Goal: Task Accomplishment & Management: Use online tool/utility

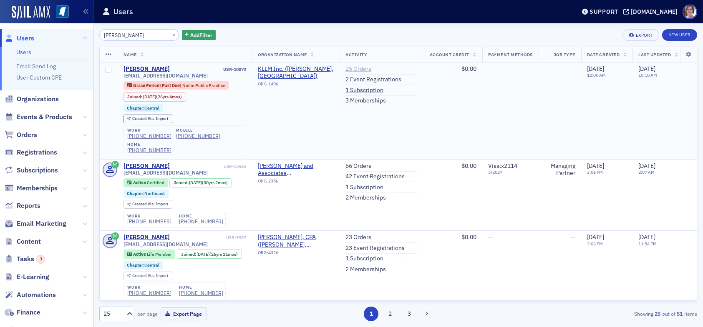
type input "renae davis"
click at [355, 68] on link "25 Orders" at bounding box center [358, 69] width 26 height 8
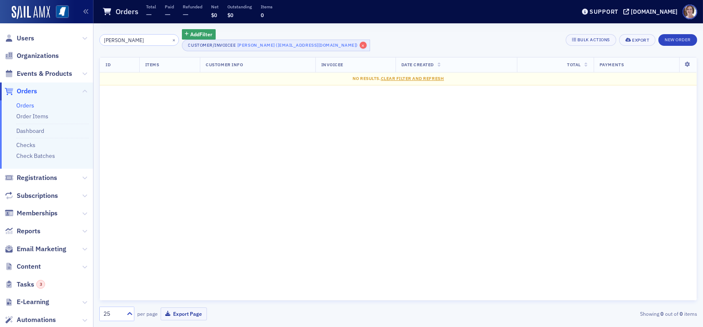
type input "gann"
click at [360, 43] on span "×" at bounding box center [364, 46] width 8 height 8
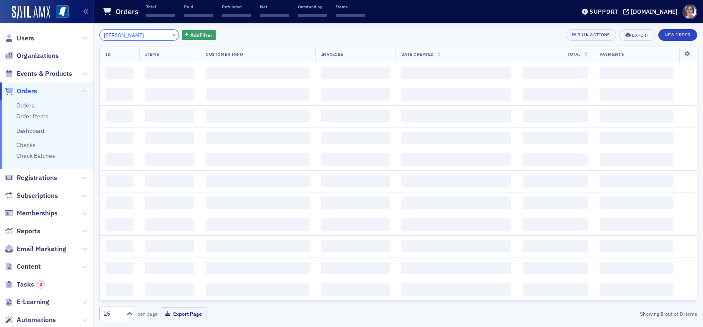
drag, startPoint x: 128, startPoint y: 33, endPoint x: 73, endPoint y: 37, distance: 54.8
click at [73, 37] on div "Users Organizations Events & Products Orders Orders Order Items Dashboard Check…" at bounding box center [351, 163] width 703 height 327
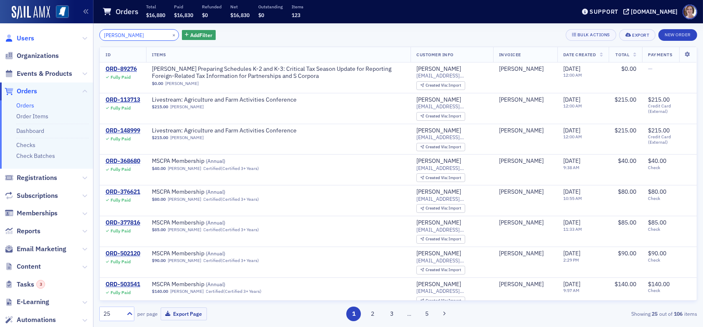
type input "vickie"
click at [30, 37] on span "Users" at bounding box center [26, 38] width 18 height 9
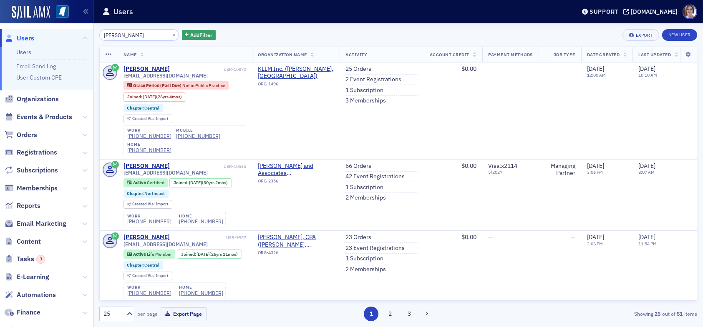
drag, startPoint x: 130, startPoint y: 34, endPoint x: 81, endPoint y: 35, distance: 48.8
click at [81, 35] on div "Users Users Email Send Log User Custom CPE Organizations Events & Products Orde…" at bounding box center [351, 163] width 703 height 327
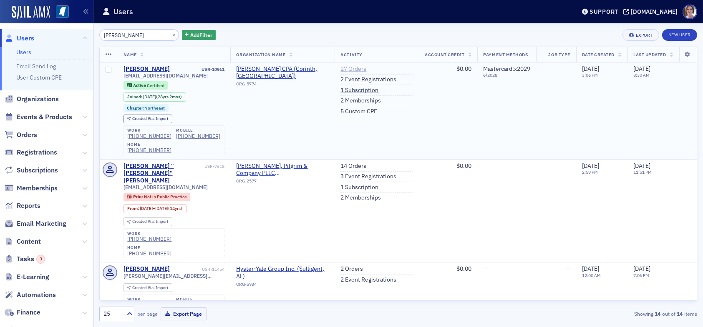
type input "vicki"
click at [354, 70] on link "27 Orders" at bounding box center [353, 69] width 26 height 8
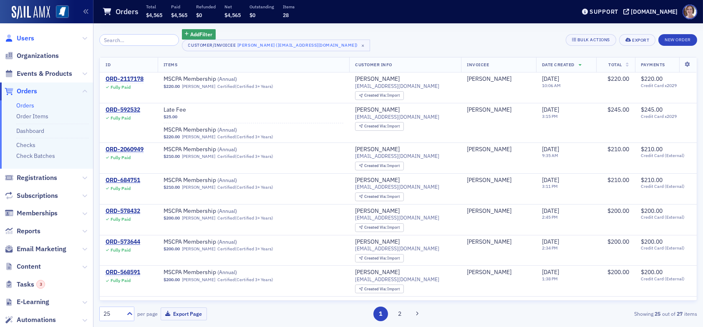
click at [25, 38] on span "Users" at bounding box center [26, 38] width 18 height 9
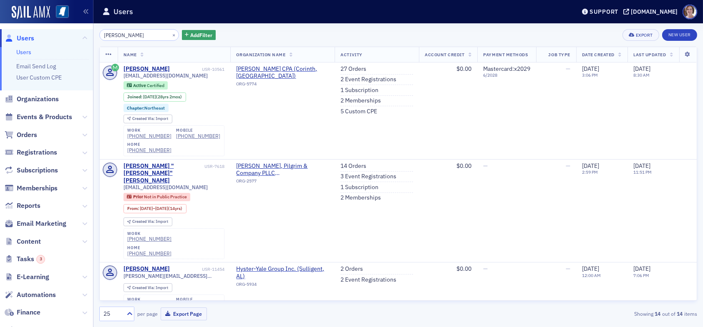
drag, startPoint x: 123, startPoint y: 32, endPoint x: 66, endPoint y: 36, distance: 57.3
click at [66, 36] on div "Users Users Email Send Log User Custom CPE Organizations Events & Products Orde…" at bounding box center [351, 163] width 703 height 327
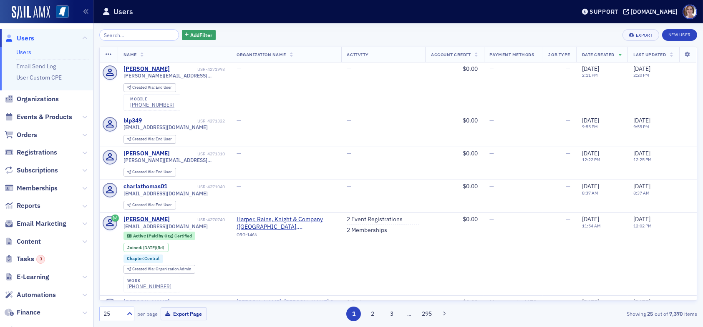
click at [25, 40] on span "Users" at bounding box center [26, 38] width 18 height 9
click at [135, 39] on input "search" at bounding box center [139, 35] width 80 height 12
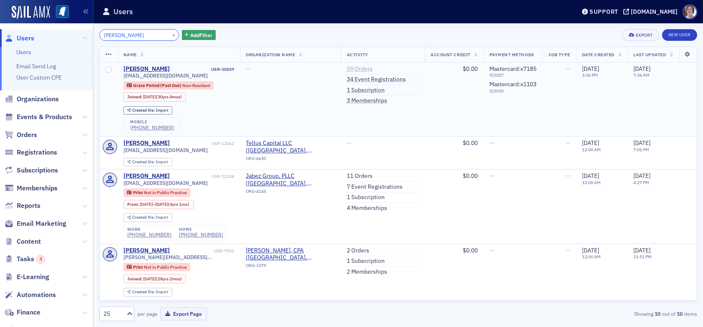
type input "lloyd marshall"
click at [354, 68] on link "59 Orders" at bounding box center [360, 69] width 26 height 8
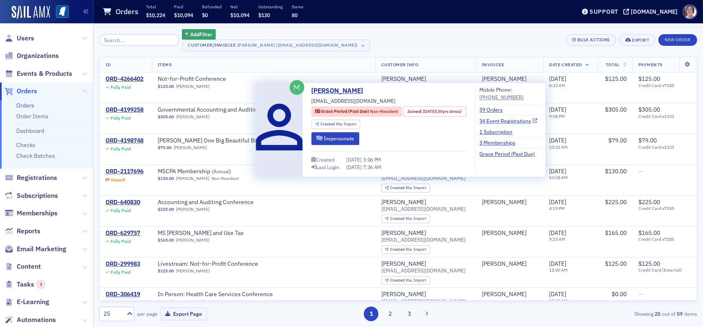
click at [503, 121] on link "34 Event Registrations" at bounding box center [508, 121] width 58 height 8
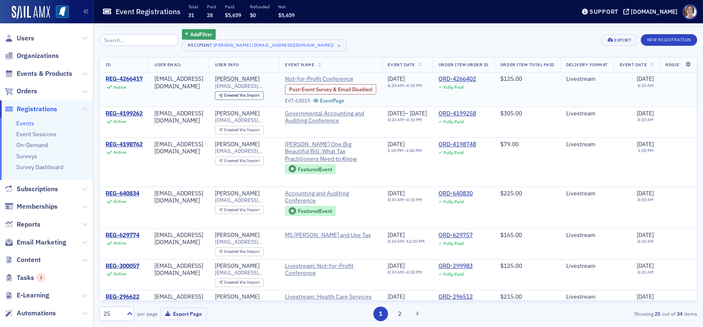
click at [127, 78] on div "REG-4266417" at bounding box center [124, 80] width 37 height 8
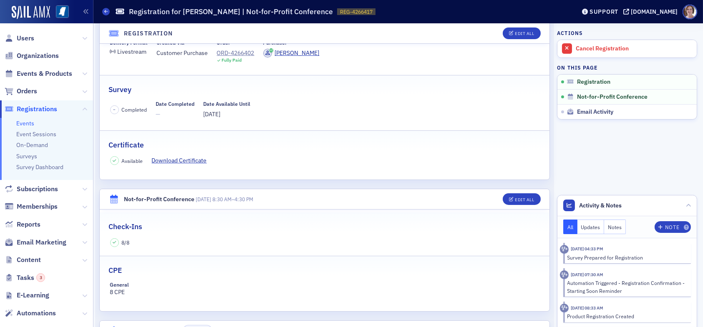
scroll to position [95, 0]
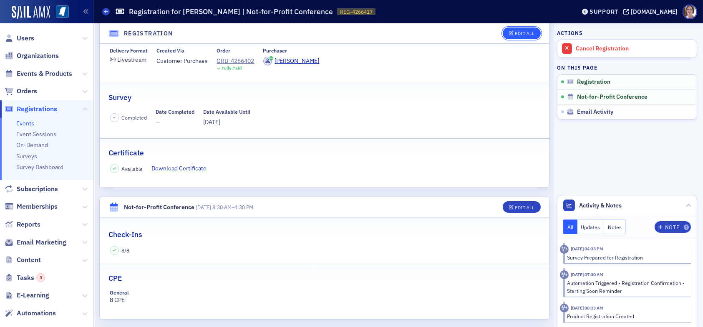
click at [518, 34] on div "Edit All" at bounding box center [524, 33] width 19 height 5
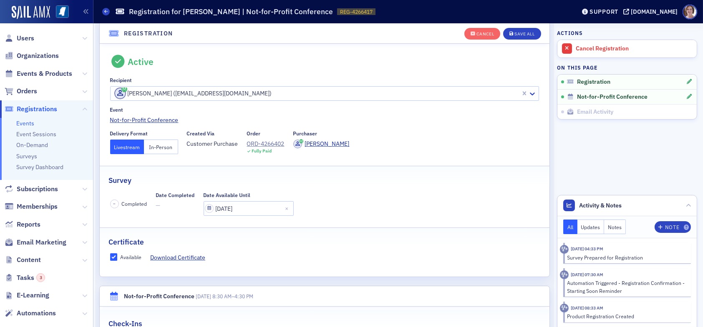
scroll to position [22, 0]
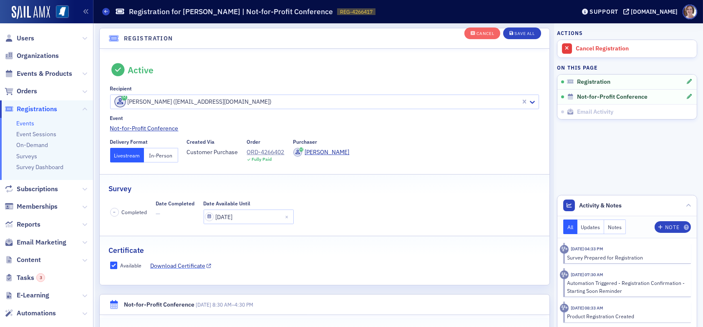
click at [191, 265] on link "Download Certificate" at bounding box center [180, 266] width 61 height 9
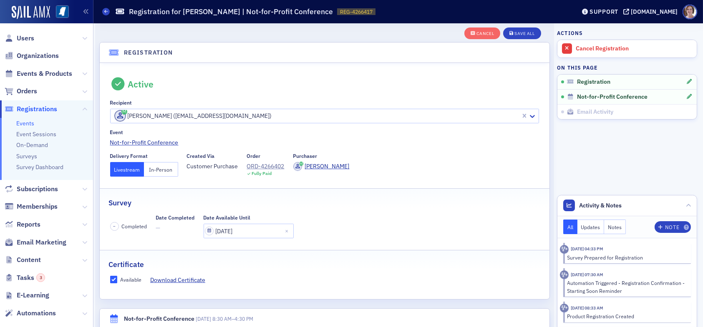
scroll to position [0, 0]
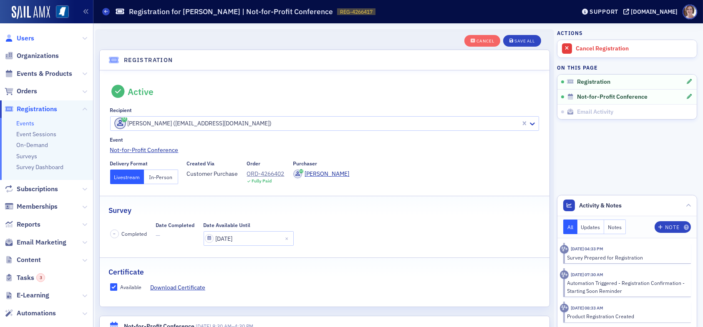
click at [30, 35] on span "Users" at bounding box center [26, 38] width 18 height 9
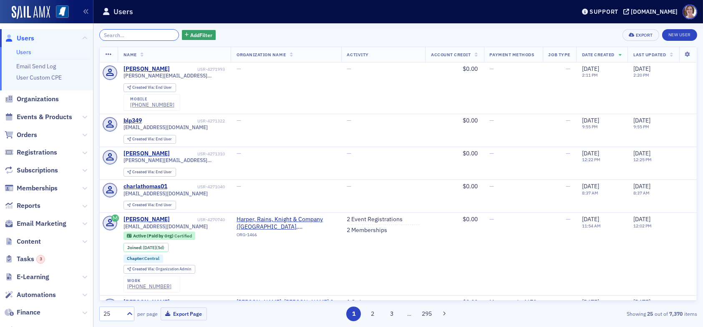
click at [138, 37] on input "search" at bounding box center [139, 35] width 80 height 12
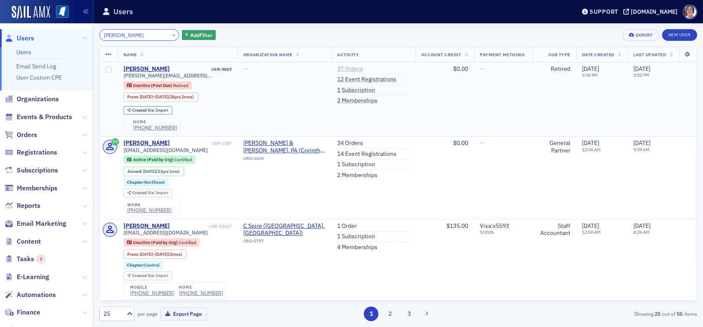
type input "donna mitchell"
click at [351, 69] on link "37 Orders" at bounding box center [350, 69] width 26 height 8
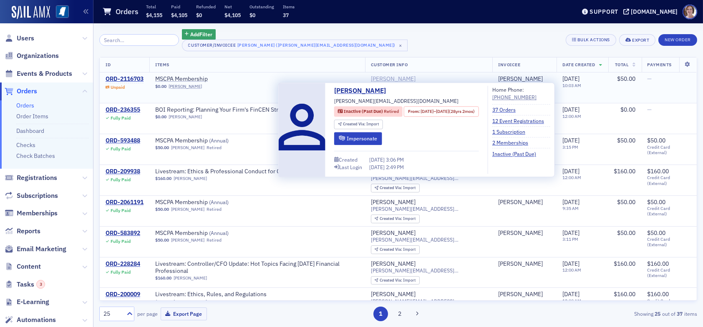
click at [415, 79] on div "Donna Mitchell" at bounding box center [393, 80] width 45 height 8
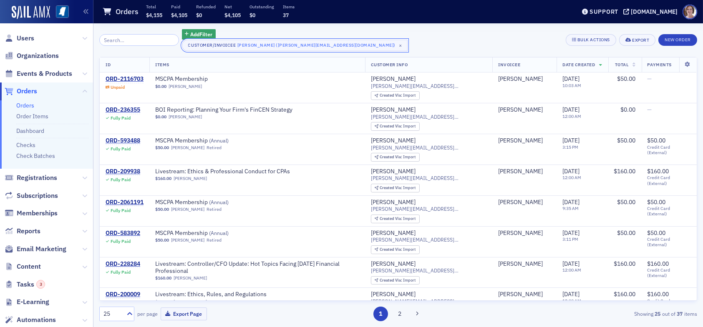
click at [397, 45] on span "×" at bounding box center [401, 46] width 8 height 8
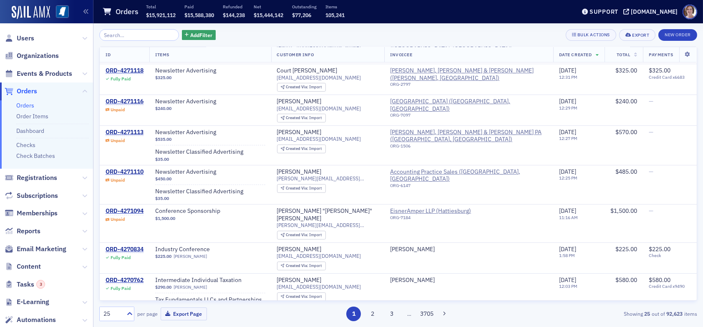
scroll to position [292, 0]
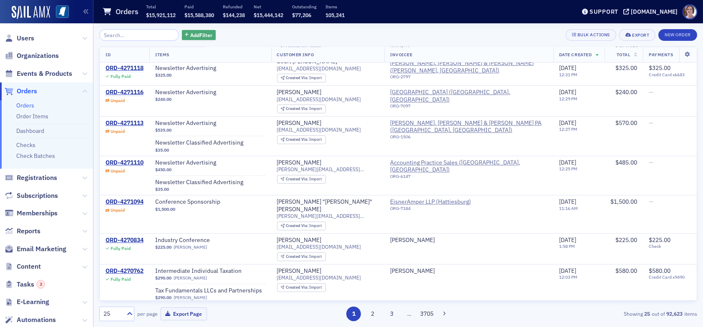
click at [199, 33] on span "Add Filter" at bounding box center [201, 35] width 22 height 8
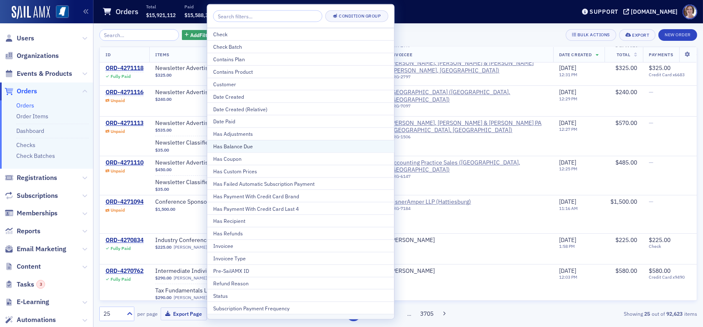
click at [251, 147] on div "Has Balance Due" at bounding box center [300, 147] width 175 height 8
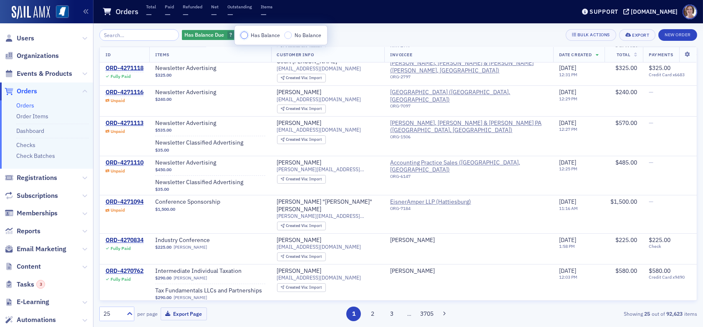
click at [246, 33] on input "Has Balance" at bounding box center [244, 36] width 8 height 8
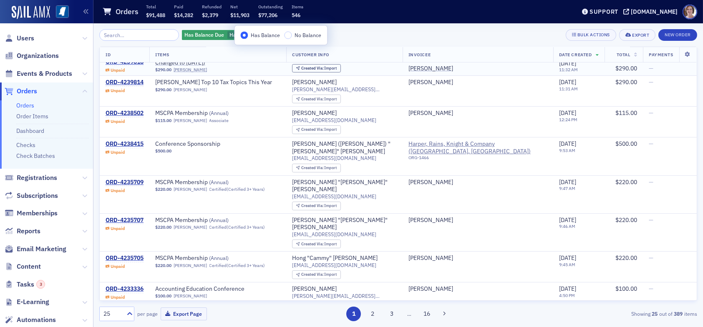
scroll to position [544, 0]
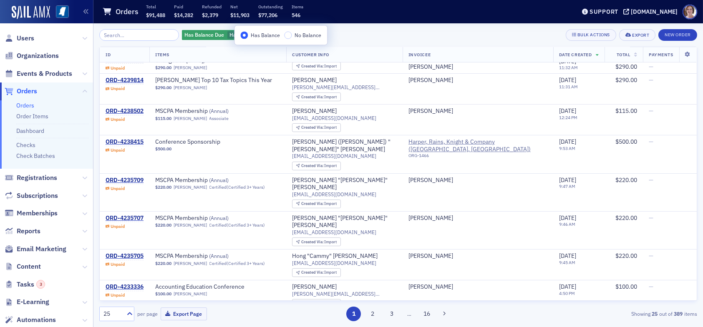
click at [364, 38] on div "Has Balance Due Has Balance Add Filter Bulk Actions Export New Order" at bounding box center [398, 35] width 598 height 12
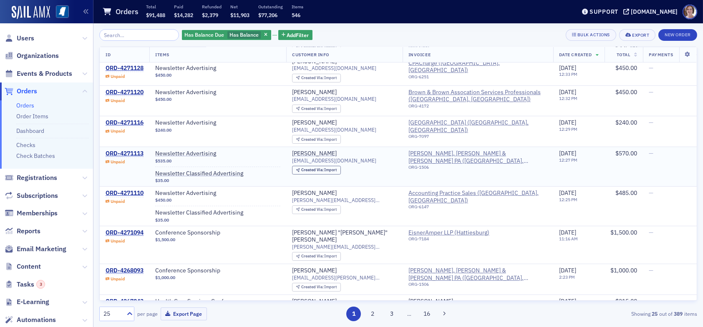
scroll to position [211, 0]
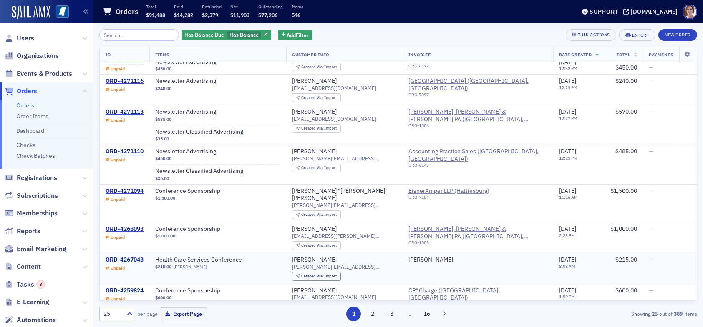
click at [123, 257] on div "ORD-4267043" at bounding box center [125, 261] width 38 height 8
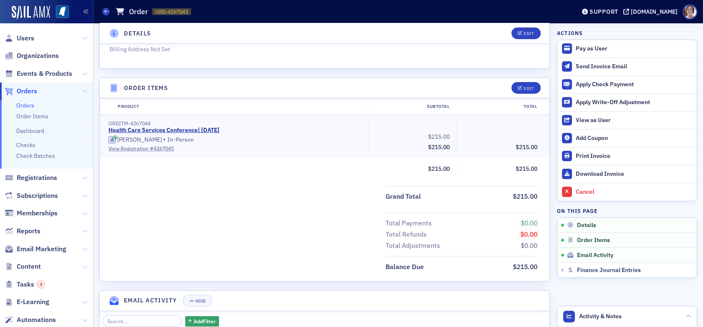
scroll to position [324, 0]
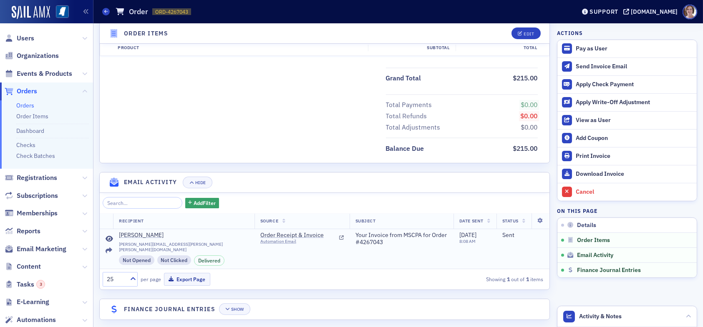
click at [111, 238] on icon at bounding box center [110, 239] width 8 height 7
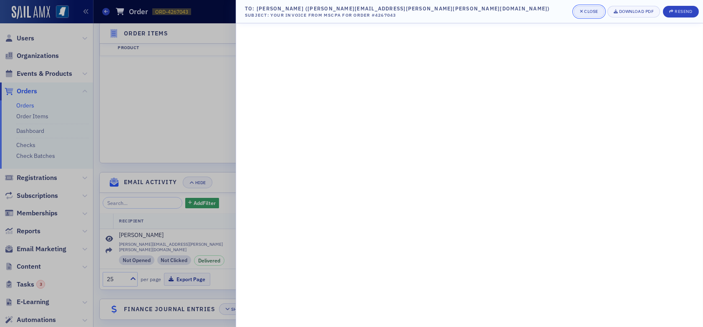
click at [591, 12] on div "Close" at bounding box center [591, 11] width 14 height 5
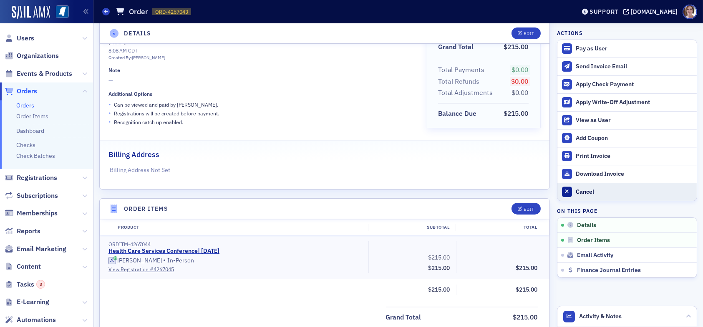
scroll to position [83, 0]
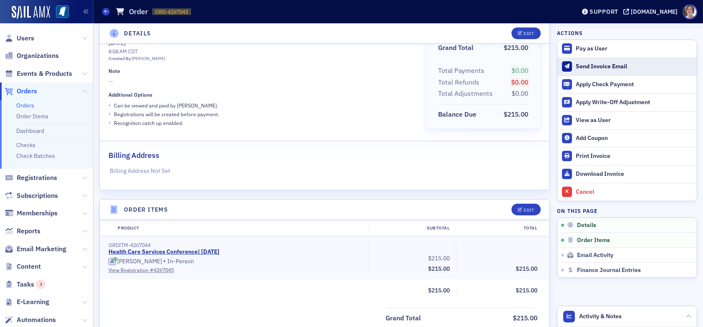
click at [590, 65] on div "Send Invoice Email" at bounding box center [634, 67] width 117 height 8
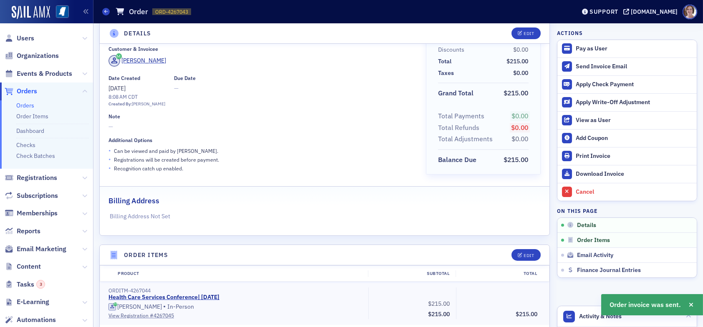
scroll to position [0, 0]
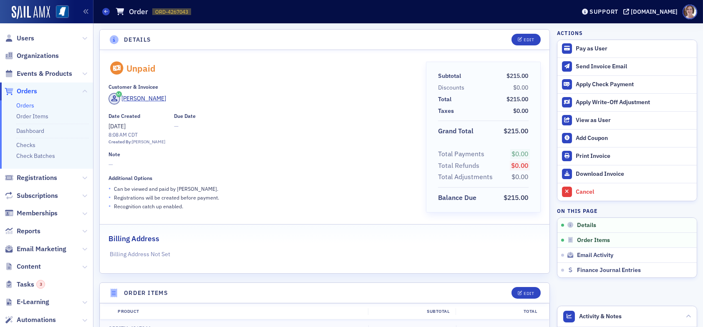
click at [28, 91] on span "Orders" at bounding box center [27, 91] width 20 height 9
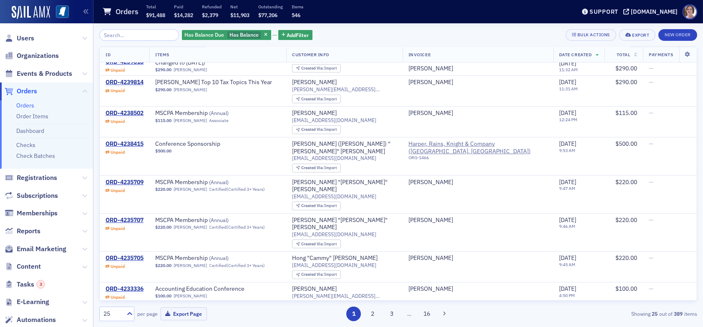
scroll to position [544, 0]
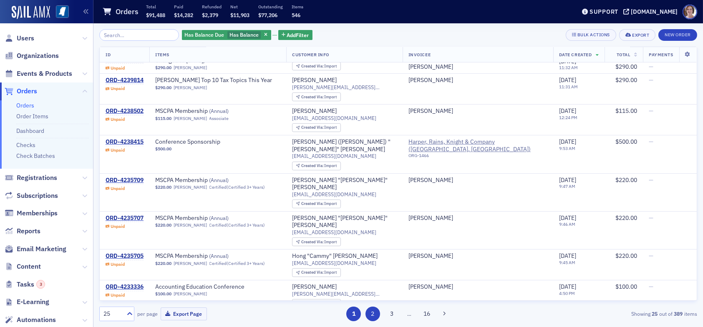
click at [373, 315] on button "2" at bounding box center [372, 314] width 15 height 15
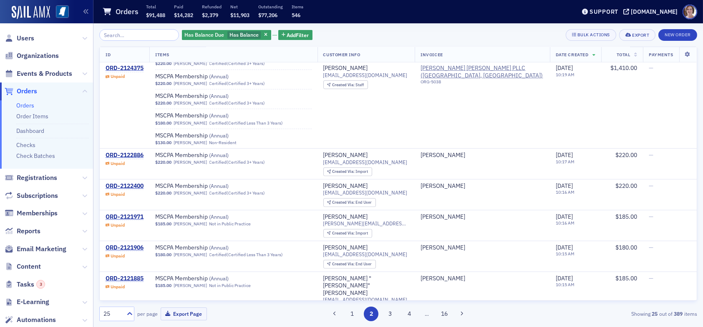
scroll to position [1908, 0]
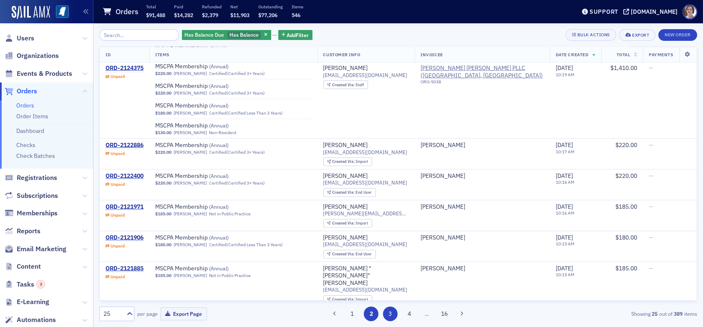
click at [388, 314] on button "3" at bounding box center [390, 314] width 15 height 15
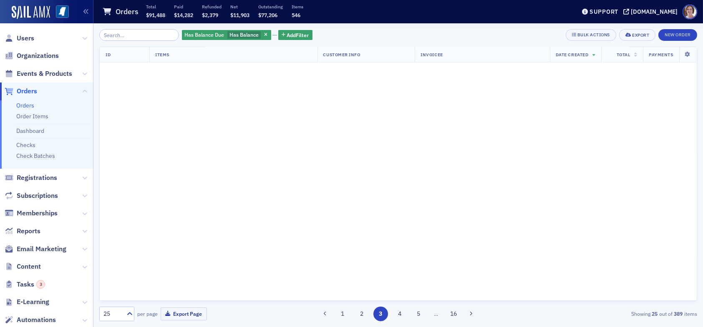
scroll to position [0, 0]
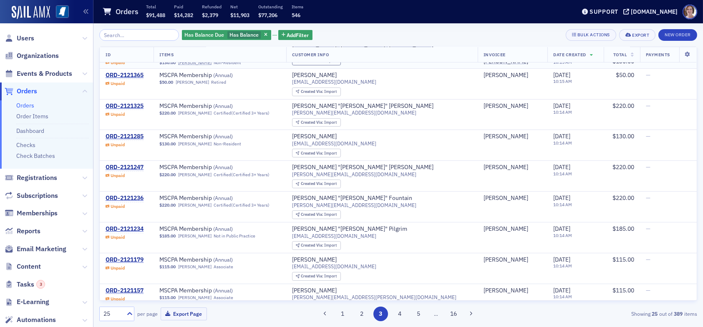
scroll to position [527, 0]
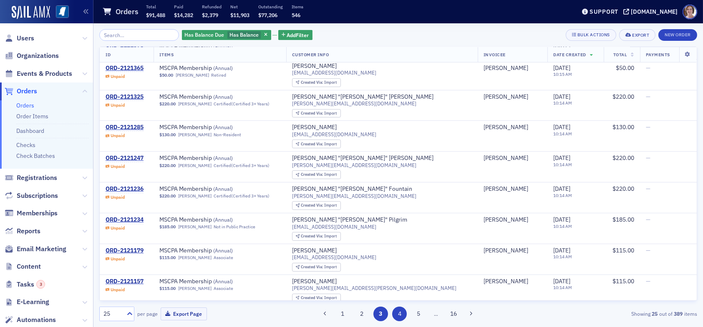
click at [396, 316] on button "4" at bounding box center [399, 314] width 15 height 15
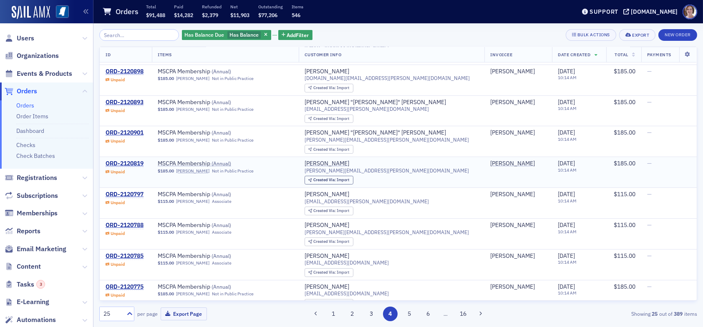
scroll to position [527, 0]
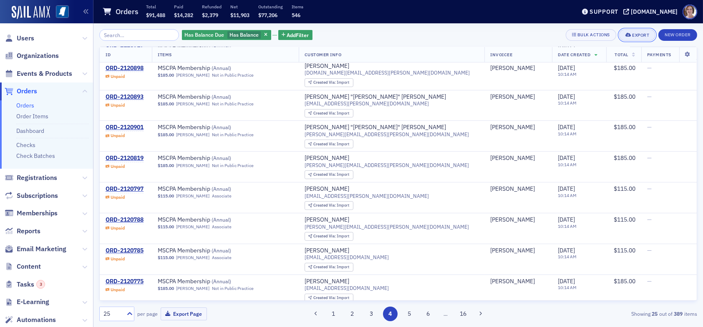
click at [636, 35] on div "Export" at bounding box center [640, 35] width 17 height 5
click at [594, 63] on button "Export All ( 389 Orders )" at bounding box center [611, 62] width 88 height 13
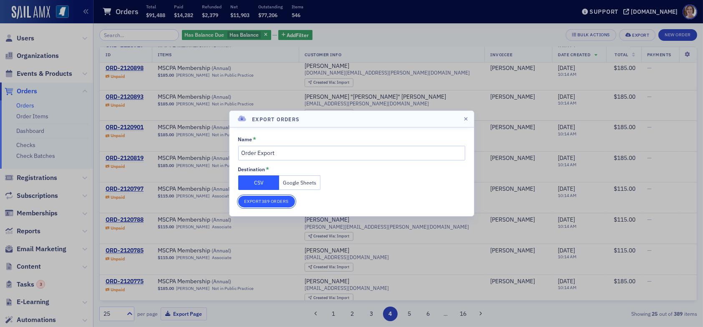
click at [285, 201] on button "Export 389 Orders" at bounding box center [266, 202] width 57 height 12
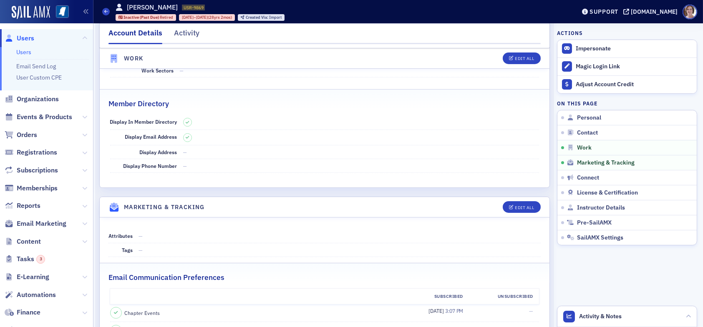
scroll to position [613, 0]
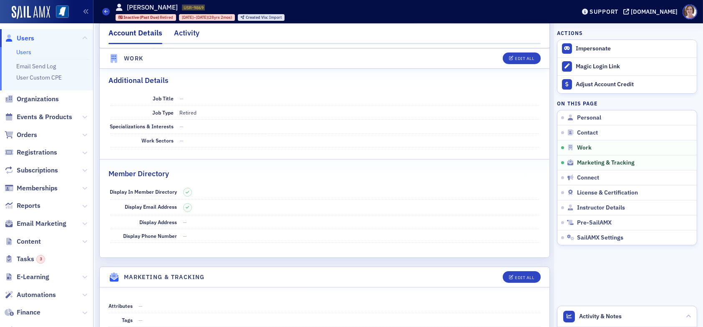
click at [185, 32] on div "Activity" at bounding box center [186, 35] width 25 height 15
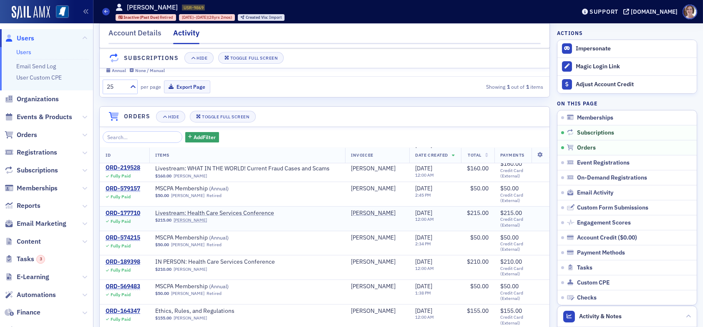
scroll to position [209, 0]
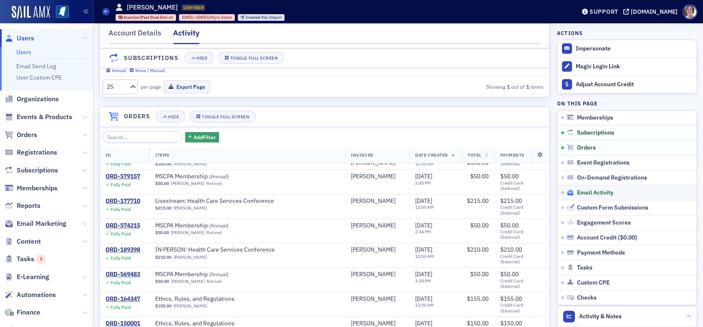
click at [584, 192] on span "Email Activity" at bounding box center [595, 193] width 36 height 8
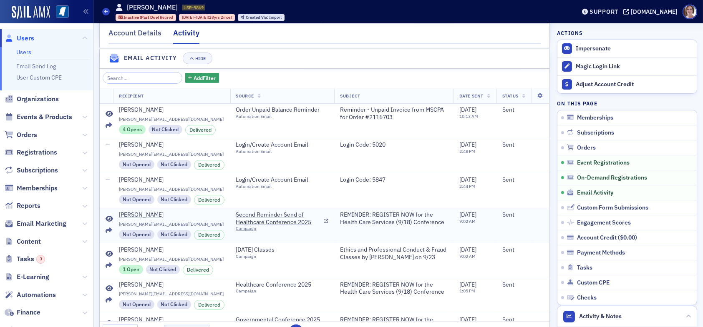
scroll to position [869, 0]
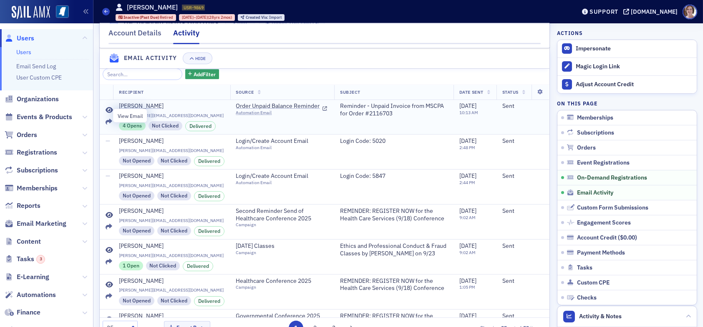
click at [109, 114] on icon at bounding box center [110, 110] width 8 height 7
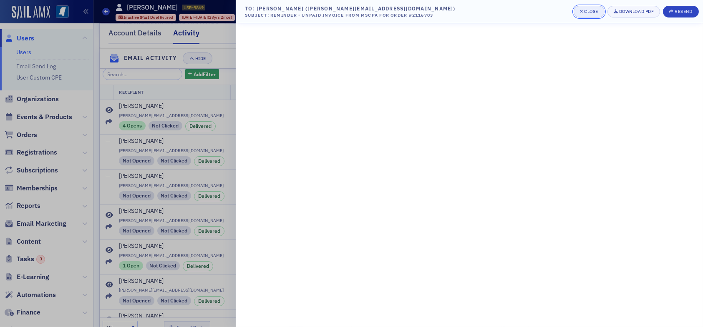
click at [591, 11] on div "Close" at bounding box center [591, 11] width 14 height 5
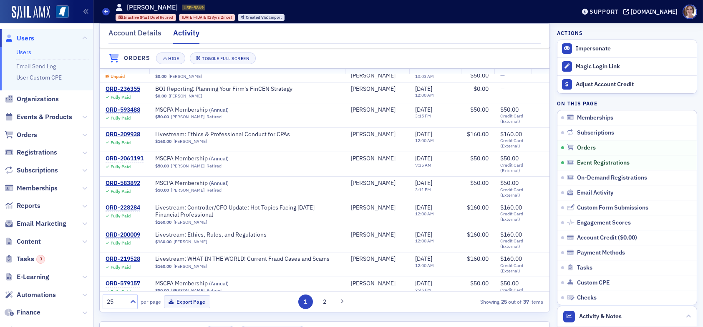
scroll to position [0, 0]
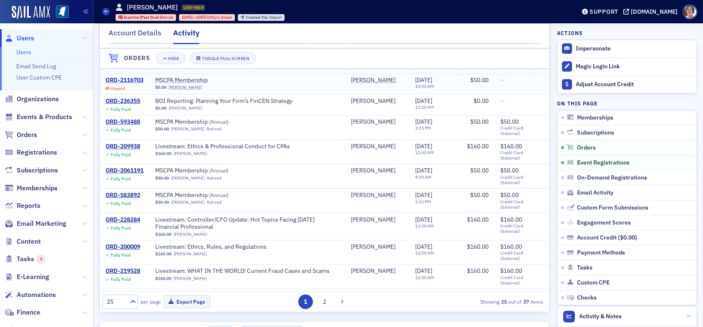
click at [134, 83] on div "ORD-2116703" at bounding box center [125, 81] width 38 height 8
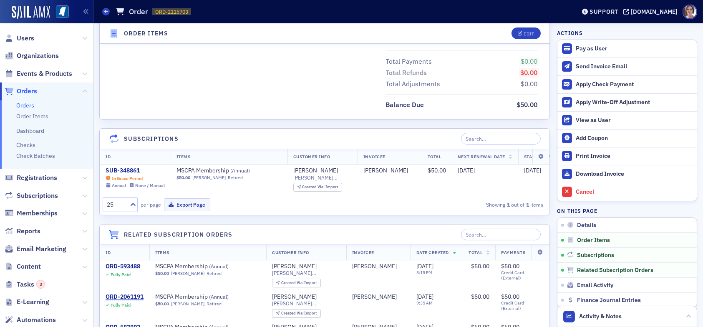
scroll to position [375, 0]
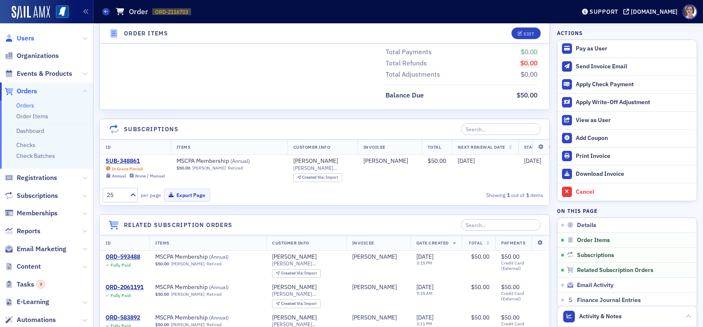
click at [27, 37] on span "Users" at bounding box center [26, 38] width 18 height 9
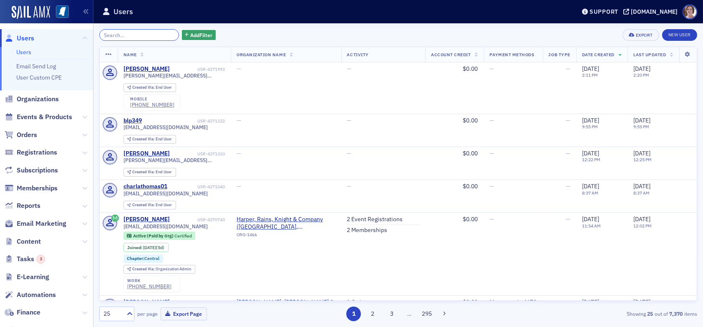
click at [127, 35] on input "search" at bounding box center [139, 35] width 80 height 12
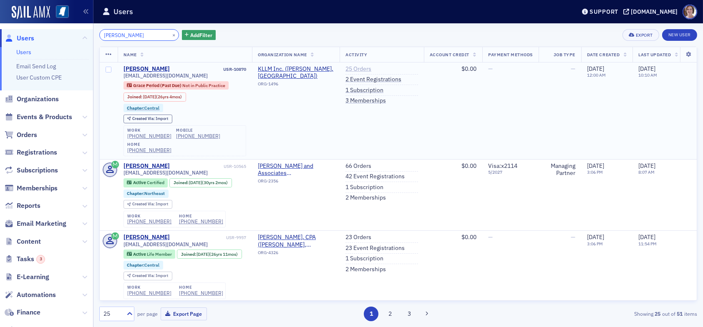
type input "renae davis"
click at [360, 70] on link "25 Orders" at bounding box center [358, 69] width 26 height 8
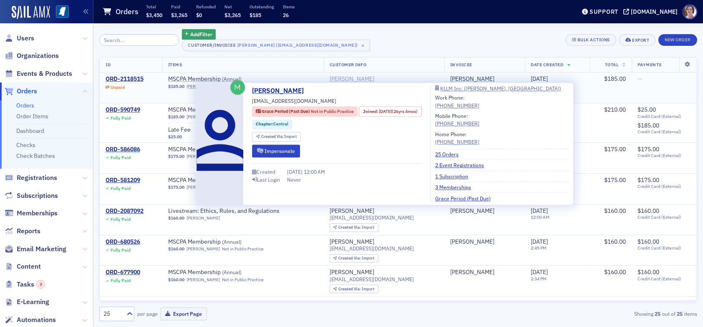
click at [360, 79] on div "Renae Davis" at bounding box center [352, 80] width 45 height 8
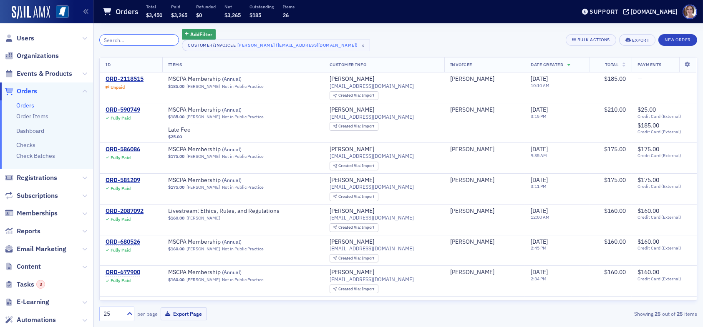
click at [132, 42] on input "search" at bounding box center [139, 40] width 80 height 12
click at [360, 45] on span "×" at bounding box center [364, 46] width 8 height 8
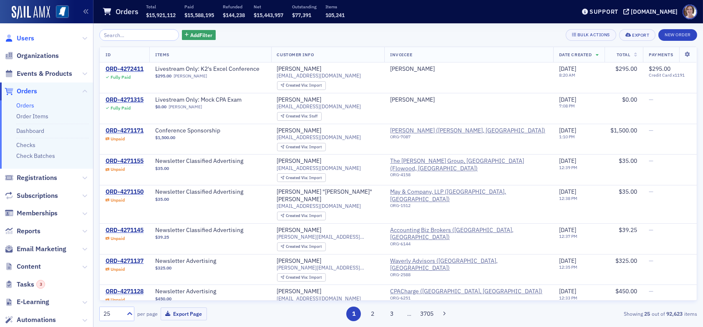
click at [23, 39] on span "Users" at bounding box center [26, 38] width 18 height 9
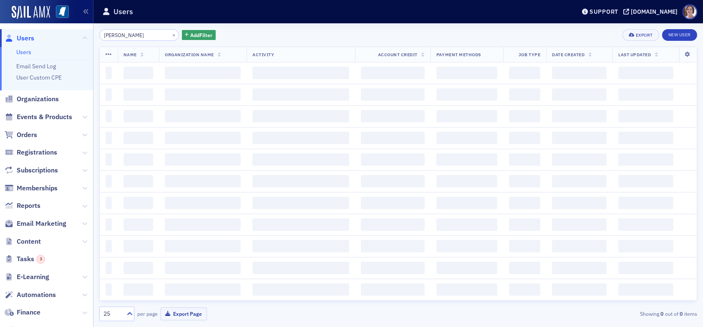
click at [128, 33] on input "renae davis" at bounding box center [139, 35] width 80 height 12
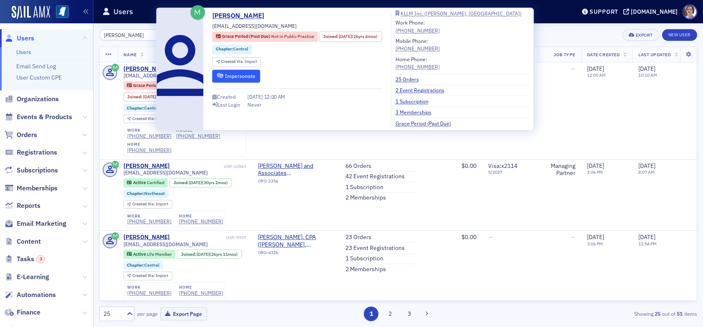
click at [231, 75] on button "Impersonate" at bounding box center [236, 76] width 48 height 13
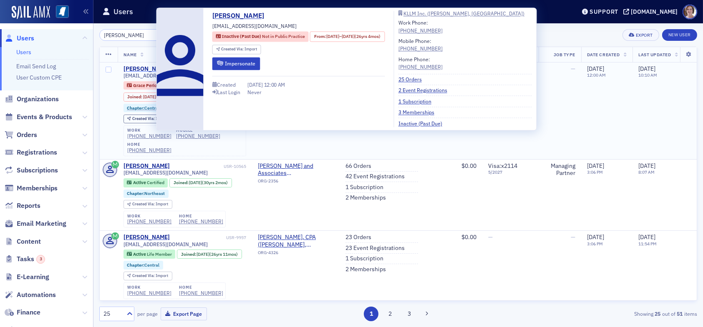
click at [136, 69] on div "Renae Davis" at bounding box center [146, 69] width 46 height 8
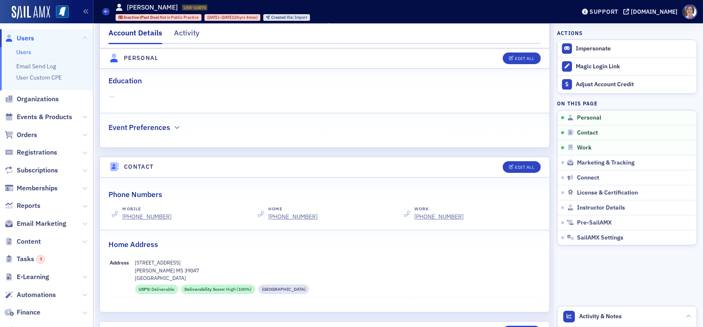
scroll to position [250, 0]
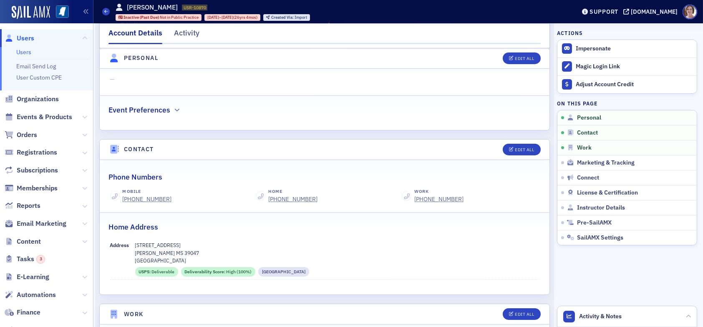
click at [31, 37] on span "Users" at bounding box center [26, 38] width 18 height 9
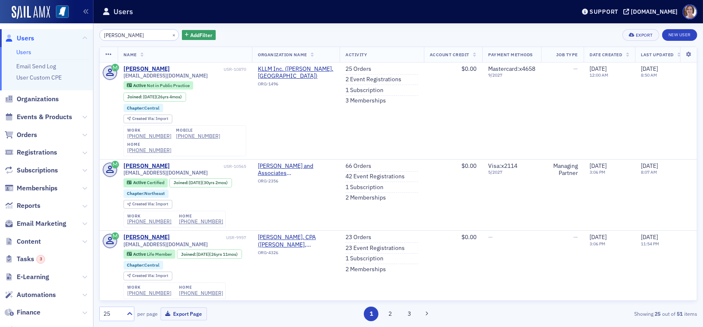
drag, startPoint x: 137, startPoint y: 34, endPoint x: 40, endPoint y: 34, distance: 97.2
click at [40, 34] on div "Users Users Email Send Log User Custom CPE Organizations Events & Products Orde…" at bounding box center [351, 163] width 703 height 327
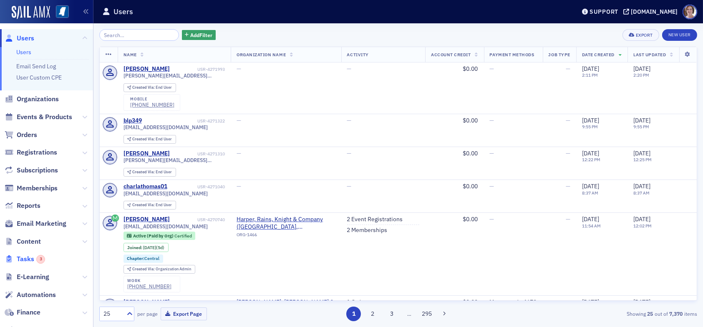
click at [40, 261] on div "3" at bounding box center [40, 259] width 9 height 9
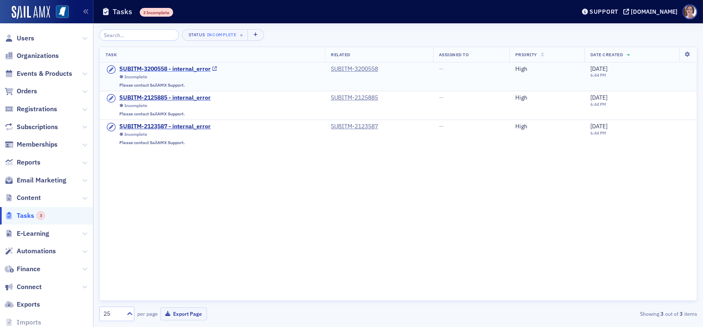
click at [146, 68] on div "SUBITM-3200558 - internal_error" at bounding box center [164, 69] width 91 height 8
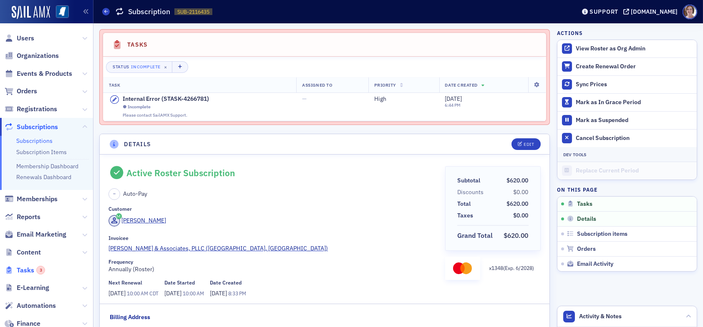
click at [41, 270] on div "3" at bounding box center [40, 270] width 9 height 9
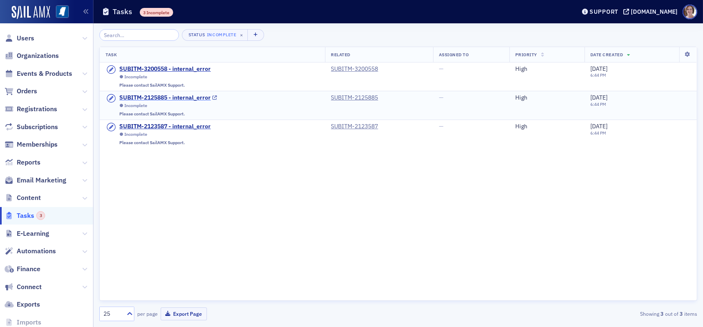
click at [164, 98] on div "SUBITM-2125885 - internal_error" at bounding box center [164, 98] width 91 height 8
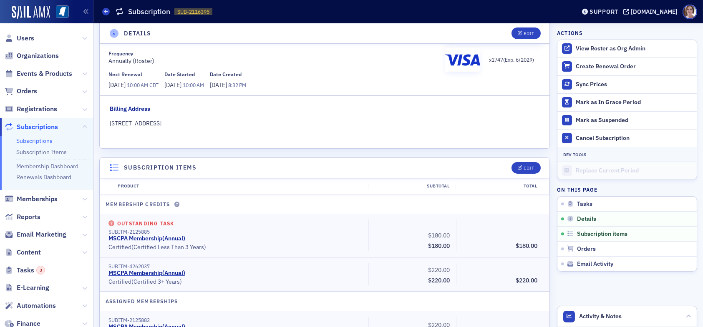
scroll to position [250, 0]
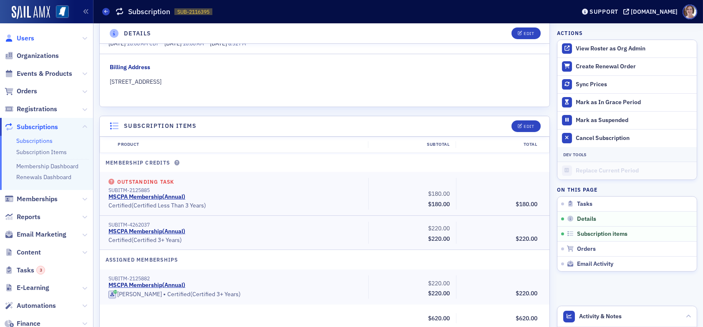
click at [23, 37] on span "Users" at bounding box center [26, 38] width 18 height 9
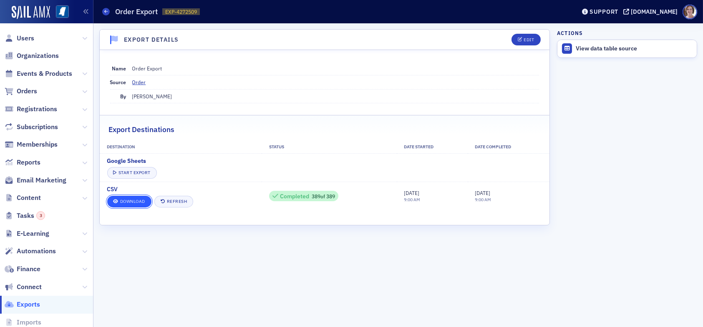
click at [138, 201] on link "Download" at bounding box center [129, 202] width 44 height 12
click at [19, 37] on span "Users" at bounding box center [26, 38] width 18 height 9
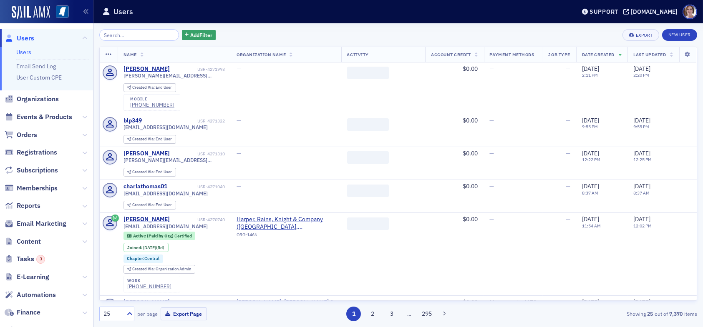
click at [136, 34] on input "search" at bounding box center [139, 35] width 80 height 12
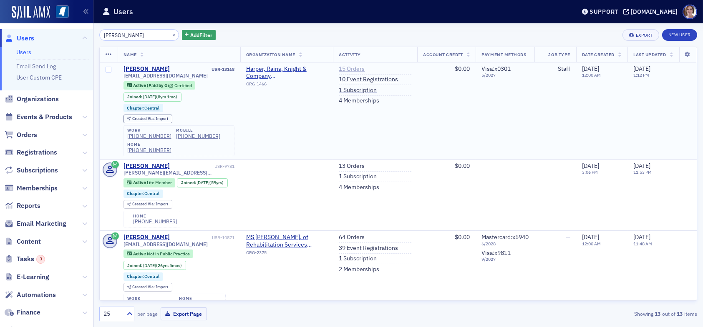
type input "[PERSON_NAME]"
click at [349, 66] on link "15 Orders" at bounding box center [352, 69] width 26 height 8
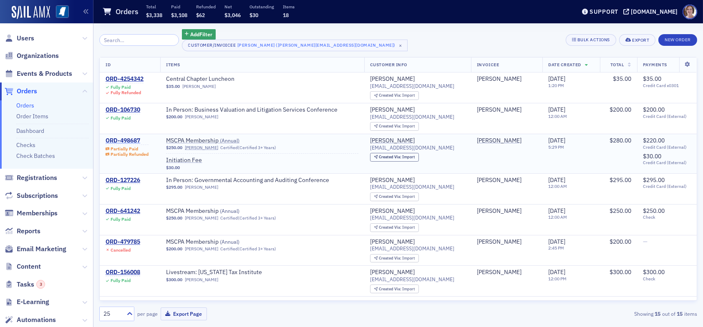
click at [125, 139] on div "ORD-498687" at bounding box center [127, 141] width 43 height 8
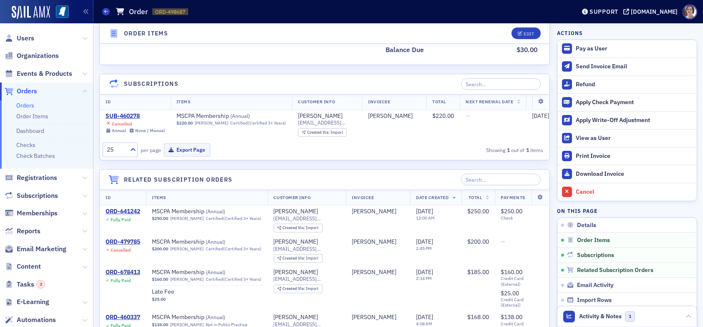
scroll to position [751, 0]
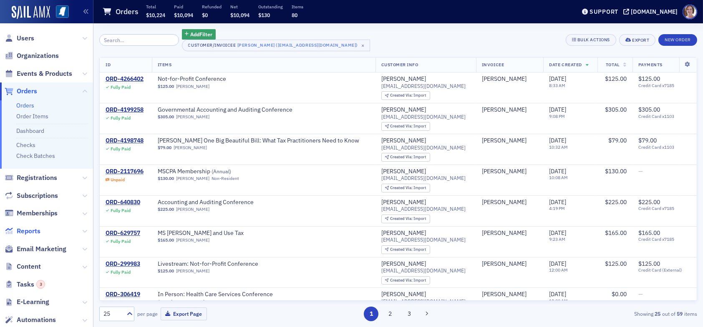
click at [32, 232] on span "Reports" at bounding box center [29, 231] width 24 height 9
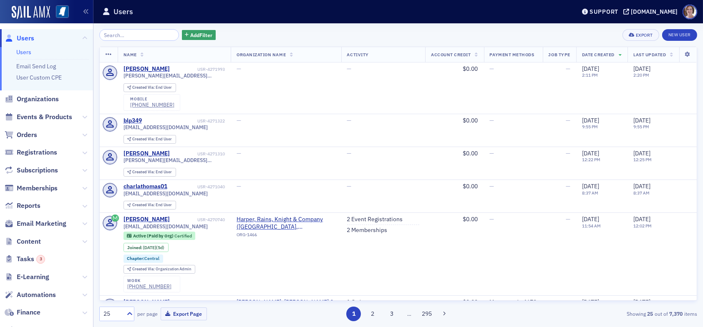
click at [131, 33] on input "search" at bounding box center [139, 35] width 80 height 12
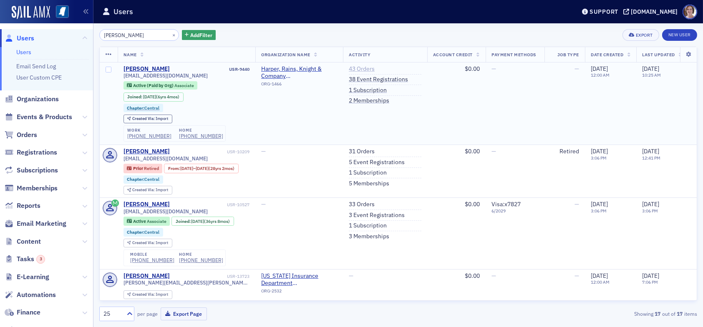
type input "[PERSON_NAME]"
click at [359, 69] on link "43 Orders" at bounding box center [362, 69] width 26 height 8
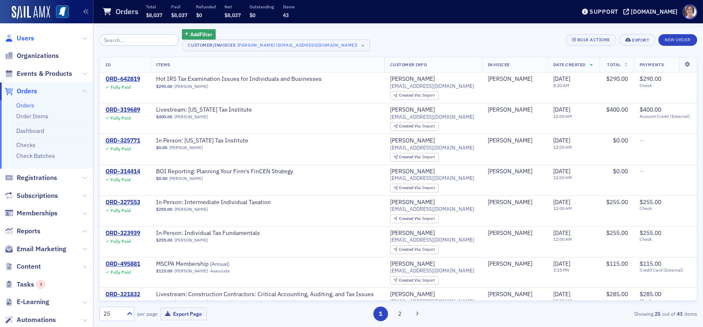
click at [25, 37] on span "Users" at bounding box center [26, 38] width 18 height 9
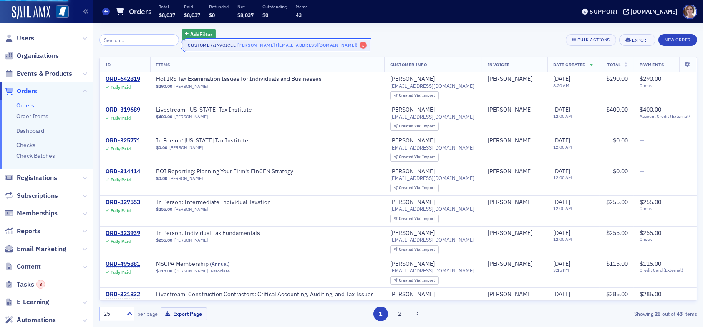
click at [360, 45] on span "×" at bounding box center [364, 46] width 8 height 8
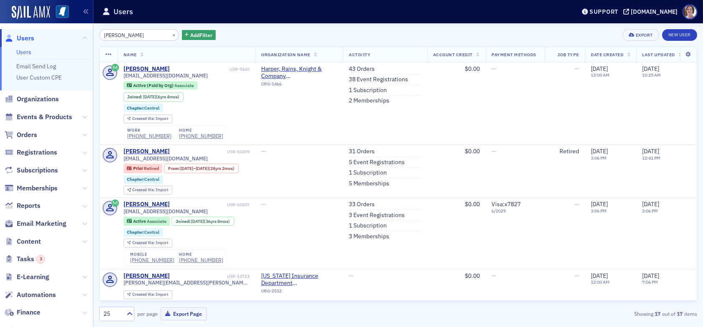
drag, startPoint x: 146, startPoint y: 34, endPoint x: 74, endPoint y: 30, distance: 72.3
click at [74, 30] on div "Users Users Email Send Log User Custom CPE Organizations Events & Products Orde…" at bounding box center [351, 163] width 703 height 327
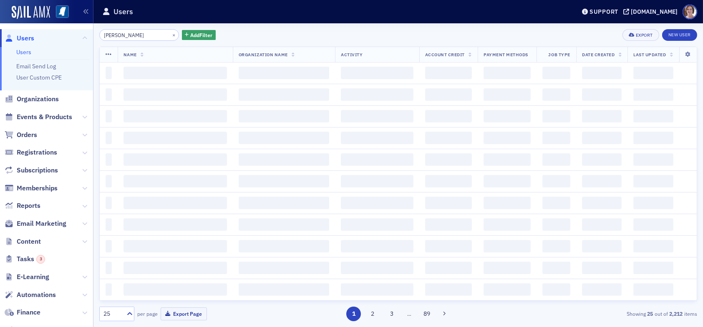
type input "[PERSON_NAME]"
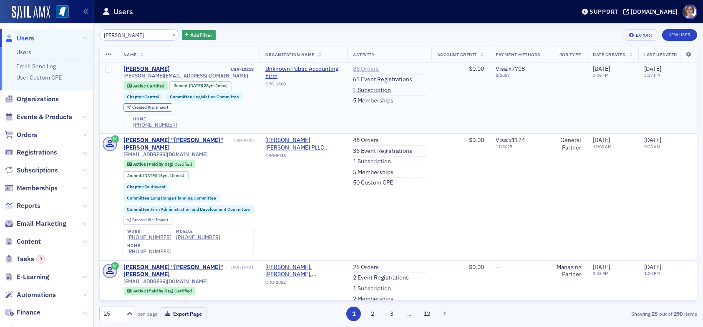
click at [367, 69] on link "88 Orders" at bounding box center [366, 69] width 26 height 8
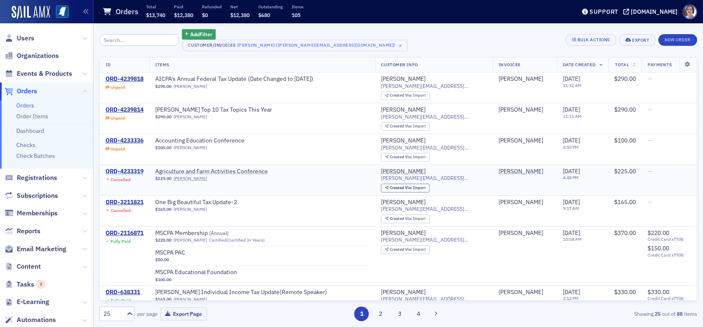
click at [131, 170] on div "ORD-4233319" at bounding box center [125, 172] width 38 height 8
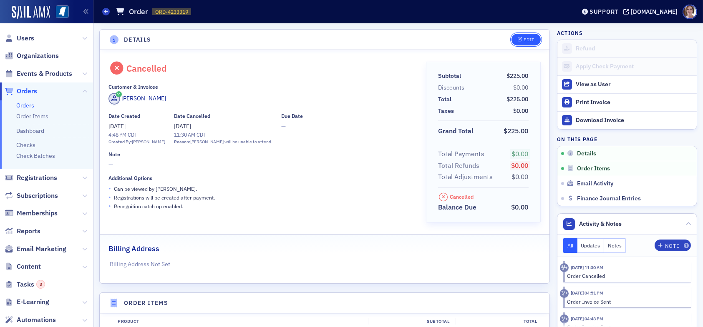
click at [523, 38] on div "Edit" at bounding box center [528, 40] width 10 height 5
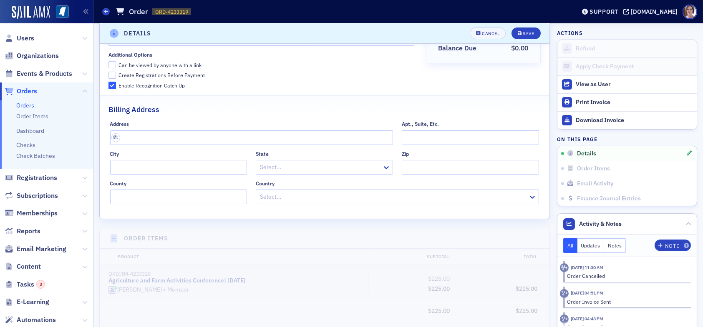
scroll to position [169, 0]
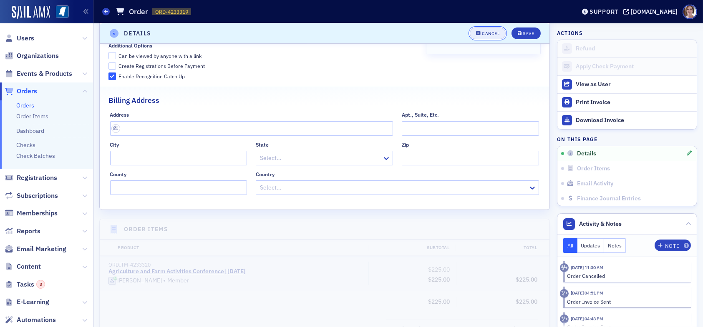
click at [475, 30] on button "Cancel" at bounding box center [488, 34] width 36 height 12
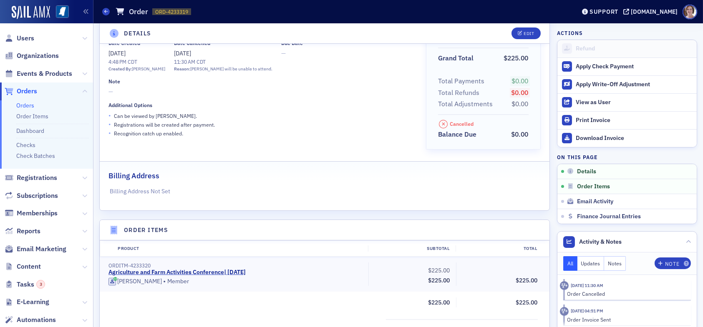
scroll to position [0, 0]
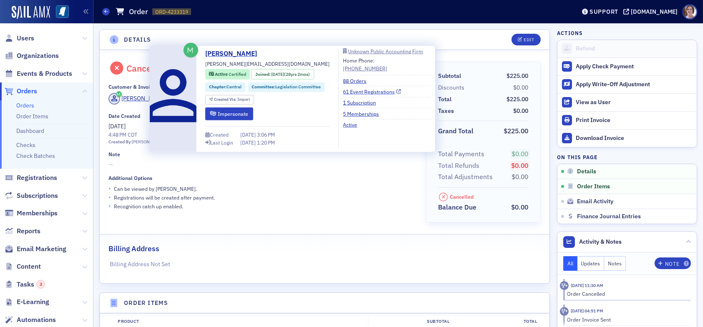
click at [363, 92] on link "61 Event Registrations" at bounding box center [372, 92] width 58 height 8
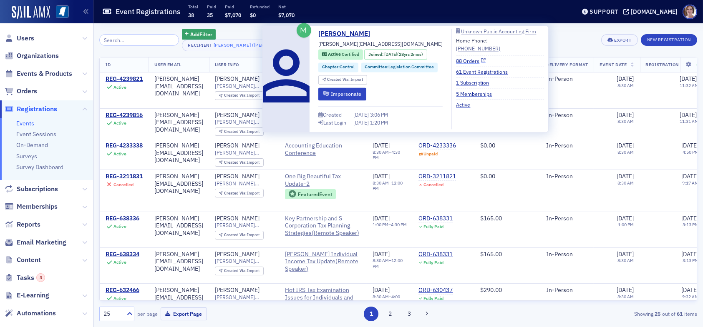
click at [466, 60] on link "88 Orders" at bounding box center [471, 61] width 30 height 8
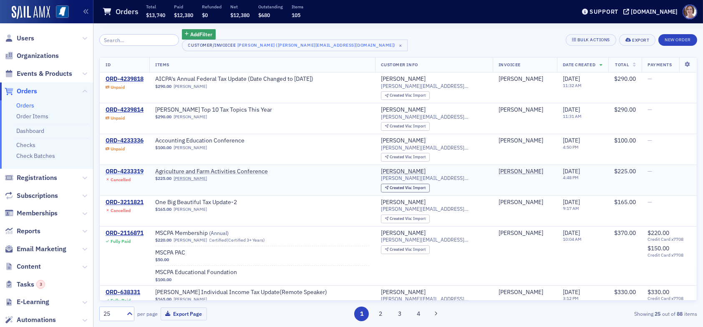
click at [130, 171] on div "ORD-4233319" at bounding box center [125, 172] width 38 height 8
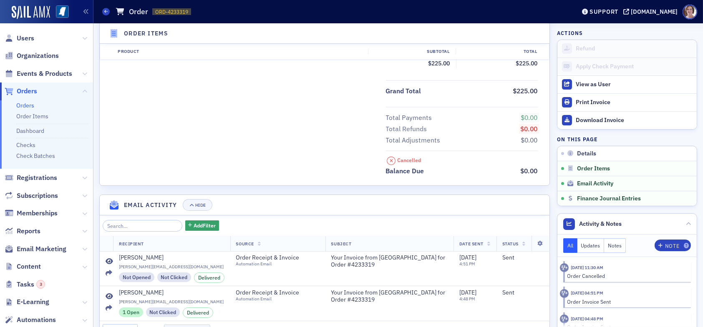
scroll to position [370, 0]
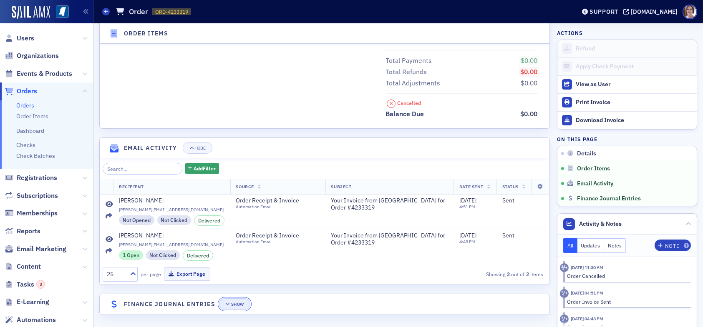
click at [237, 302] on div "Show" at bounding box center [237, 304] width 13 height 5
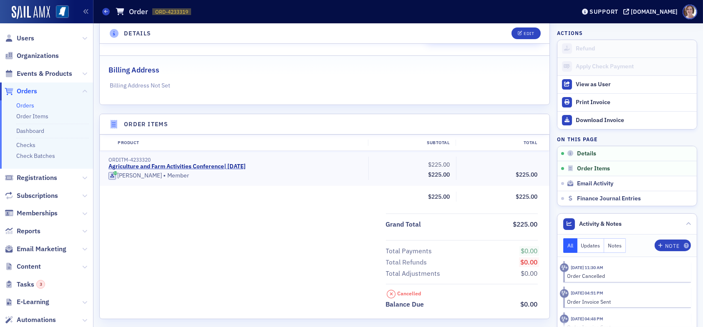
scroll to position [0, 0]
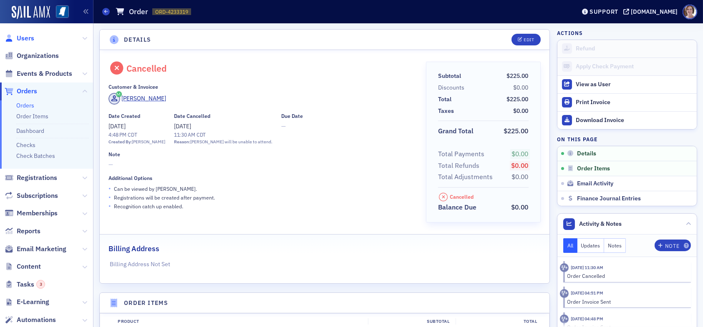
click at [28, 38] on span "Users" at bounding box center [26, 38] width 18 height 9
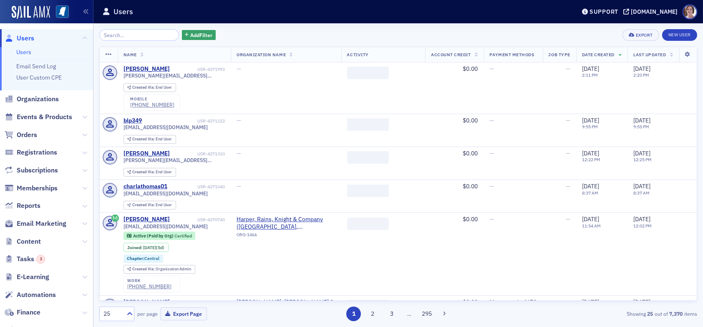
click at [152, 33] on input "search" at bounding box center [139, 35] width 80 height 12
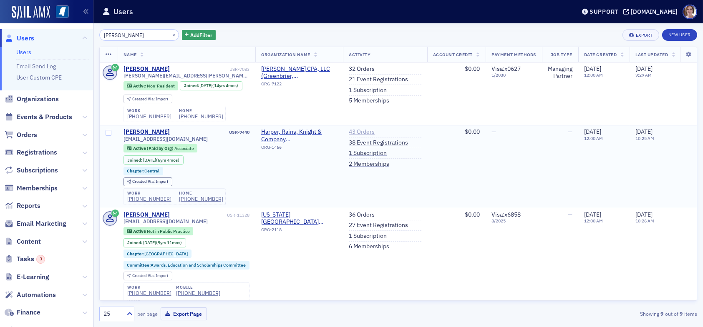
type input "shawn"
click at [368, 131] on link "43 Orders" at bounding box center [362, 132] width 26 height 8
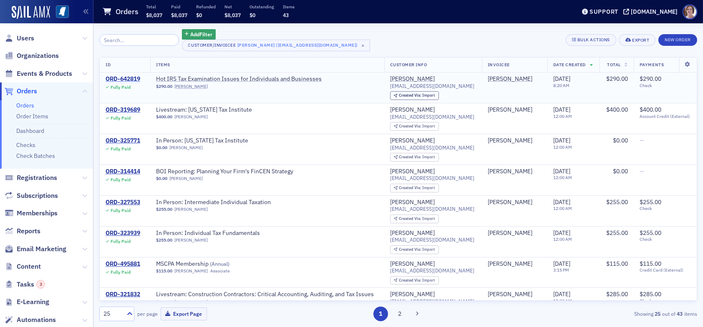
click at [133, 80] on div "ORD-642819" at bounding box center [123, 80] width 35 height 8
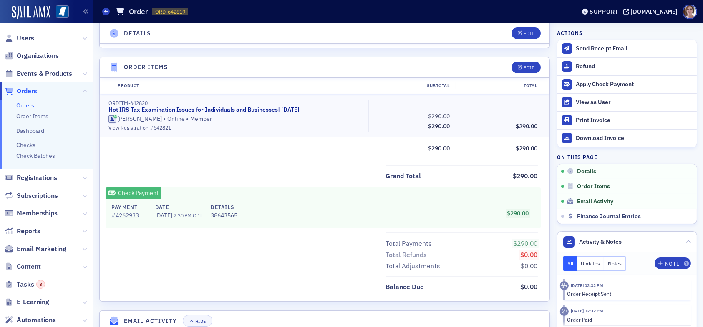
scroll to position [250, 0]
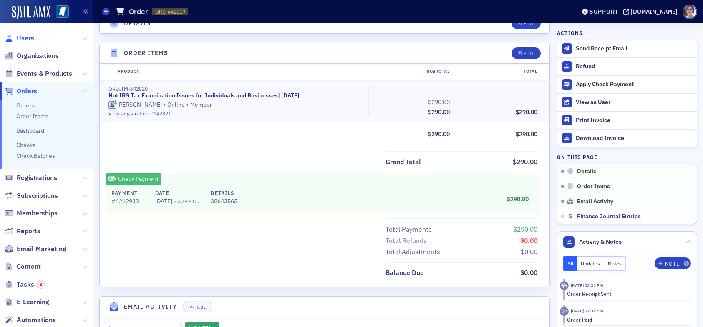
click at [25, 37] on span "Users" at bounding box center [26, 38] width 18 height 9
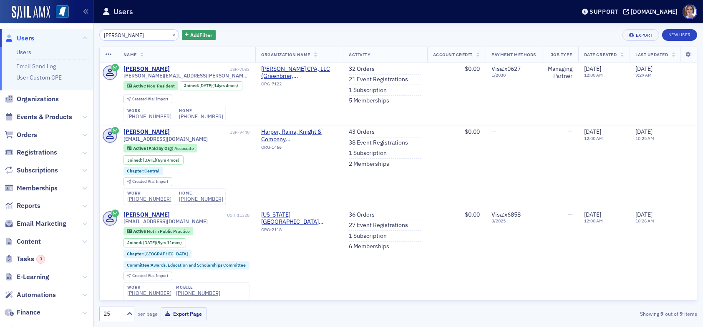
drag, startPoint x: 126, startPoint y: 35, endPoint x: 65, endPoint y: 26, distance: 61.1
click at [67, 26] on div "Users Users Email Send Log User Custom CPE Organizations Events & Products Orde…" at bounding box center [351, 163] width 703 height 327
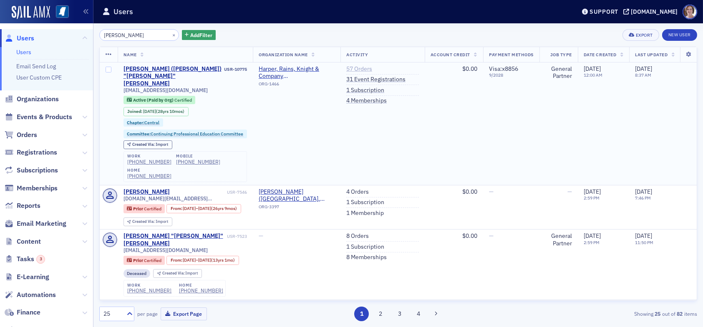
type input "bill felder"
click at [360, 69] on link "57 Orders" at bounding box center [359, 69] width 26 height 8
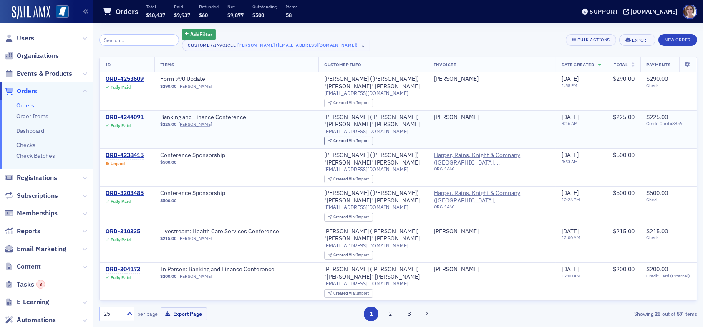
click at [141, 117] on div "ORD-4244091" at bounding box center [125, 118] width 38 height 8
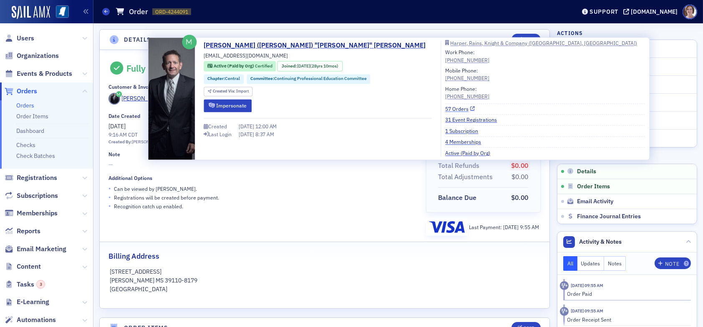
click at [445, 111] on link "57 Orders" at bounding box center [460, 109] width 30 height 8
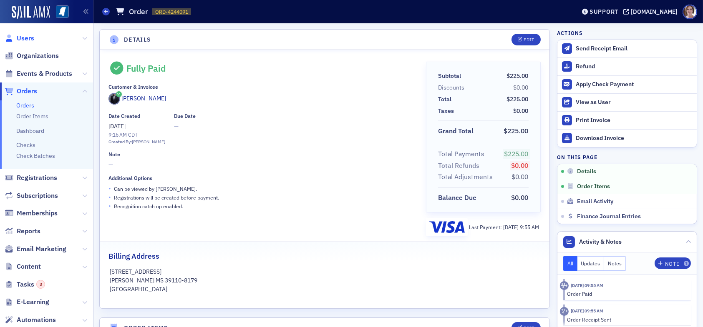
click at [27, 39] on span "Users" at bounding box center [26, 38] width 18 height 9
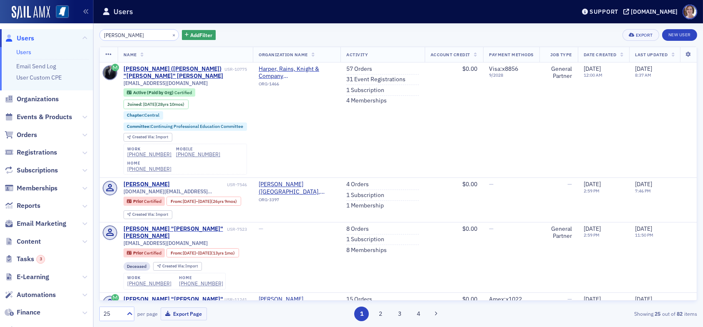
drag, startPoint x: 137, startPoint y: 36, endPoint x: 69, endPoint y: 35, distance: 68.0
click at [70, 35] on div "Users Users Email Send Log User Custom CPE Organizations Events & Products Orde…" at bounding box center [351, 163] width 703 height 327
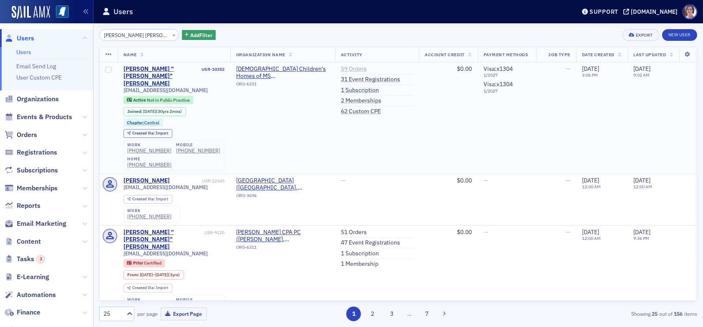
type input "claude scott smith"
click at [350, 71] on link "59 Orders" at bounding box center [354, 69] width 26 height 8
click at [351, 68] on link "59 Orders" at bounding box center [354, 69] width 26 height 8
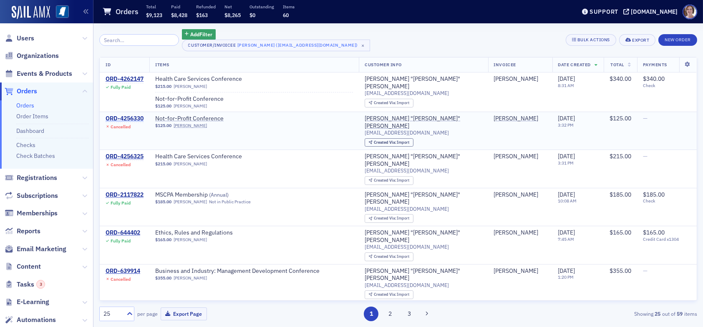
click at [134, 119] on div "ORD-4256330" at bounding box center [125, 119] width 38 height 8
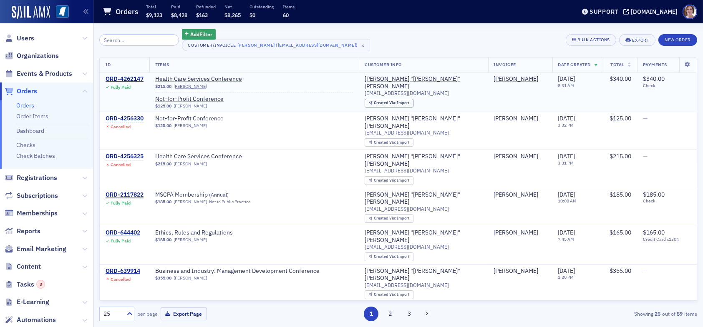
drag, startPoint x: 122, startPoint y: 78, endPoint x: 165, endPoint y: 89, distance: 44.9
click at [122, 78] on div "ORD-4262147" at bounding box center [125, 80] width 38 height 8
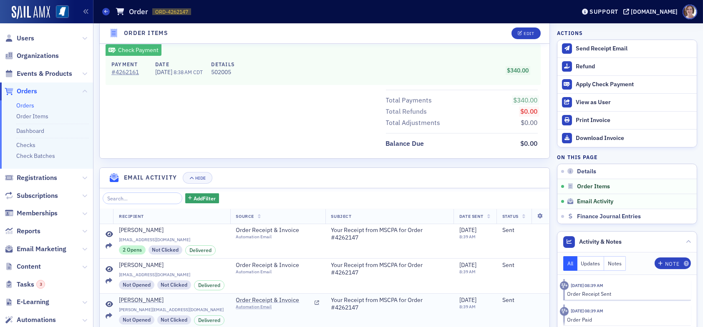
scroll to position [459, 0]
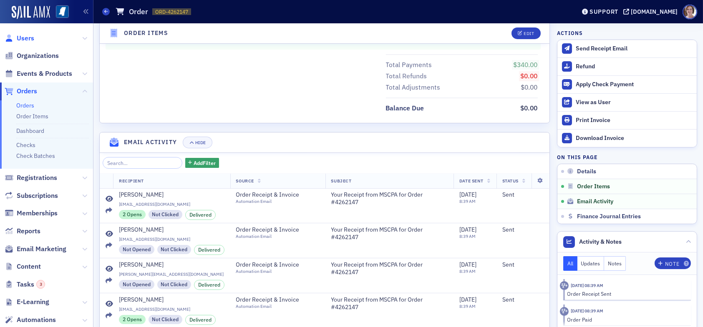
click at [24, 37] on span "Users" at bounding box center [26, 38] width 18 height 9
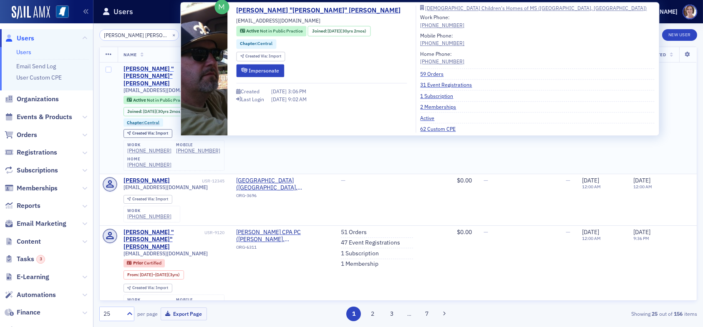
click at [171, 67] on div "Claude "Scott" Smith" at bounding box center [161, 76] width 77 height 22
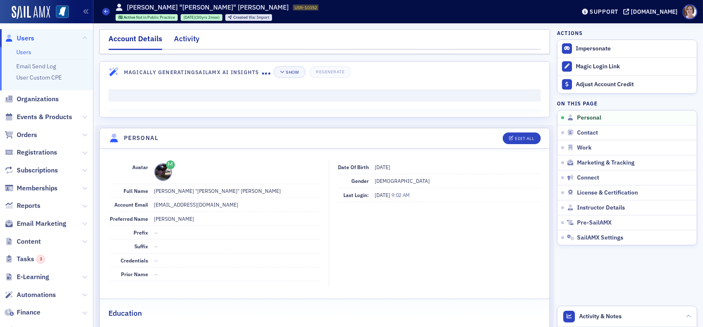
click at [188, 40] on div "Activity" at bounding box center [186, 40] width 25 height 15
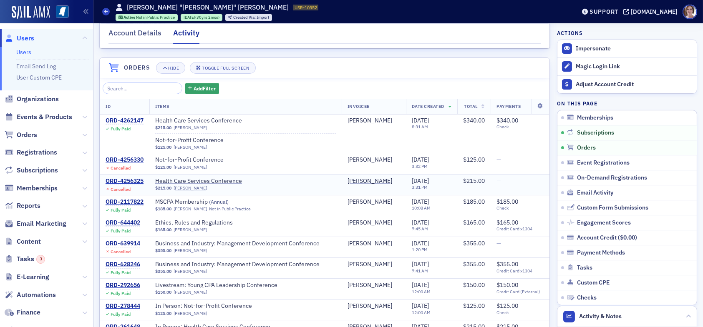
scroll to position [42, 0]
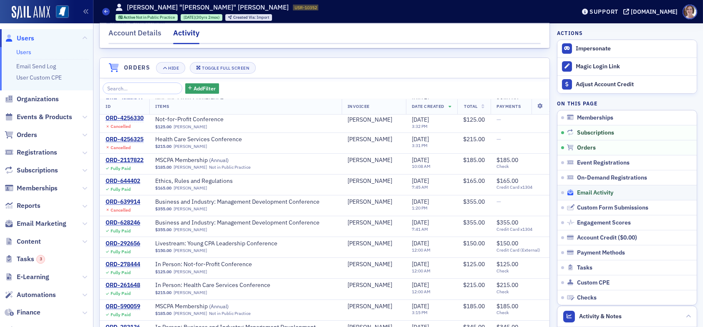
click at [588, 191] on span "Email Activity" at bounding box center [595, 193] width 36 height 8
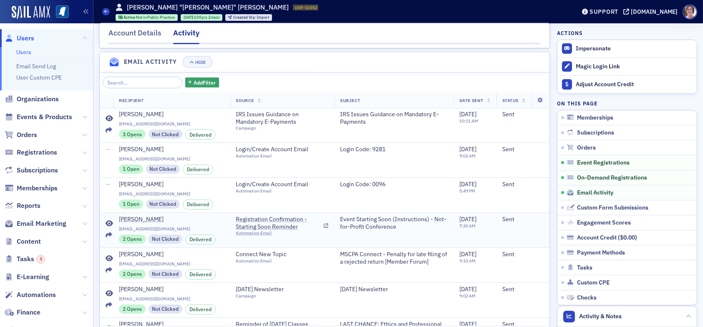
scroll to position [875, 0]
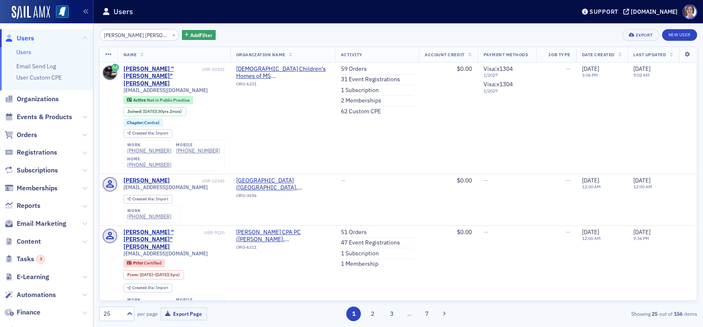
drag, startPoint x: 148, startPoint y: 33, endPoint x: 34, endPoint y: 25, distance: 114.6
click at [34, 25] on div "Users Users Email Send Log User Custom CPE Organizations Events & Products Orde…" at bounding box center [351, 163] width 703 height 327
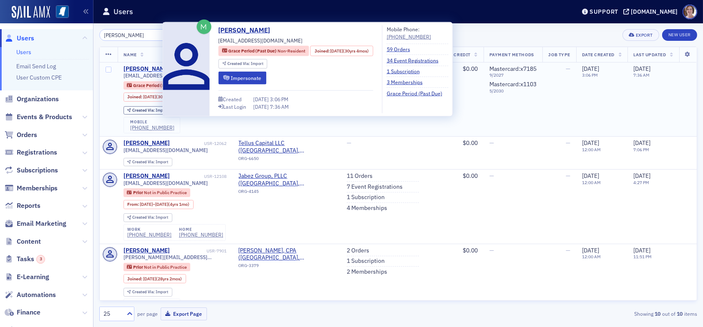
type input "lloyd marshall"
click at [145, 69] on div "Lloyd Marshall" at bounding box center [146, 69] width 46 height 8
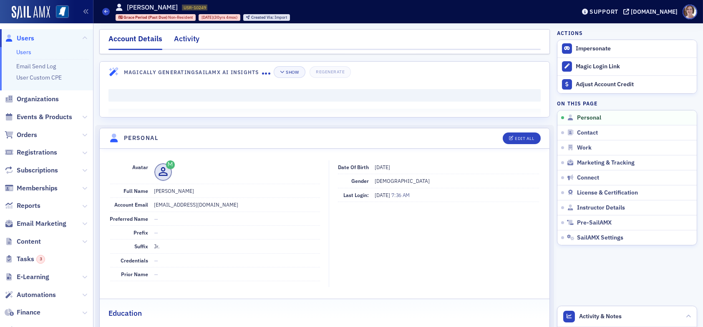
click at [185, 38] on div "Activity" at bounding box center [186, 40] width 25 height 15
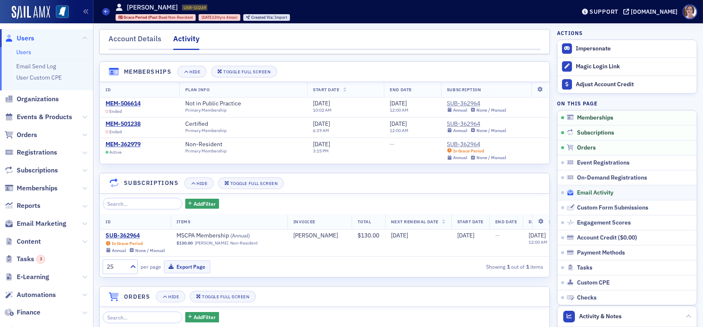
click at [596, 193] on span "Email Activity" at bounding box center [595, 193] width 36 height 8
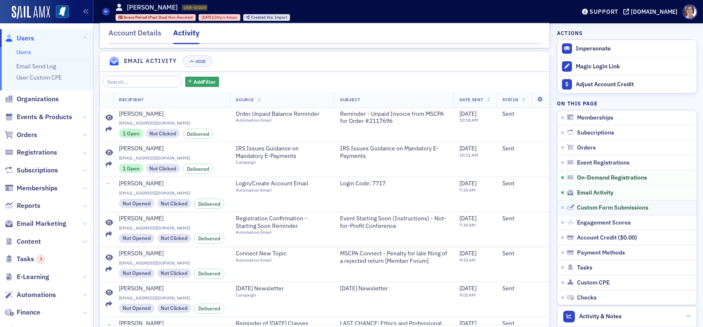
scroll to position [895, 0]
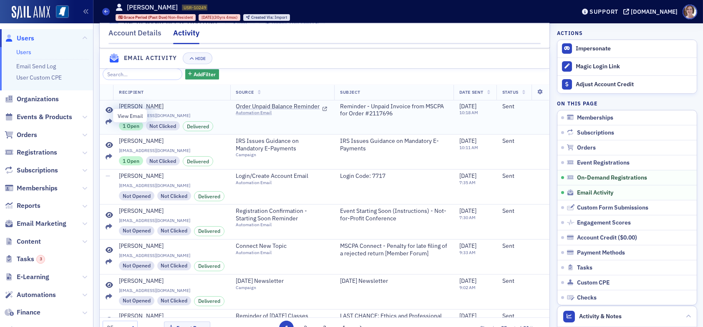
click at [109, 114] on icon at bounding box center [110, 110] width 8 height 7
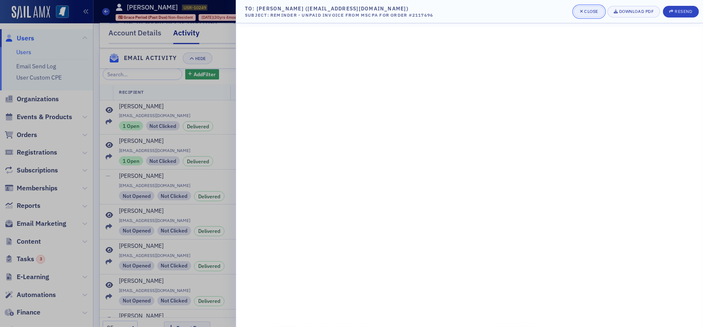
click at [587, 11] on div "Close" at bounding box center [591, 11] width 14 height 5
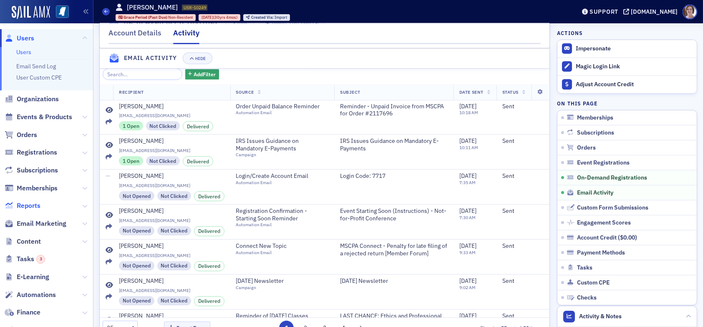
click at [28, 206] on span "Reports" at bounding box center [29, 205] width 24 height 9
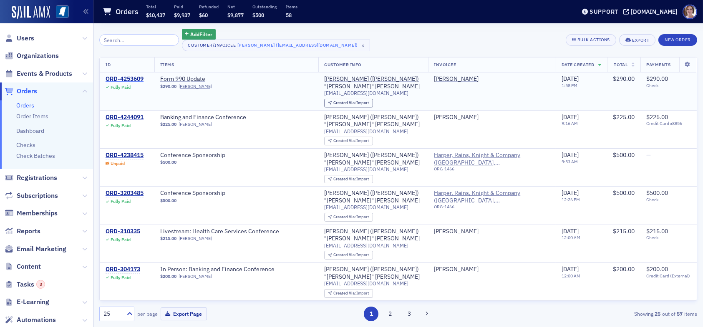
click at [123, 78] on div "ORD-4253609" at bounding box center [125, 80] width 38 height 8
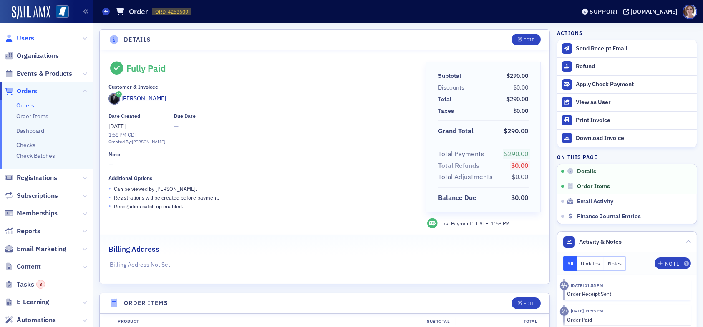
click at [28, 38] on span "Users" at bounding box center [26, 38] width 18 height 9
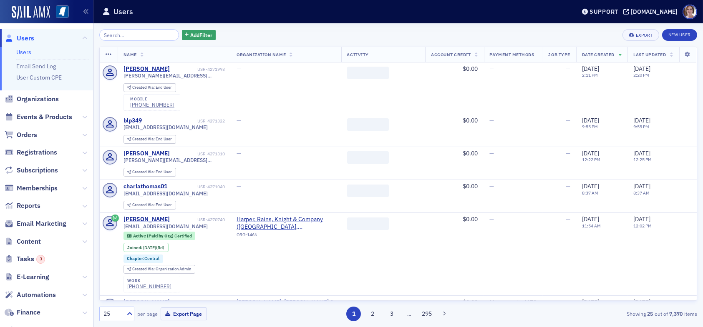
click at [136, 36] on input "search" at bounding box center [139, 35] width 80 height 12
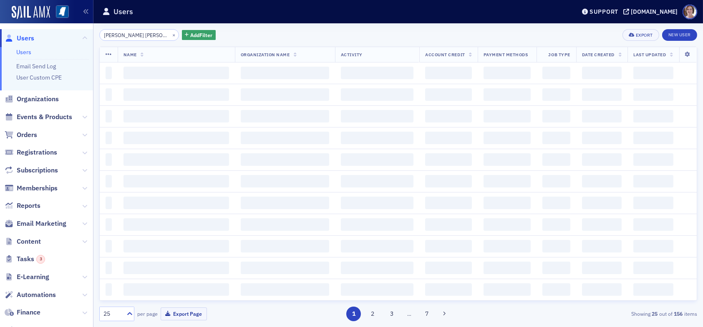
type input "claude scott smith"
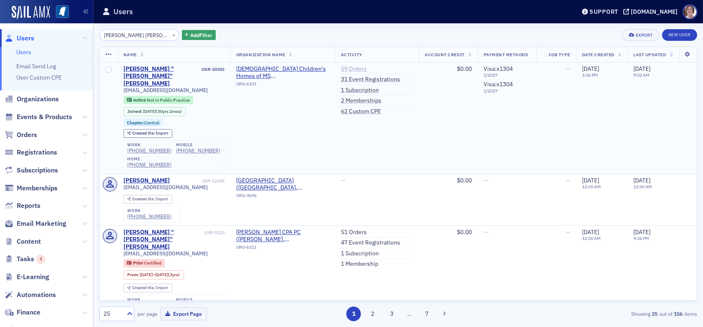
click at [345, 68] on link "59 Orders" at bounding box center [354, 69] width 26 height 8
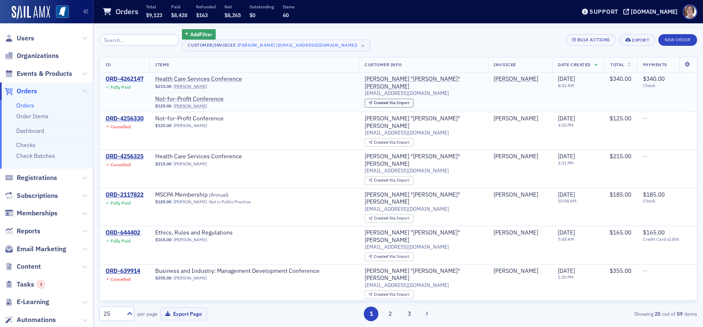
click at [137, 79] on div "ORD-4262147" at bounding box center [125, 80] width 38 height 8
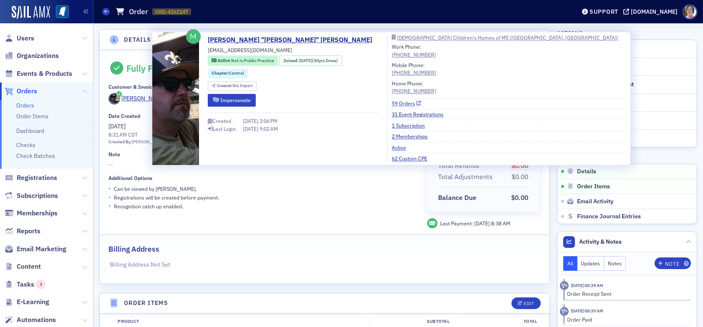
click at [392, 105] on link "59 Orders" at bounding box center [407, 104] width 30 height 8
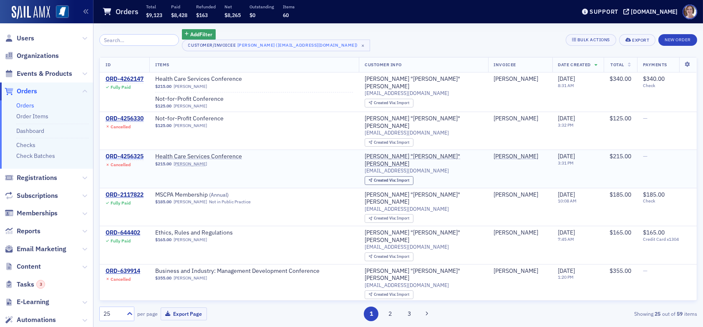
click at [135, 153] on div "ORD-4256325" at bounding box center [125, 157] width 38 height 8
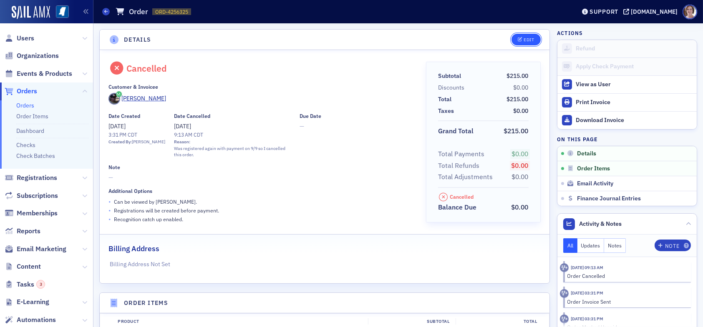
click at [526, 41] on div "Edit" at bounding box center [528, 40] width 10 height 5
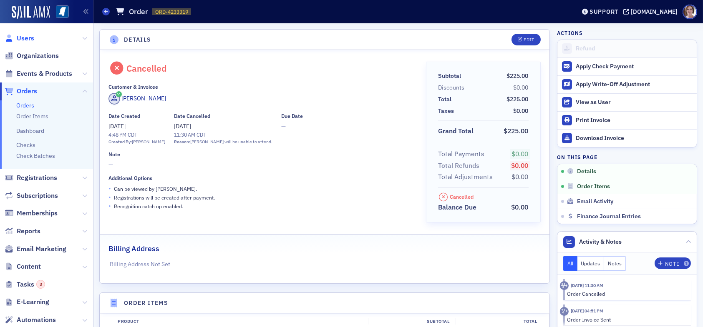
click at [24, 37] on span "Users" at bounding box center [26, 38] width 18 height 9
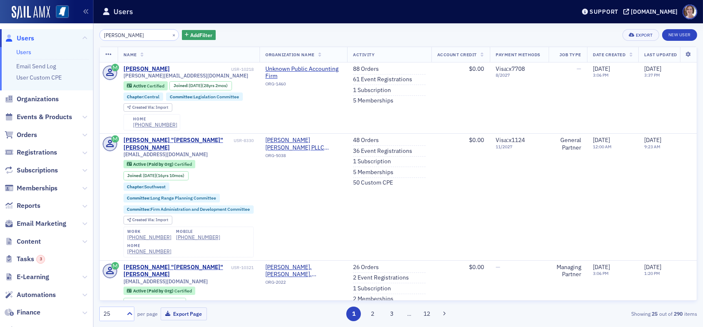
drag, startPoint x: 112, startPoint y: 36, endPoint x: 68, endPoint y: 35, distance: 43.8
click at [68, 35] on div "Users Users Email Send Log User Custom CPE Organizations Events & Products Orde…" at bounding box center [351, 163] width 703 height 327
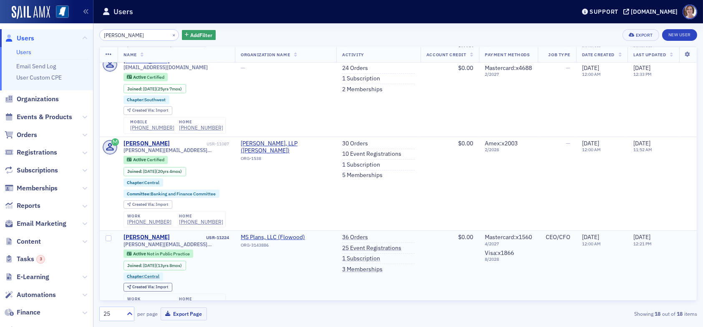
scroll to position [459, 0]
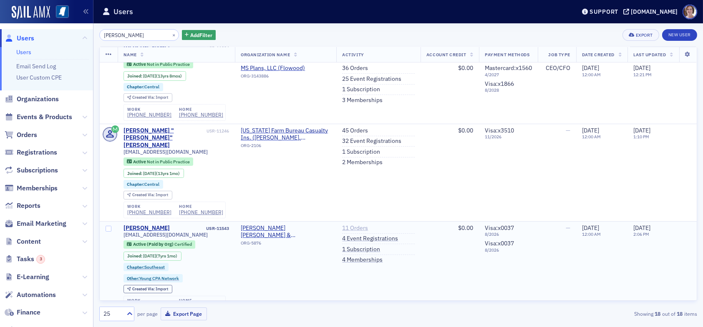
type input "alford"
click at [350, 225] on link "11 Orders" at bounding box center [355, 229] width 26 height 8
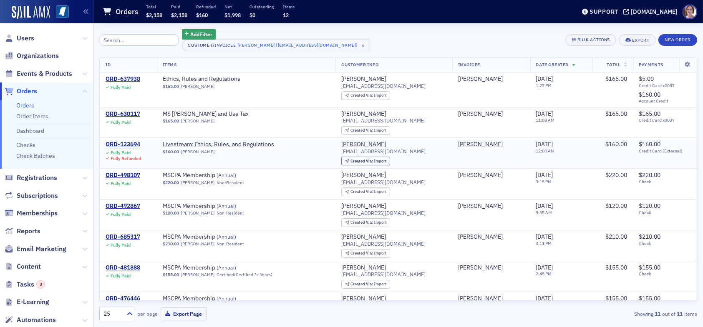
click at [136, 145] on div "ORD-123694" at bounding box center [123, 145] width 35 height 8
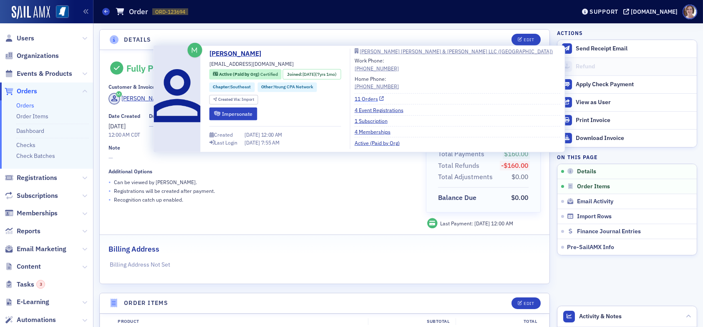
click at [381, 98] on link "11 Orders" at bounding box center [370, 99] width 30 height 8
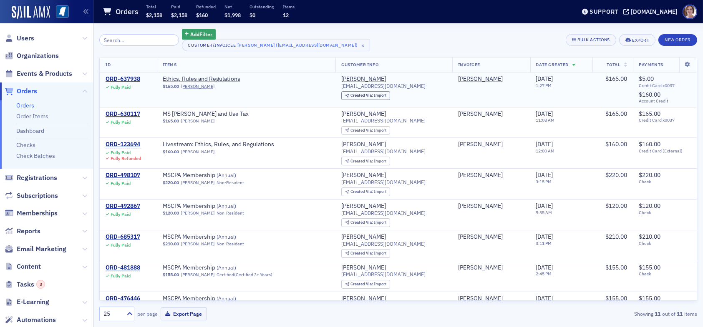
drag, startPoint x: 128, startPoint y: 78, endPoint x: 156, endPoint y: 86, distance: 29.5
click at [128, 78] on div "ORD-637938" at bounding box center [123, 80] width 35 height 8
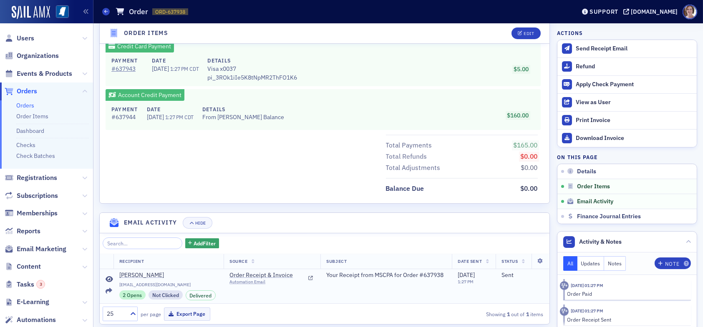
scroll to position [464, 0]
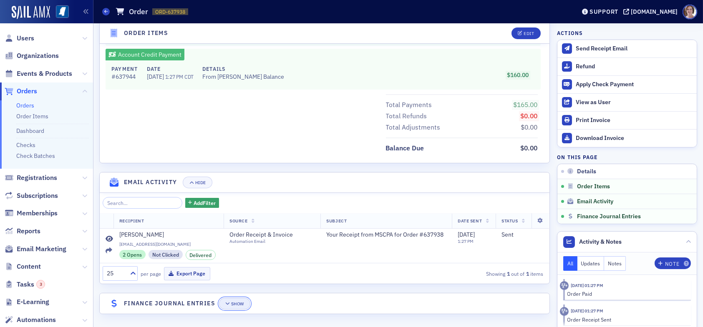
click at [238, 307] on button "Show" at bounding box center [234, 304] width 31 height 12
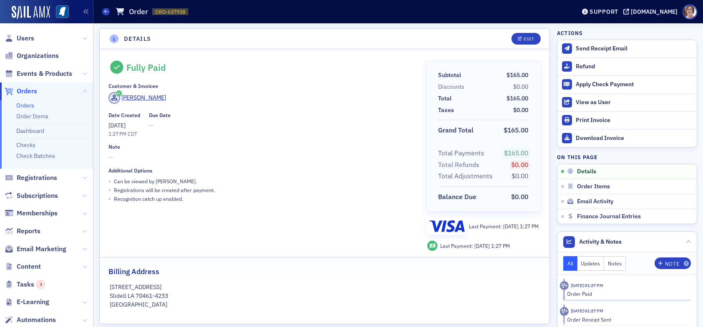
scroll to position [0, 0]
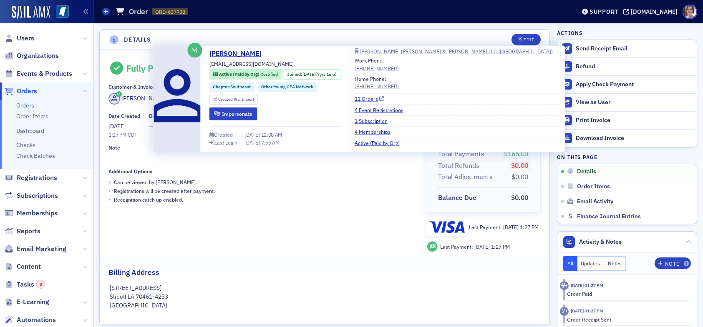
click at [378, 98] on link "11 Orders" at bounding box center [370, 99] width 30 height 8
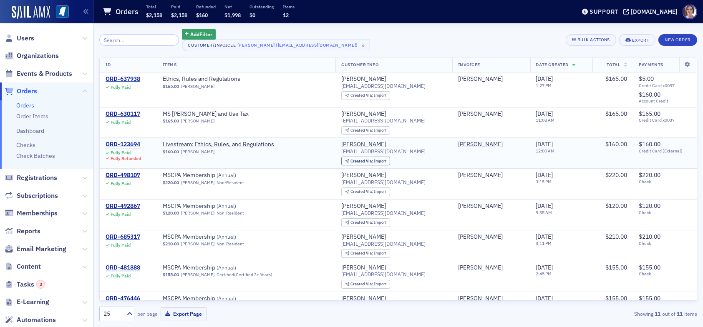
click at [131, 147] on div "ORD-123694" at bounding box center [123, 145] width 35 height 8
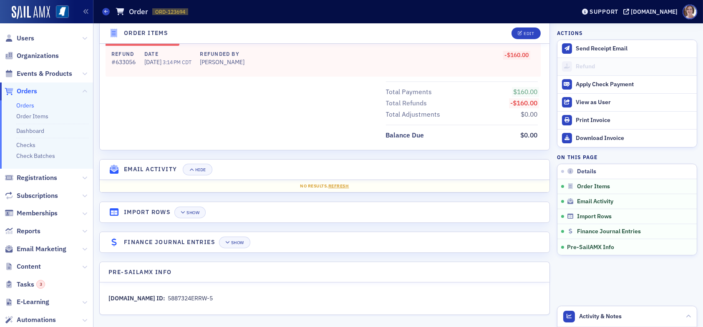
scroll to position [446, 0]
drag, startPoint x: 232, startPoint y: 239, endPoint x: 237, endPoint y: 239, distance: 5.0
click at [233, 240] on div "Show" at bounding box center [237, 242] width 13 height 5
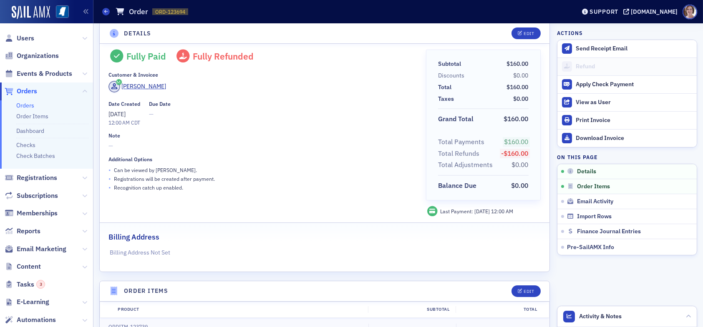
scroll to position [0, 0]
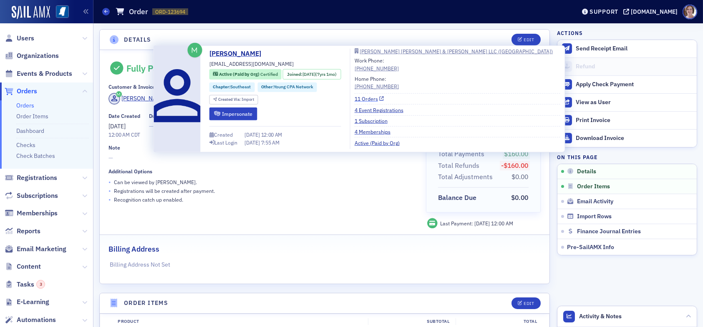
click at [375, 101] on link "11 Orders" at bounding box center [370, 99] width 30 height 8
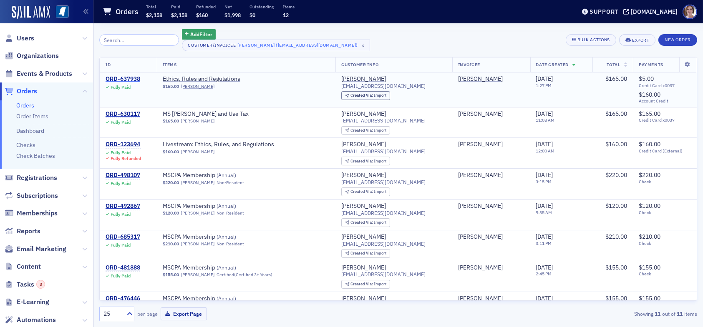
click at [131, 78] on div "ORD-637938" at bounding box center [123, 80] width 35 height 8
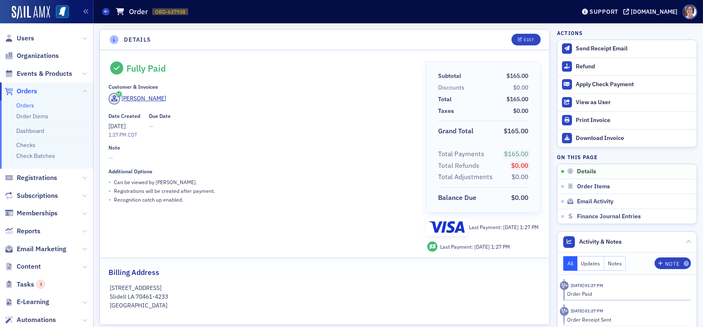
drag, startPoint x: 25, startPoint y: 38, endPoint x: 38, endPoint y: 35, distance: 13.0
click at [26, 38] on span "Users" at bounding box center [26, 38] width 18 height 9
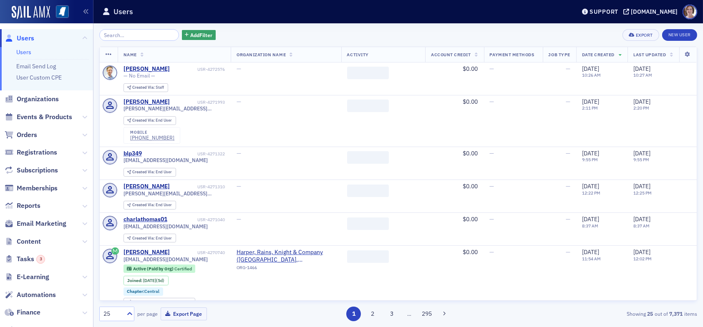
drag, startPoint x: 126, startPoint y: 33, endPoint x: 129, endPoint y: 39, distance: 6.4
click at [126, 33] on input "search" at bounding box center [139, 35] width 80 height 12
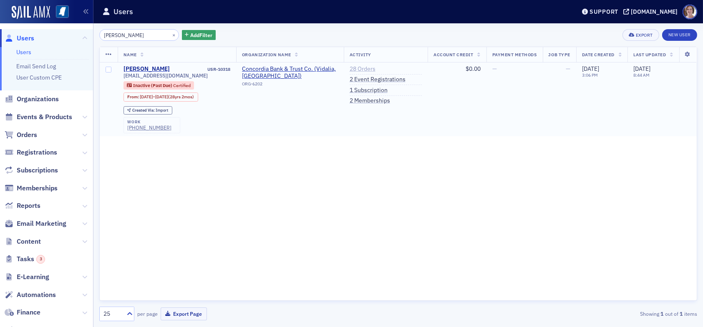
type input "perilloux"
click at [363, 70] on link "28 Orders" at bounding box center [363, 69] width 26 height 8
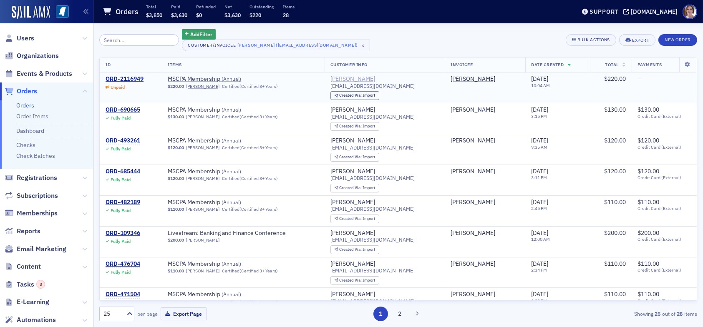
click at [357, 78] on div "[PERSON_NAME]" at bounding box center [352, 80] width 45 height 8
click at [26, 38] on span "Users" at bounding box center [26, 38] width 18 height 9
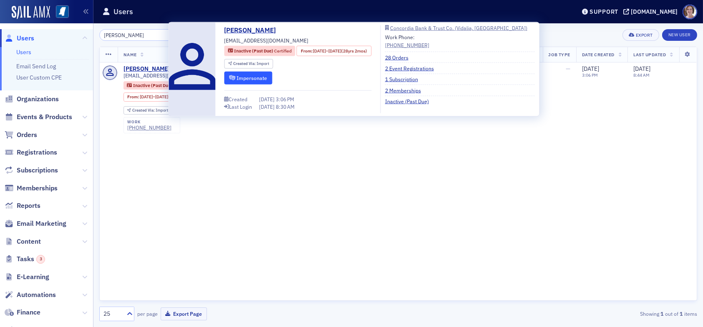
click at [256, 79] on button "Impersonate" at bounding box center [248, 78] width 48 height 13
click at [415, 57] on link "28 Orders" at bounding box center [400, 57] width 30 height 8
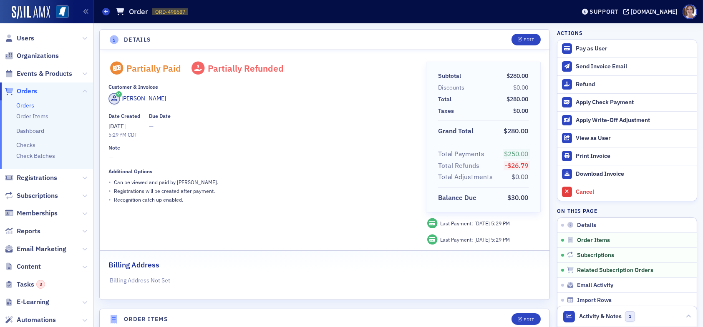
scroll to position [751, 0]
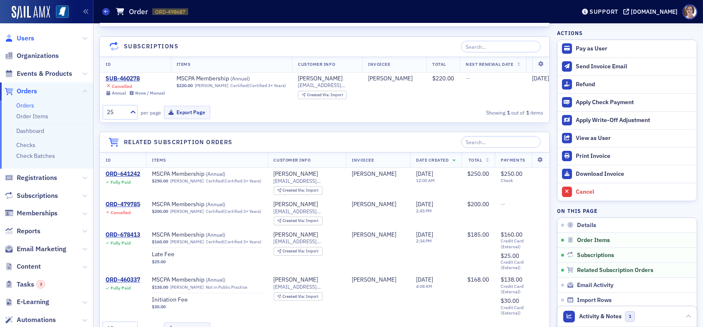
click at [28, 35] on span "Users" at bounding box center [26, 38] width 18 height 9
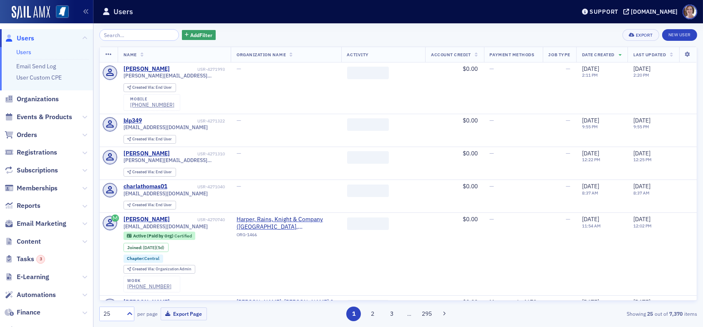
click at [150, 34] on input "search" at bounding box center [139, 35] width 80 height 12
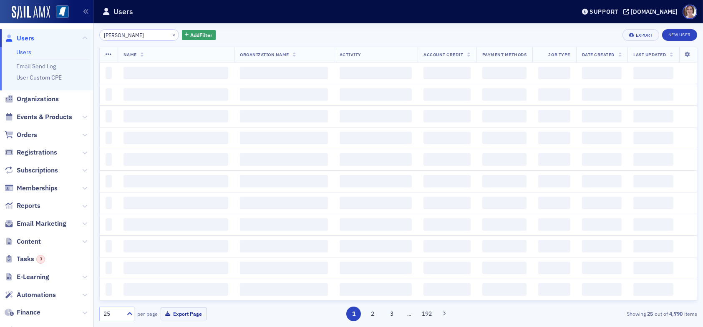
type input "donna mitchell"
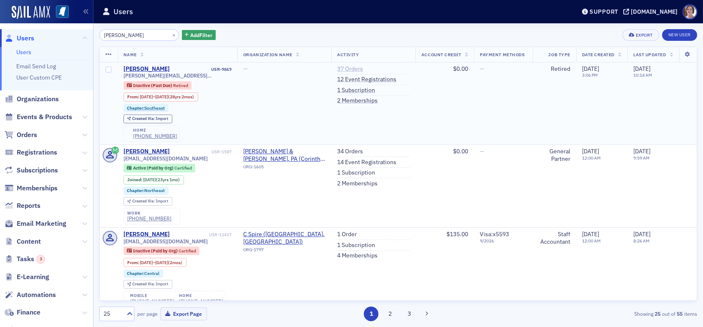
click at [343, 66] on link "37 Orders" at bounding box center [350, 69] width 26 height 8
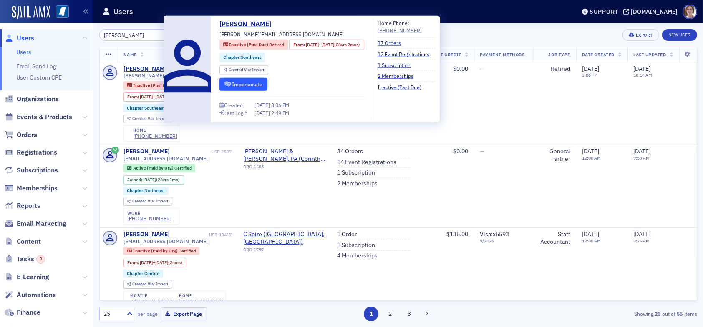
click at [249, 86] on button "Impersonate" at bounding box center [243, 84] width 48 height 13
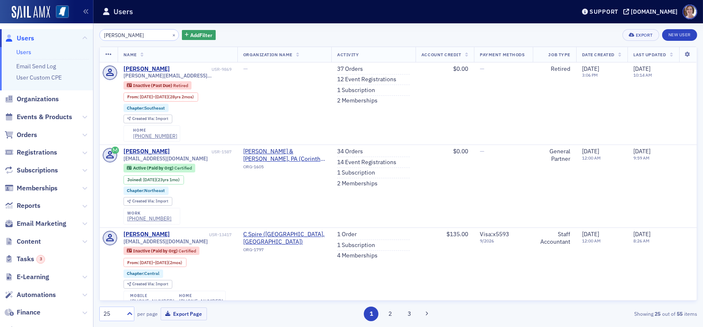
click at [26, 39] on span "Users" at bounding box center [26, 38] width 18 height 9
drag, startPoint x: 144, startPoint y: 35, endPoint x: 64, endPoint y: 28, distance: 80.8
click at [64, 28] on div "Users Users Email Send Log User Custom CPE Organizations Events & Products Orde…" at bounding box center [351, 163] width 703 height 327
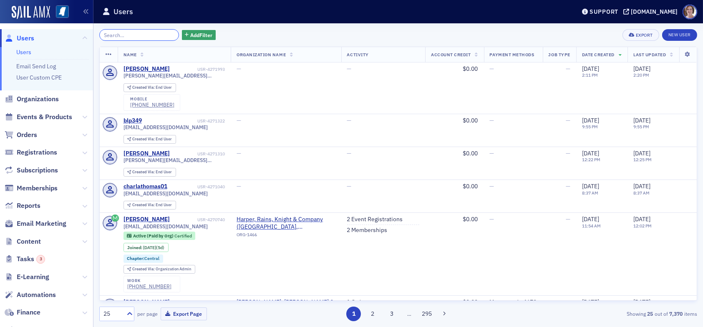
click at [130, 36] on input "search" at bounding box center [139, 35] width 80 height 12
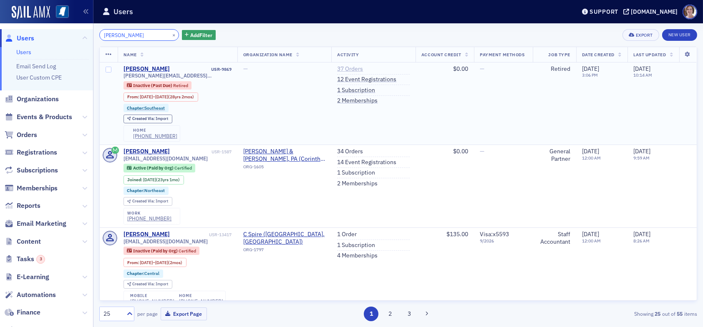
type input "donna mitchell"
click at [340, 69] on link "37 Orders" at bounding box center [350, 69] width 26 height 8
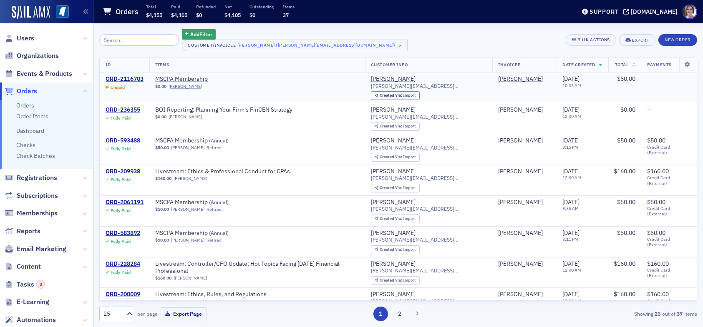
click at [129, 76] on div "ORD-2116703" at bounding box center [125, 80] width 38 height 8
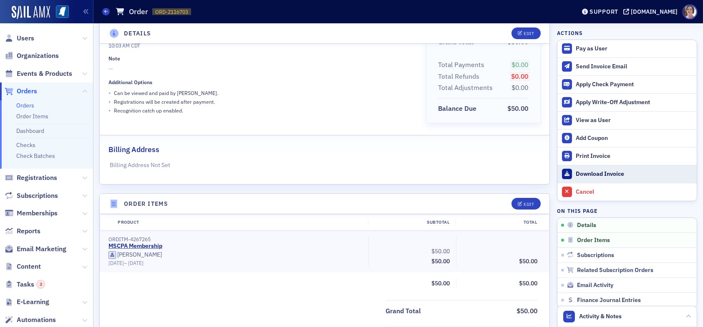
scroll to position [83, 0]
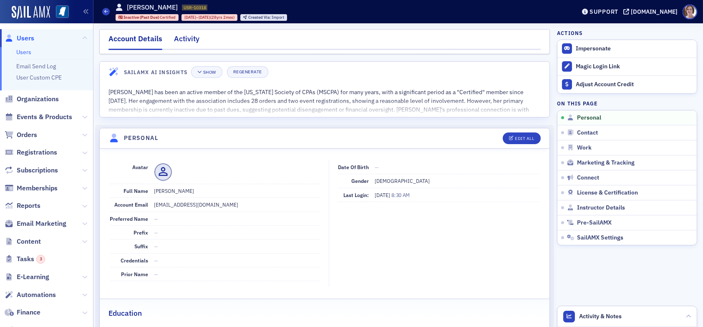
click at [189, 39] on div "Activity" at bounding box center [186, 40] width 25 height 15
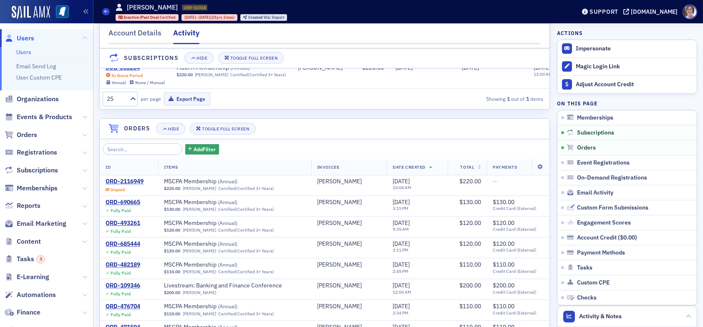
scroll to position [167, 0]
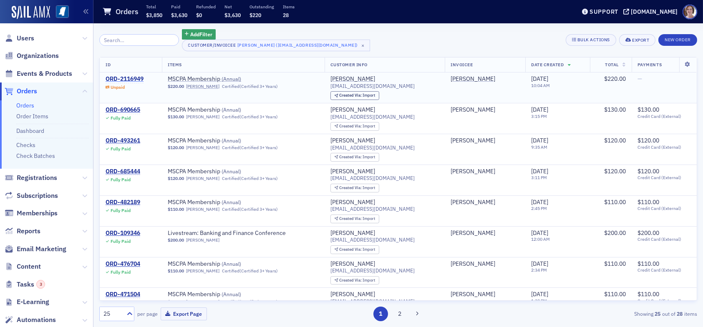
click at [133, 80] on div "ORD-2116949" at bounding box center [125, 80] width 38 height 8
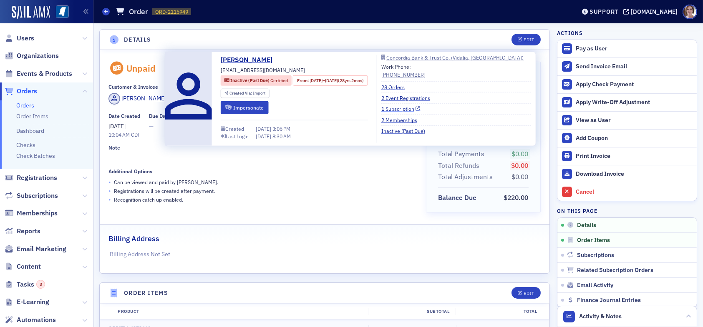
click at [420, 108] on link "1 Subscription" at bounding box center [400, 109] width 39 height 8
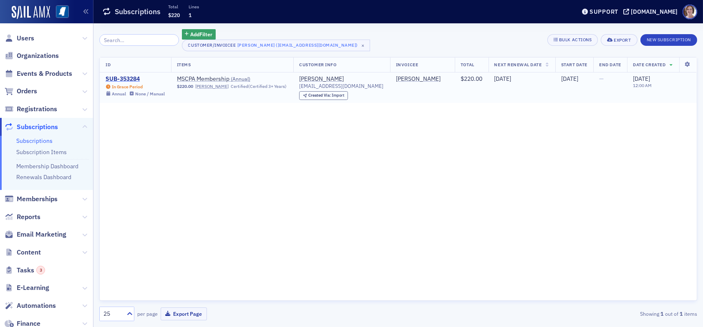
click at [129, 78] on div "SUB-353284" at bounding box center [135, 80] width 59 height 8
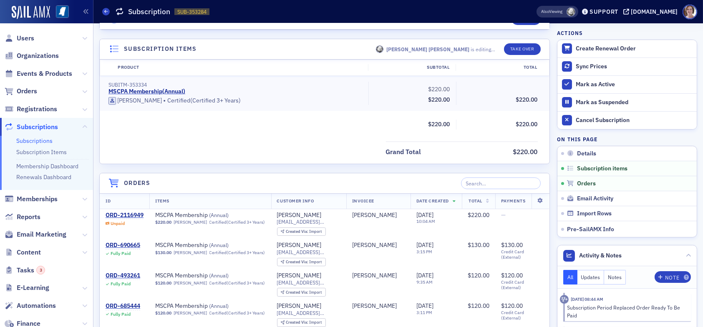
scroll to position [292, 0]
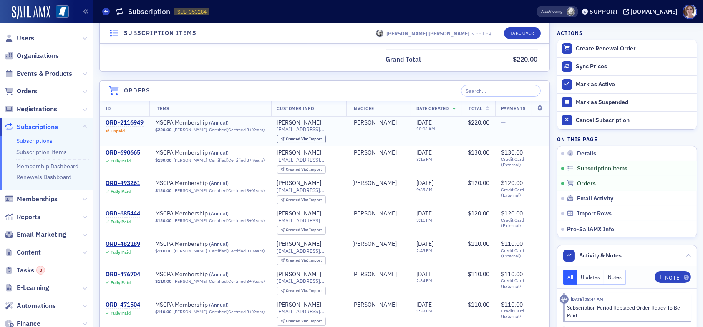
click at [134, 120] on div "ORD-2116949" at bounding box center [125, 123] width 38 height 8
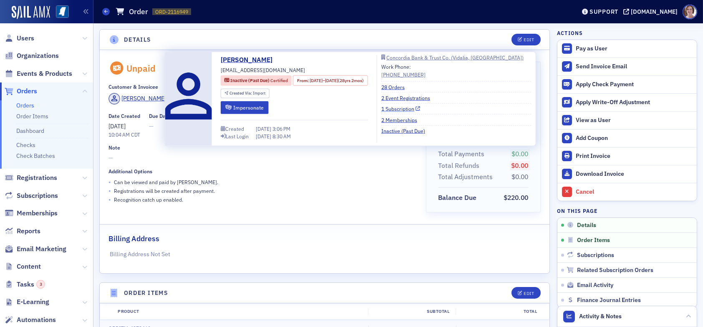
click at [420, 110] on link "1 Subscription" at bounding box center [400, 109] width 39 height 8
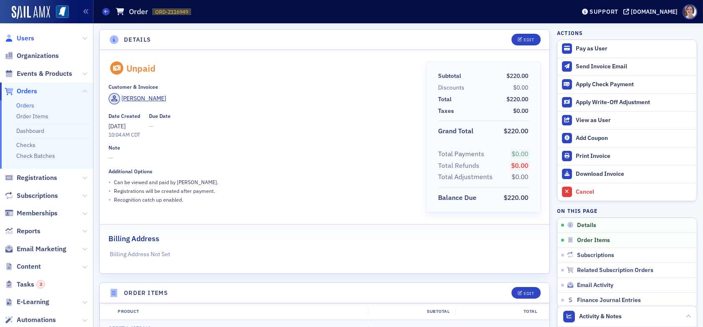
click at [26, 38] on span "Users" at bounding box center [26, 38] width 18 height 9
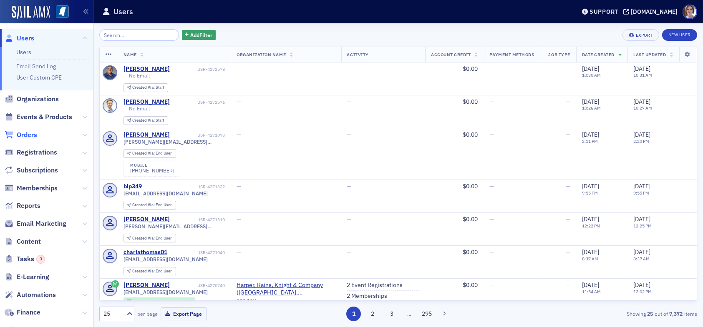
click at [27, 134] on span "Orders" at bounding box center [27, 135] width 20 height 9
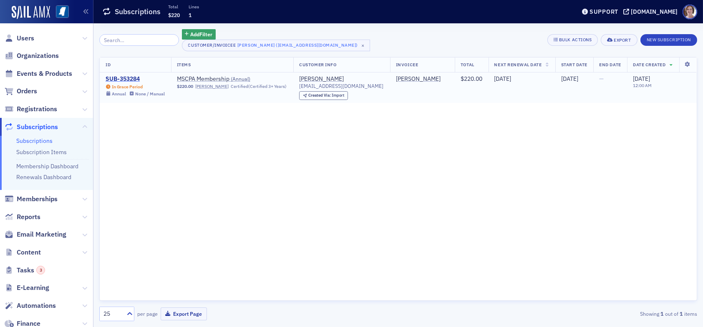
click at [130, 78] on div "SUB-353284" at bounding box center [135, 80] width 59 height 8
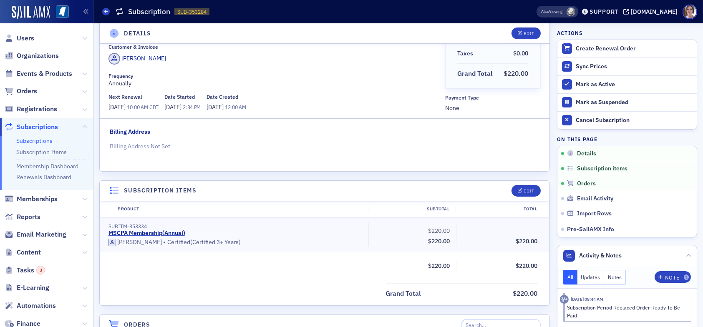
scroll to position [35, 0]
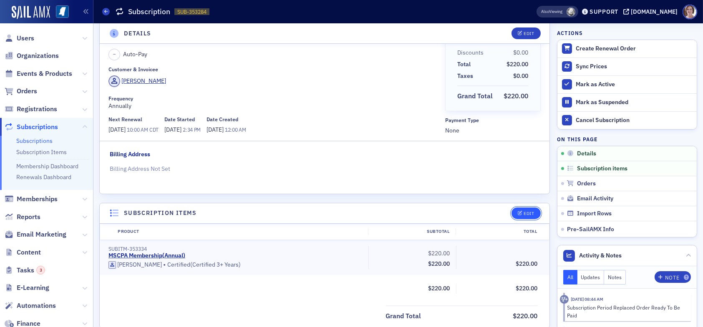
click at [524, 212] on div "Edit" at bounding box center [528, 213] width 10 height 5
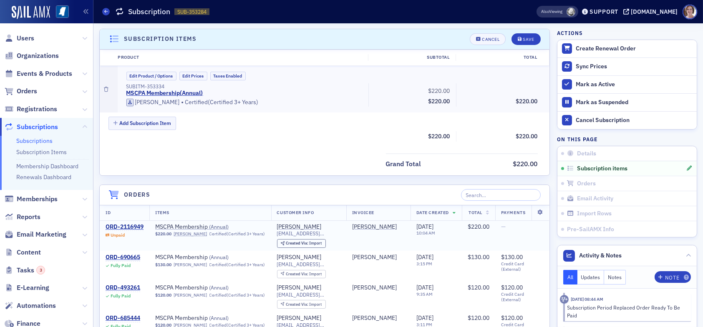
scroll to position [210, 0]
click at [158, 73] on button "Edit Product / Options" at bounding box center [151, 75] width 50 height 9
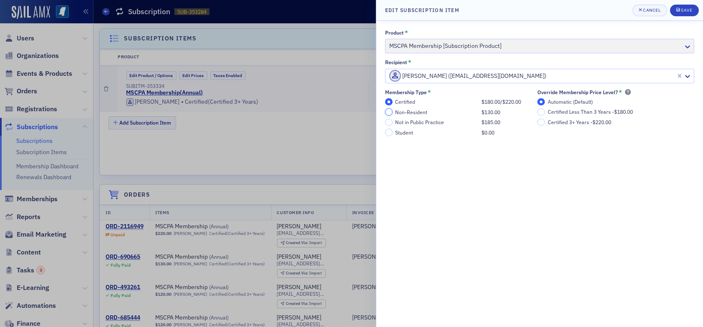
click at [392, 112] on input "Non-Resident $130.00" at bounding box center [389, 112] width 8 height 8
click at [393, 101] on label "Certified $180.00 / $220.00" at bounding box center [457, 102] width 145 height 8
click at [393, 101] on input "Certified $180.00 / $220.00" at bounding box center [389, 102] width 8 height 8
click at [391, 112] on input "Non-Resident $130.00" at bounding box center [389, 112] width 8 height 8
click at [544, 113] on input "$130.00" at bounding box center [543, 112] width 8 height 8
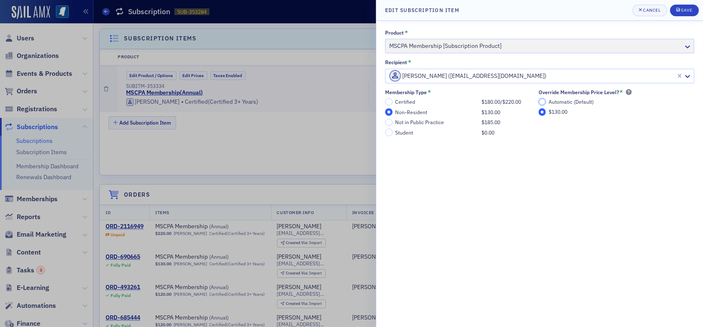
click at [544, 102] on input "Automatic (Default)" at bounding box center [543, 102] width 8 height 8
click at [683, 9] on div "Save" at bounding box center [686, 10] width 11 height 5
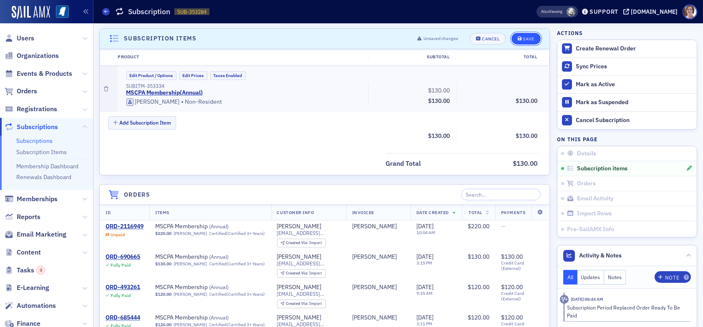
click at [523, 37] on div "Save" at bounding box center [528, 39] width 11 height 5
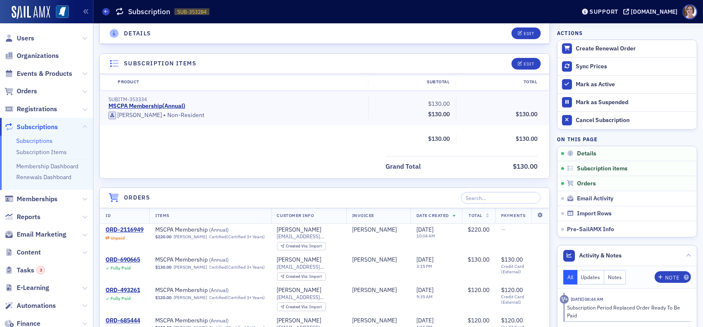
scroll to position [209, 0]
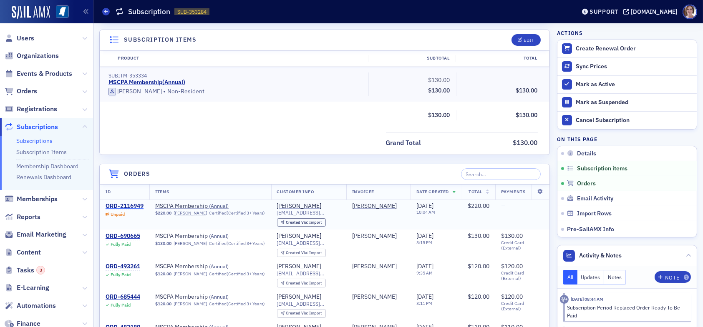
click at [120, 203] on div "ORD-2116949" at bounding box center [125, 207] width 38 height 8
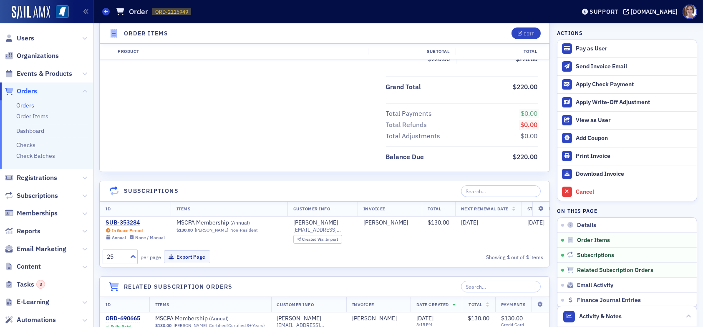
scroll to position [209, 0]
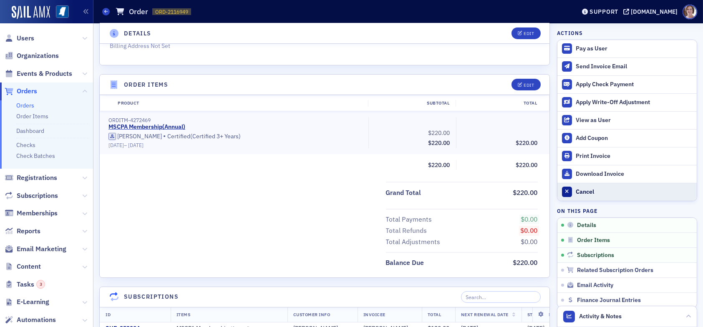
click at [576, 192] on div "Cancel" at bounding box center [634, 193] width 117 height 8
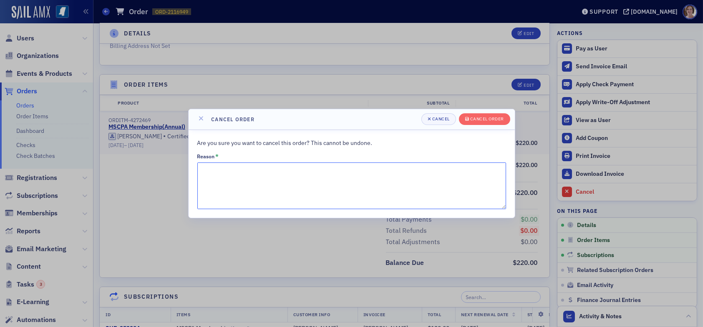
click at [304, 178] on textarea "Reason *" at bounding box center [351, 186] width 309 height 47
type textarea "Changed status to Non-Resident"
click at [486, 121] on div "Cancel order" at bounding box center [487, 119] width 34 height 5
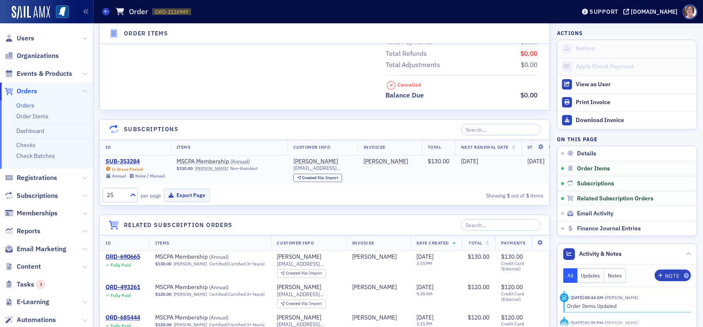
scroll to position [417, 0]
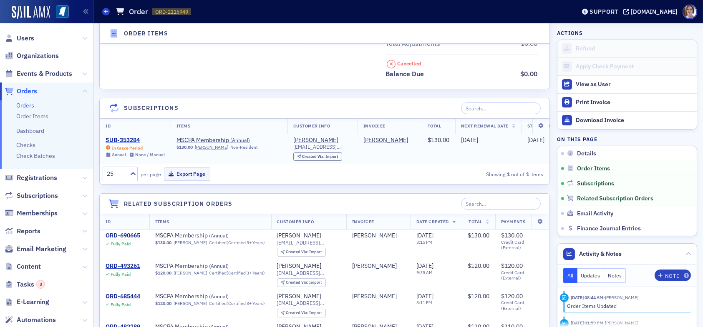
click at [129, 138] on div "SUB-353284" at bounding box center [135, 141] width 59 height 8
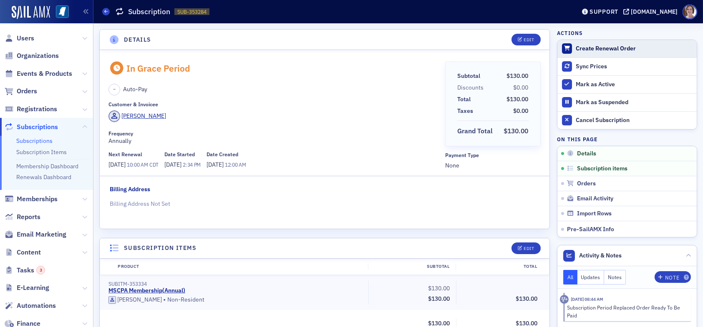
click at [596, 48] on div "Create Renewal Order" at bounding box center [634, 49] width 117 height 8
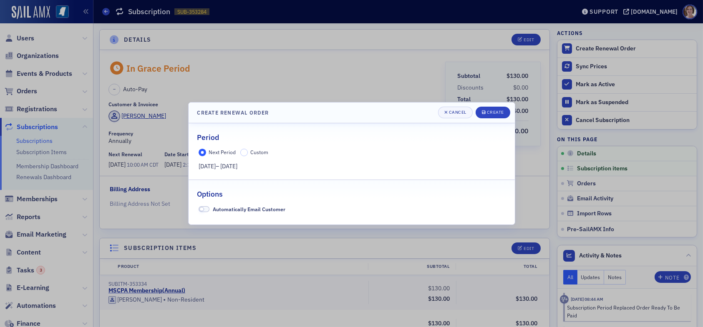
click at [204, 211] on span at bounding box center [204, 209] width 11 height 6
click at [495, 111] on div "Create" at bounding box center [495, 112] width 17 height 5
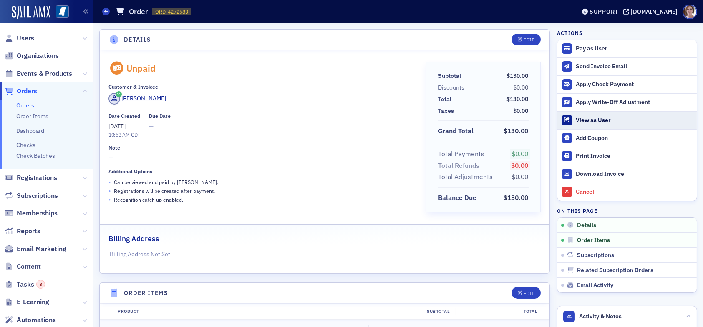
click at [595, 119] on div "View as User" at bounding box center [634, 121] width 117 height 8
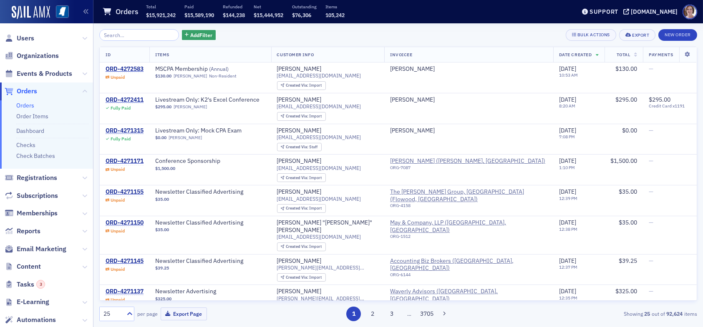
click at [130, 35] on input "search" at bounding box center [139, 35] width 80 height 12
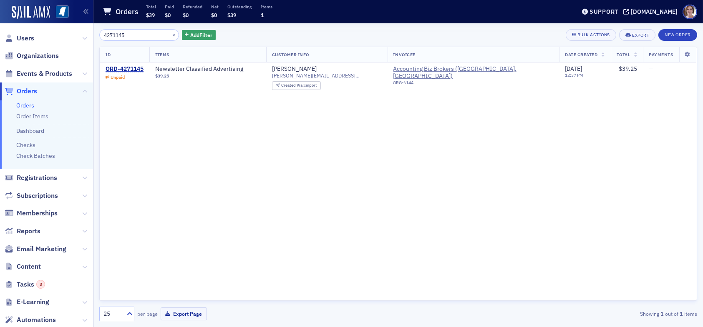
type input "4271145"
click at [137, 67] on div "ORD-4271145" at bounding box center [125, 69] width 38 height 8
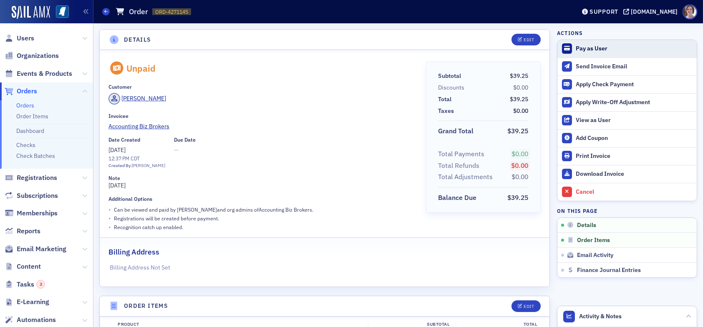
click at [584, 48] on div "Pay as User" at bounding box center [634, 49] width 117 height 8
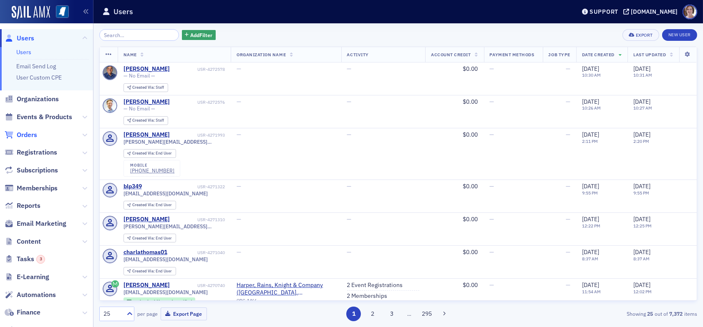
click at [26, 133] on span "Orders" at bounding box center [27, 135] width 20 height 9
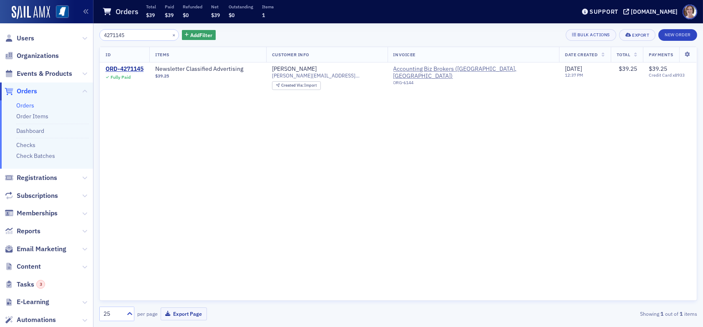
drag, startPoint x: 141, startPoint y: 35, endPoint x: 52, endPoint y: 33, distance: 89.3
click at [52, 33] on div "Users Organizations Events & Products Orders Orders Order Items Dashboard Check…" at bounding box center [351, 163] width 703 height 327
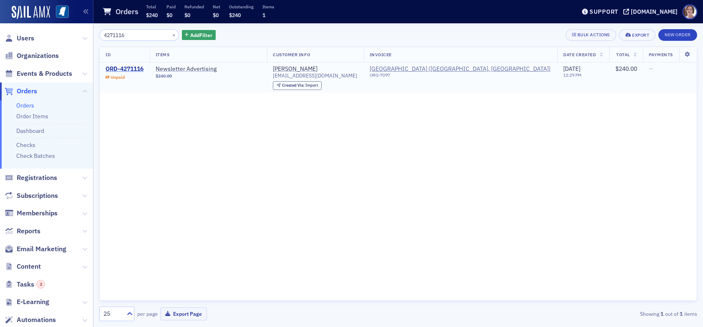
type input "4271116"
click at [135, 68] on div "ORD-4271116" at bounding box center [125, 69] width 38 height 8
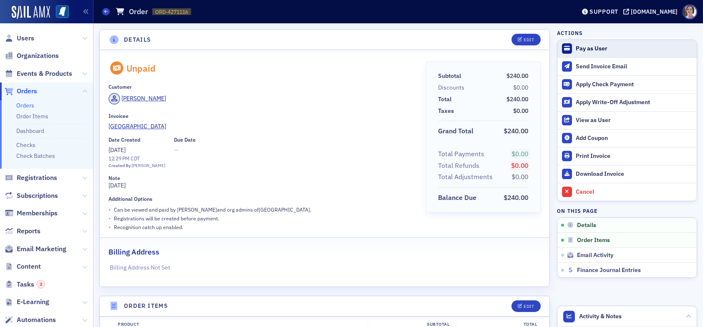
click at [581, 48] on div "Pay as User" at bounding box center [634, 49] width 117 height 8
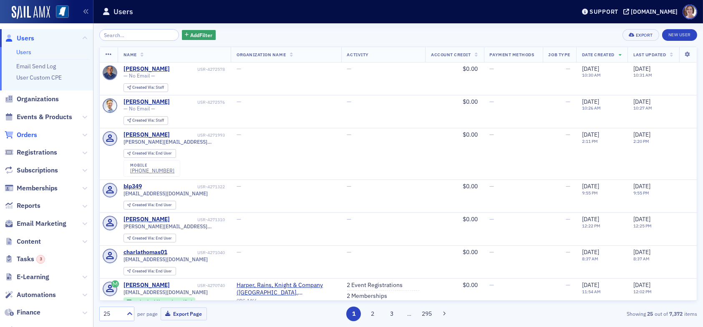
click at [21, 136] on span "Orders" at bounding box center [27, 135] width 20 height 9
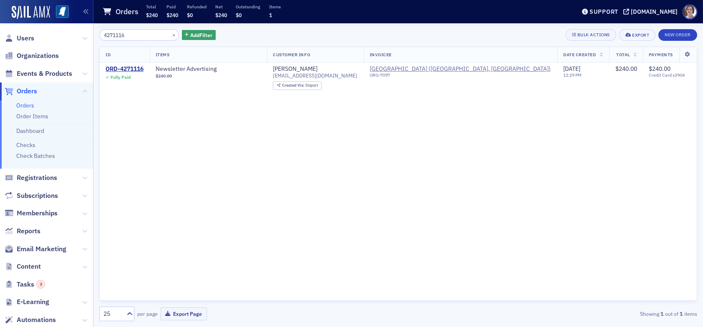
drag, startPoint x: 136, startPoint y: 33, endPoint x: 38, endPoint y: 32, distance: 97.2
click at [38, 32] on div "Users Organizations Events & Products Orders Orders Order Items Dashboard Check…" at bounding box center [351, 163] width 703 height 327
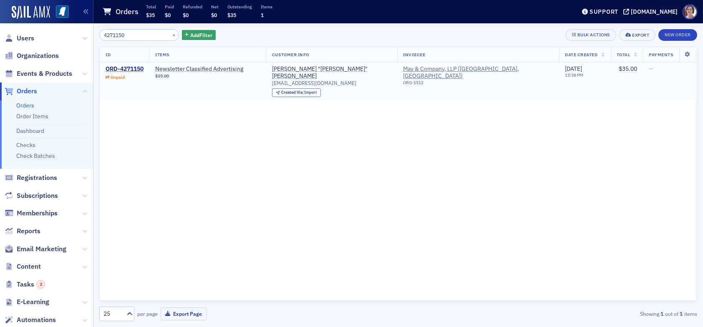
type input "4271150"
click at [137, 65] on div "ORD-4271150" at bounding box center [125, 69] width 38 height 8
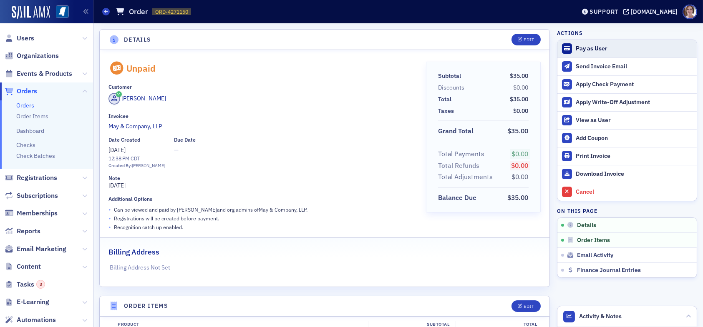
click at [588, 48] on div "Pay as User" at bounding box center [634, 49] width 117 height 8
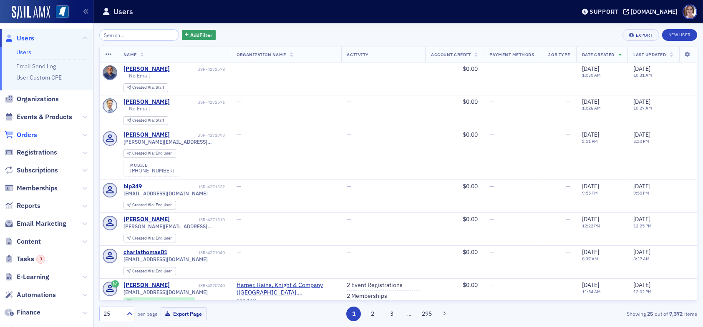
click at [25, 133] on span "Orders" at bounding box center [27, 135] width 20 height 9
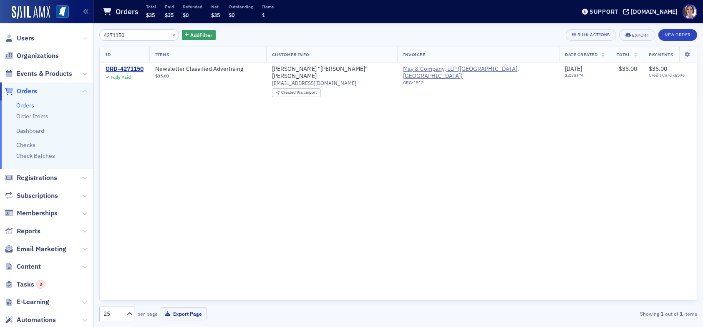
drag, startPoint x: 133, startPoint y: 33, endPoint x: 76, endPoint y: 33, distance: 57.1
click at [76, 33] on div "Users Organizations Events & Products Orders Orders Order Items Dashboard Check…" at bounding box center [351, 163] width 703 height 327
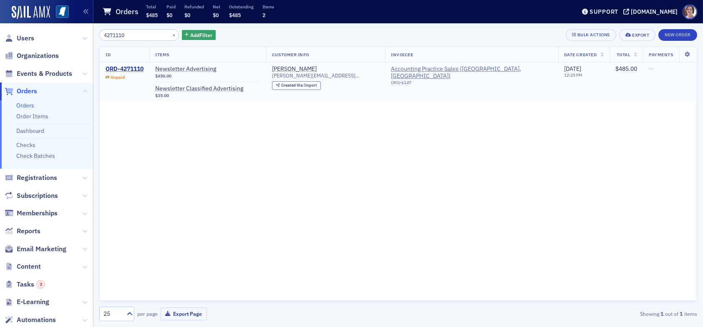
type input "4271110"
click at [137, 68] on div "ORD-4271110" at bounding box center [125, 69] width 38 height 8
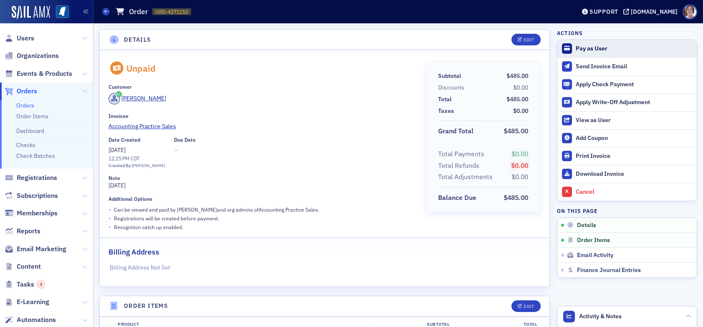
click at [583, 48] on div "Pay as User" at bounding box center [634, 49] width 117 height 8
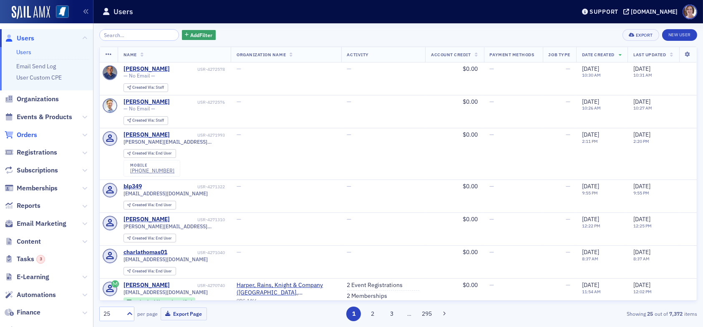
click at [30, 134] on span "Orders" at bounding box center [27, 135] width 20 height 9
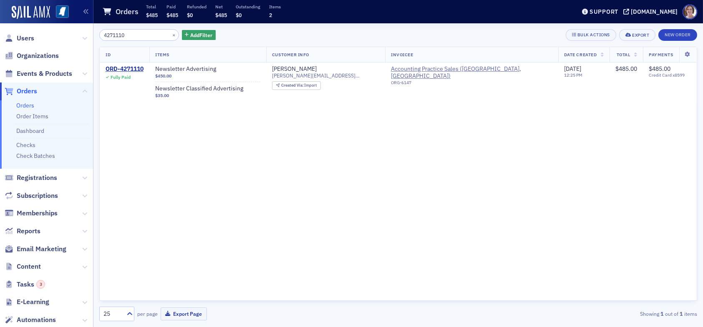
drag, startPoint x: 133, startPoint y: 36, endPoint x: 45, endPoint y: 39, distance: 88.0
click at [45, 39] on div "Users Organizations Events & Products Orders Orders Order Items Dashboard Check…" at bounding box center [351, 163] width 703 height 327
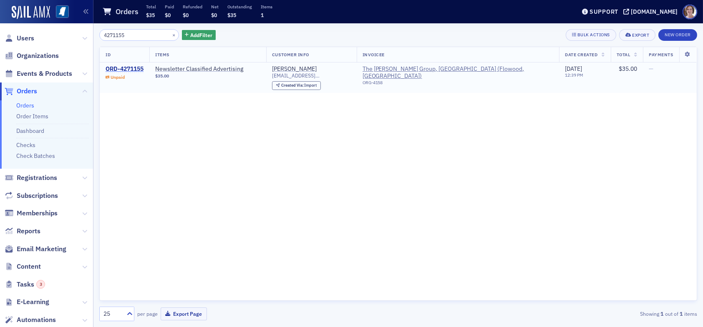
type input "4271155"
click at [140, 69] on div "ORD-4271155" at bounding box center [125, 69] width 38 height 8
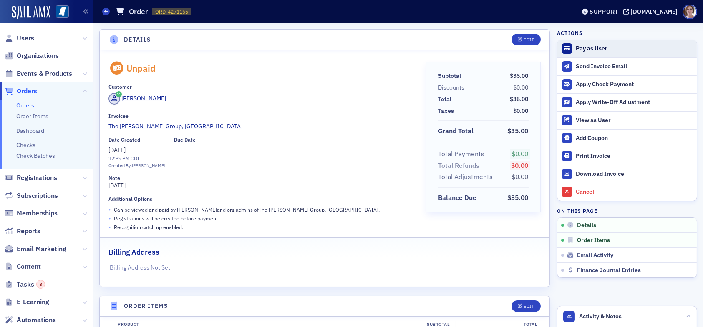
click at [591, 50] on div "Pay as User" at bounding box center [634, 49] width 117 height 8
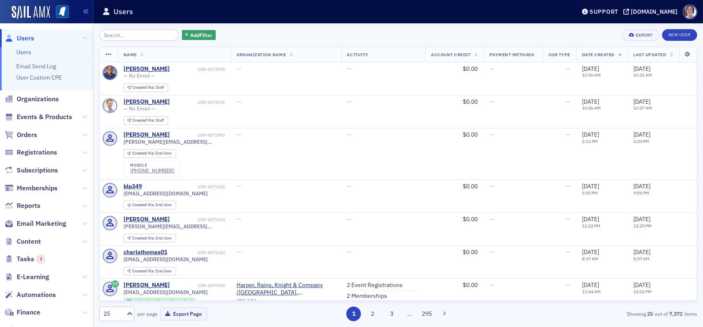
drag, startPoint x: 29, startPoint y: 133, endPoint x: 71, endPoint y: 128, distance: 42.8
click at [29, 133] on span "Orders" at bounding box center [27, 135] width 20 height 9
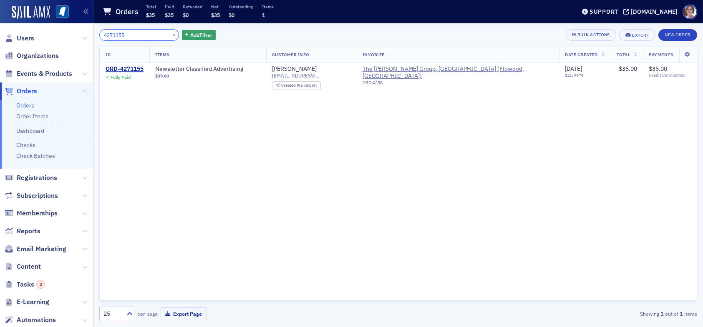
drag, startPoint x: 131, startPoint y: 36, endPoint x: 59, endPoint y: 33, distance: 71.4
click at [59, 33] on div "Users Organizations Events & Products Orders Orders Order Items Dashboard Check…" at bounding box center [351, 163] width 703 height 327
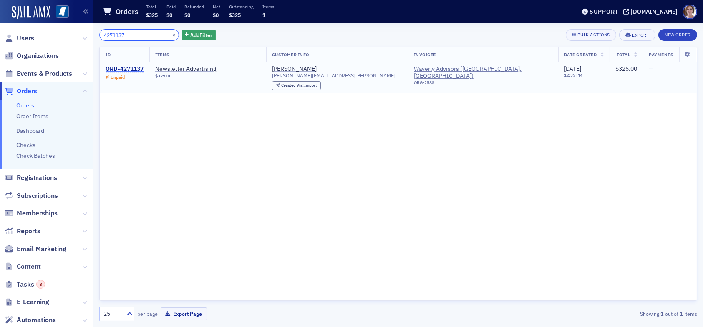
type input "4271137"
click at [131, 66] on div "ORD-4271137" at bounding box center [125, 69] width 38 height 8
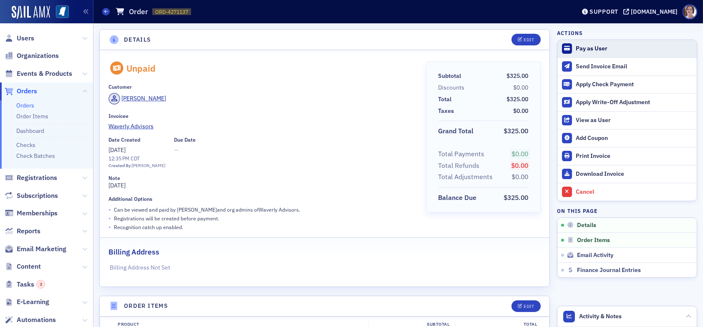
click at [583, 48] on div "Pay as User" at bounding box center [634, 49] width 117 height 8
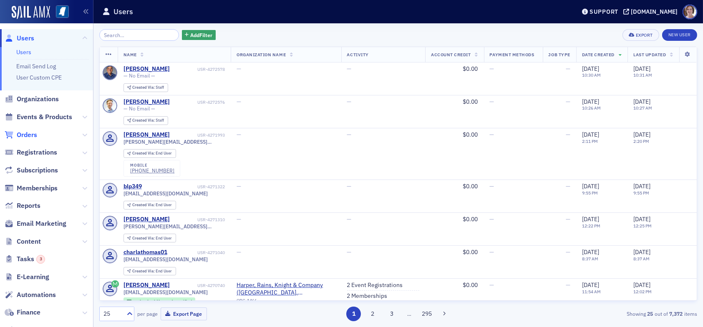
click at [31, 134] on span "Orders" at bounding box center [27, 135] width 20 height 9
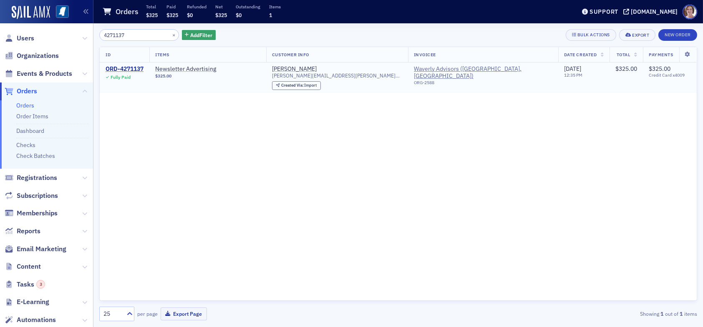
click at [128, 70] on div "ORD-4271137" at bounding box center [125, 69] width 38 height 8
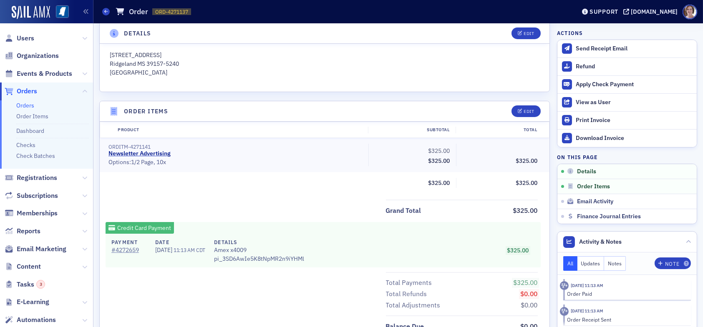
scroll to position [250, 0]
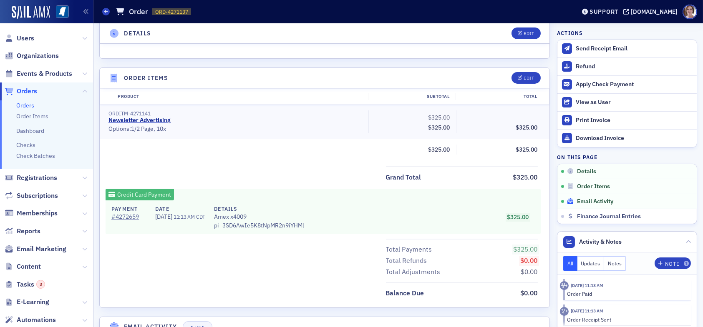
click at [584, 201] on span "Email Activity" at bounding box center [595, 202] width 36 height 8
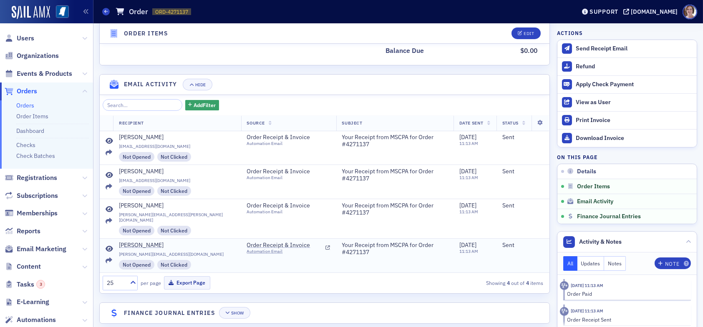
scroll to position [497, 0]
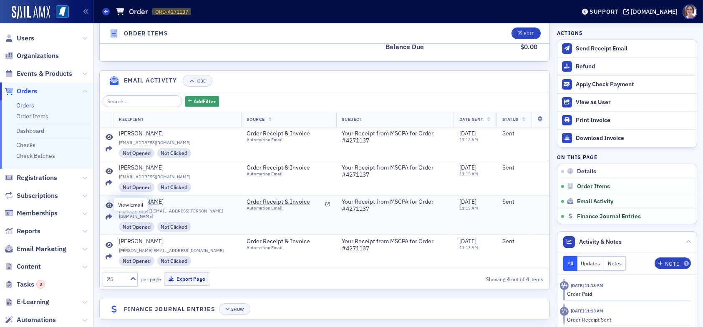
click at [109, 204] on icon at bounding box center [110, 206] width 8 height 7
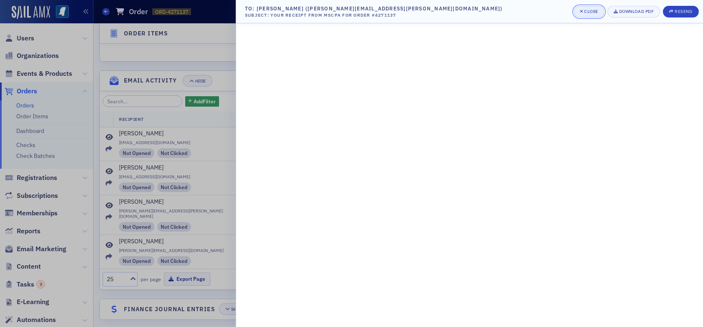
click at [591, 10] on div "Close" at bounding box center [591, 11] width 14 height 5
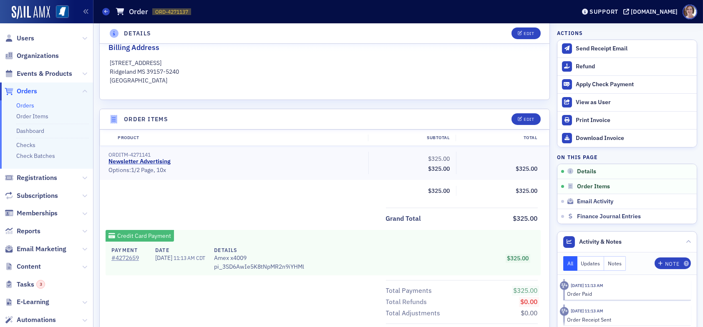
scroll to position [205, 0]
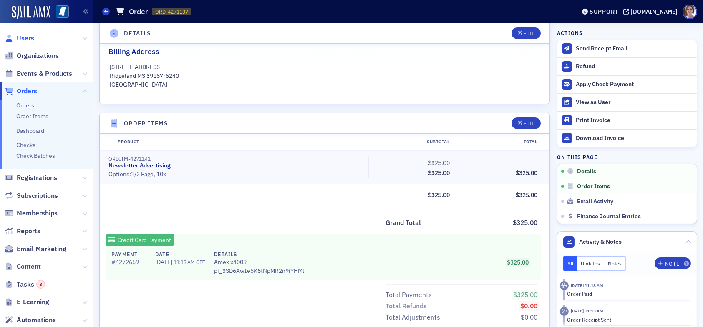
click at [20, 36] on span "Users" at bounding box center [26, 38] width 18 height 9
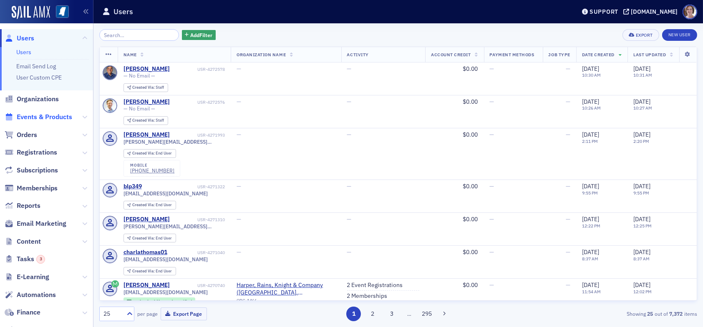
click at [39, 116] on span "Events & Products" at bounding box center [44, 117] width 55 height 9
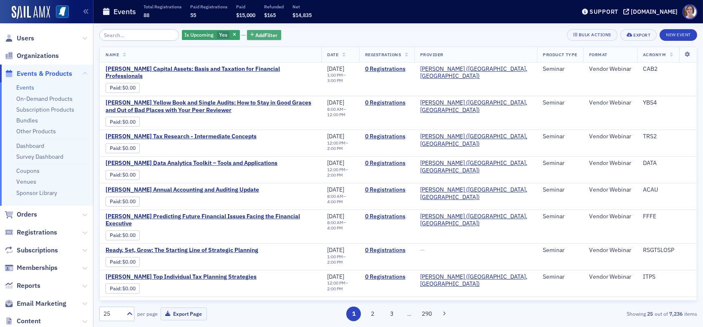
click at [256, 34] on span "Add Filter" at bounding box center [267, 35] width 22 height 8
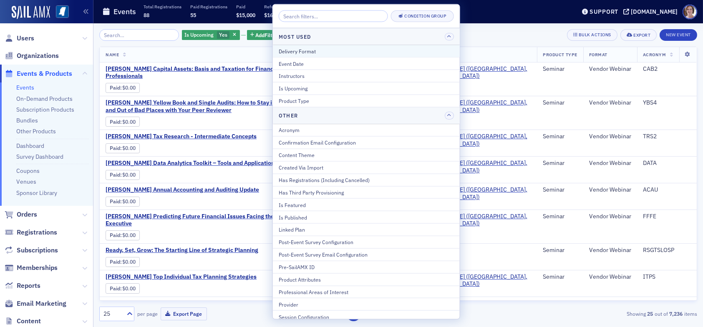
click at [304, 45] on button "Delivery Format" at bounding box center [366, 51] width 187 height 12
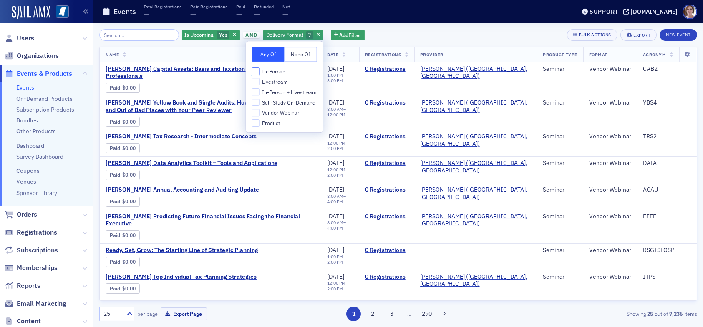
click at [256, 72] on input "In-Person" at bounding box center [256, 72] width 8 height 8
checkbox input "true"
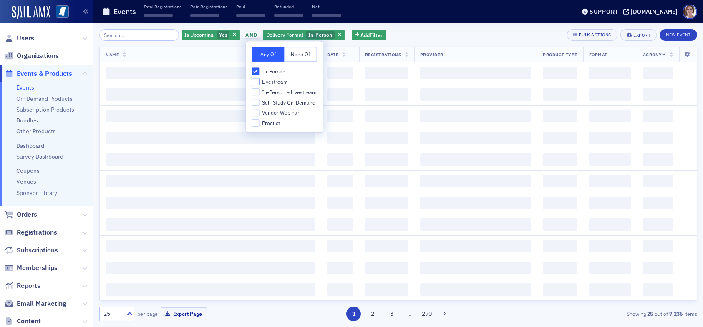
click at [257, 81] on input "Livestream" at bounding box center [256, 82] width 8 height 8
checkbox input "true"
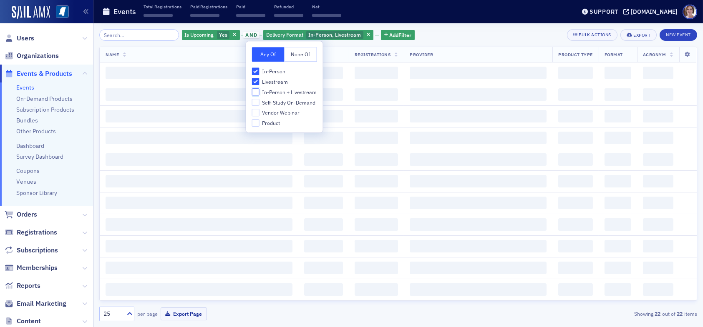
drag, startPoint x: 254, startPoint y: 94, endPoint x: 344, endPoint y: 72, distance: 92.0
click at [256, 94] on input "In-Person + Livestream" at bounding box center [256, 92] width 8 height 8
checkbox input "true"
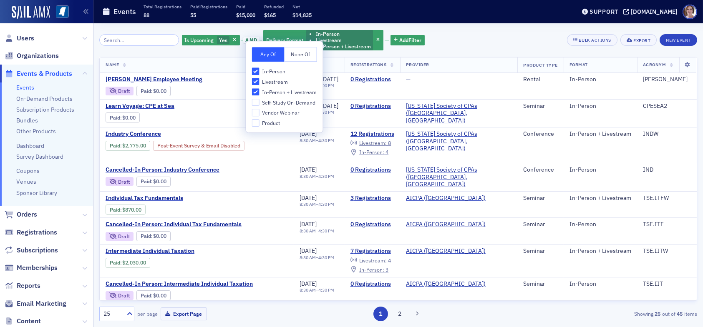
click at [456, 35] on div "Is Upcoming Yes and Delivery Format In-Person Livestream In-Person + Livestream…" at bounding box center [398, 40] width 598 height 22
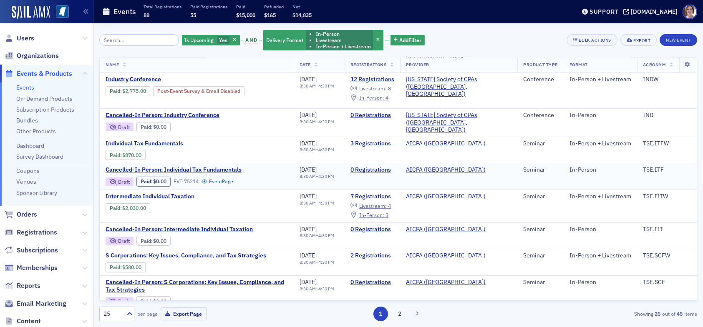
scroll to position [83, 0]
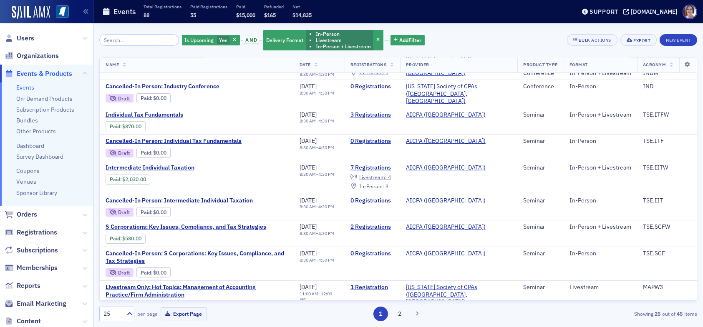
click at [48, 74] on span "Events & Products" at bounding box center [44, 73] width 55 height 9
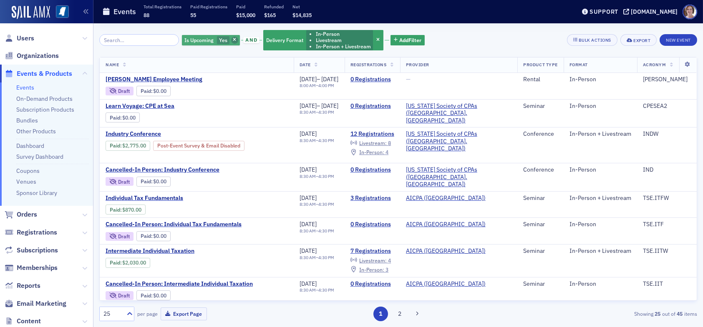
click at [233, 41] on icon "button" at bounding box center [234, 40] width 3 height 5
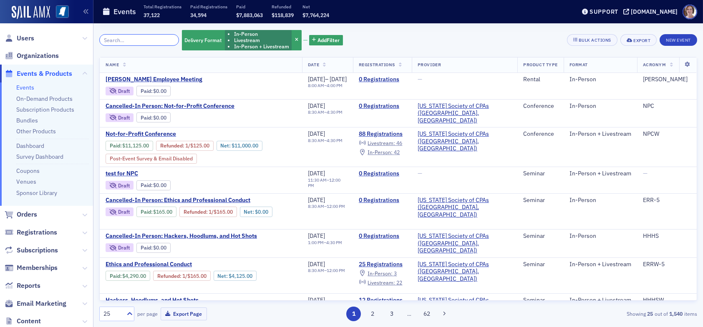
click at [155, 40] on input "search" at bounding box center [139, 40] width 80 height 12
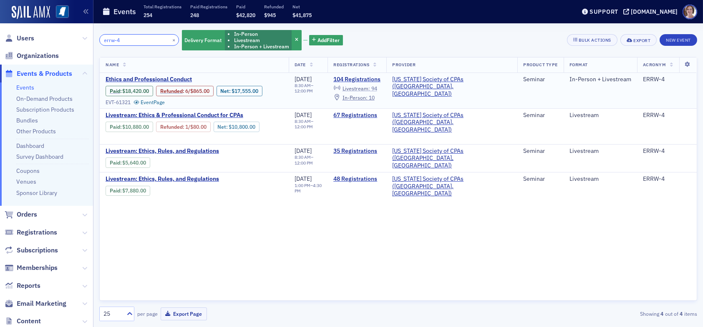
type input "errw-4"
click at [370, 87] on span "Livestream :" at bounding box center [356, 88] width 28 height 7
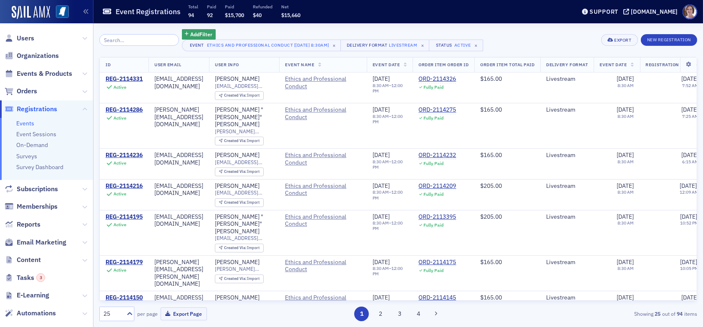
click at [135, 40] on input "search" at bounding box center [139, 40] width 80 height 12
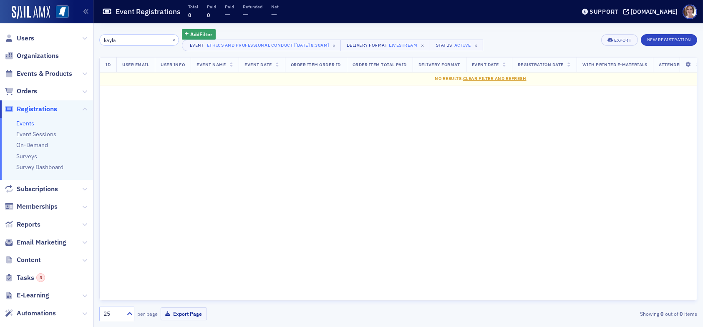
drag, startPoint x: 121, startPoint y: 39, endPoint x: 70, endPoint y: 35, distance: 51.8
click at [70, 35] on div "Users Organizations Events & Products Orders Registrations Events Event Session…" at bounding box center [351, 163] width 703 height 327
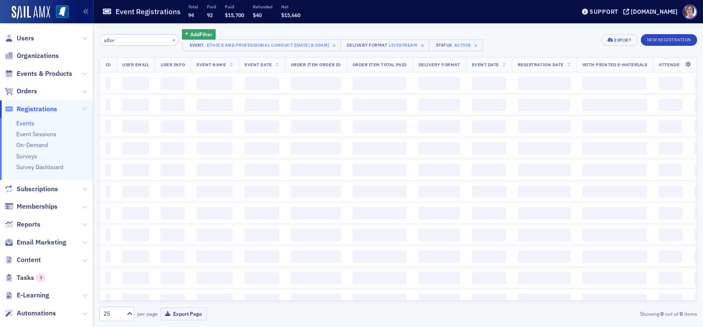
type input "alford"
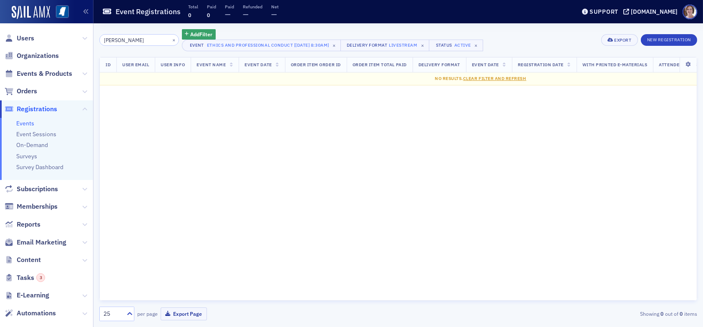
drag, startPoint x: 129, startPoint y: 40, endPoint x: 43, endPoint y: 38, distance: 85.9
click at [43, 38] on div "Users Organizations Events & Products Orders Registrations Events Event Session…" at bounding box center [351, 163] width 703 height 327
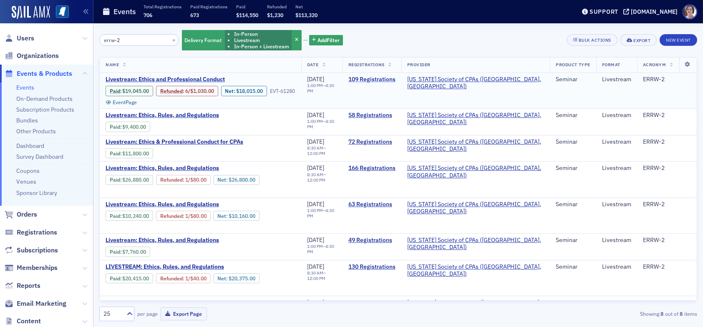
type input "errw-2"
click at [395, 80] on link "109 Registrations" at bounding box center [371, 80] width 47 height 8
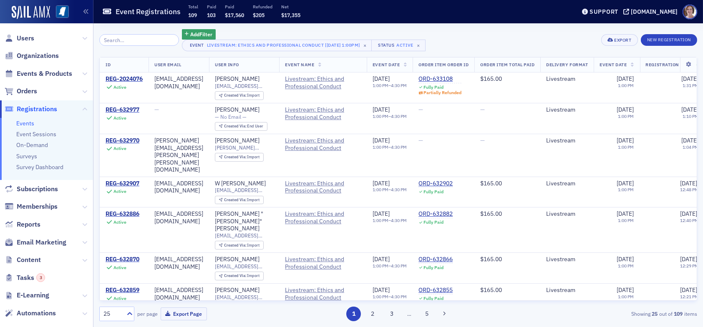
click at [138, 43] on input "search" at bounding box center [139, 40] width 80 height 12
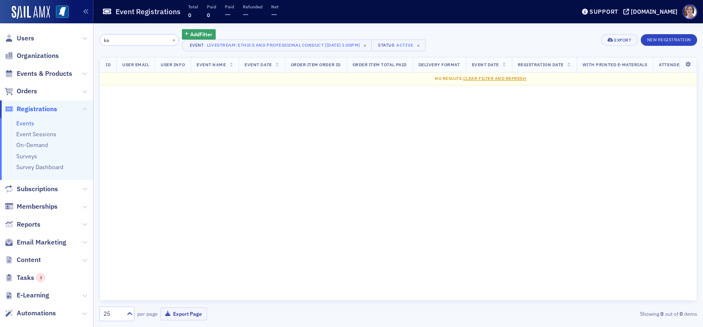
type input "k"
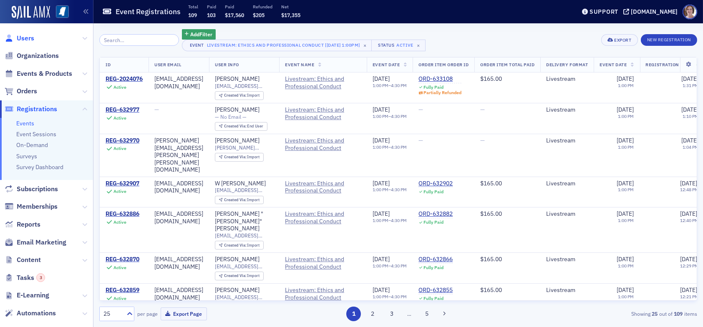
click at [29, 39] on span "Users" at bounding box center [26, 38] width 18 height 9
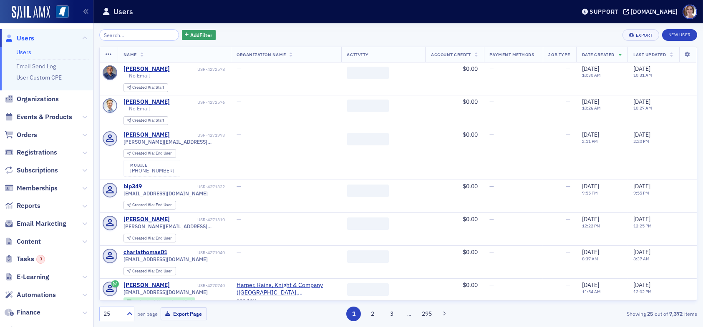
click at [137, 35] on input "search" at bounding box center [139, 35] width 80 height 12
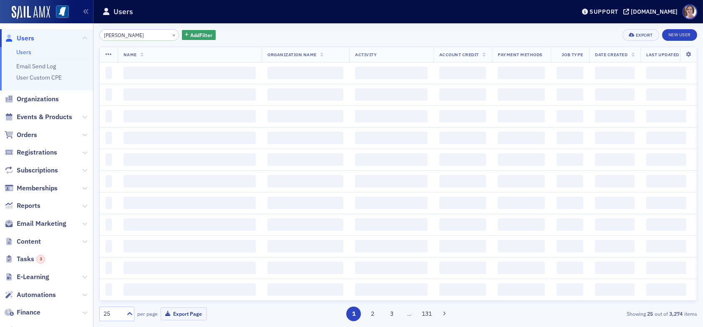
type input "kayla alford"
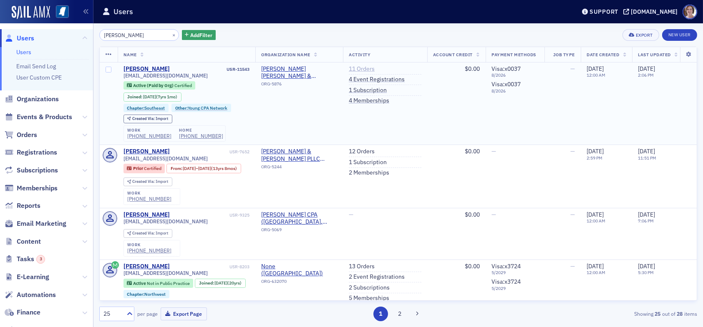
click at [364, 68] on link "11 Orders" at bounding box center [362, 69] width 26 height 8
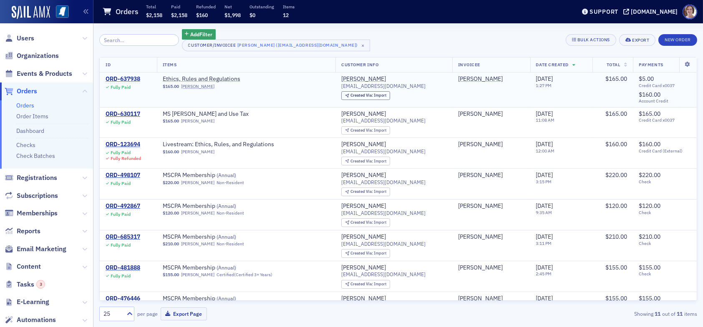
click at [129, 79] on div "ORD-637938" at bounding box center [123, 80] width 35 height 8
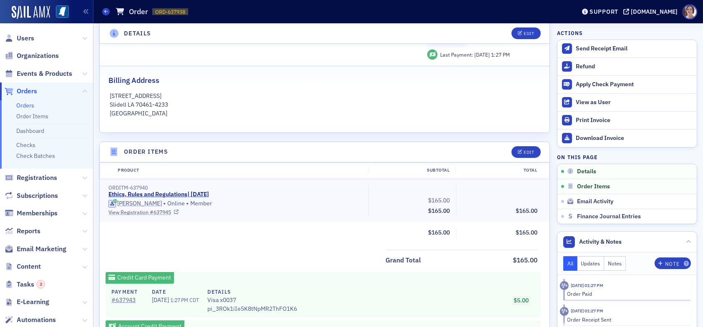
scroll to position [209, 0]
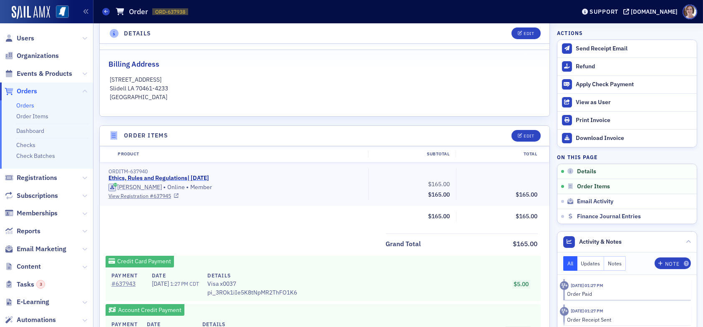
click at [167, 176] on link "Ethics, Rules and Regulations | 6/12/2025" at bounding box center [158, 179] width 101 height 8
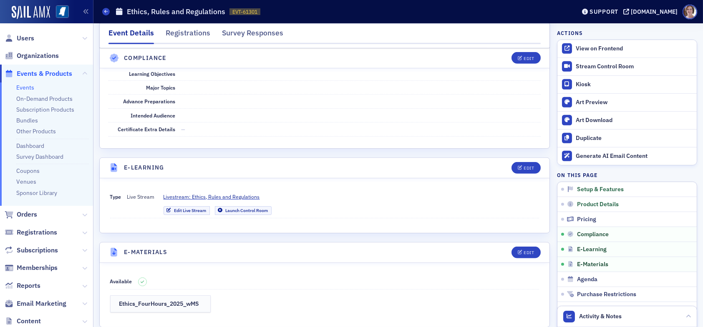
scroll to position [956, 0]
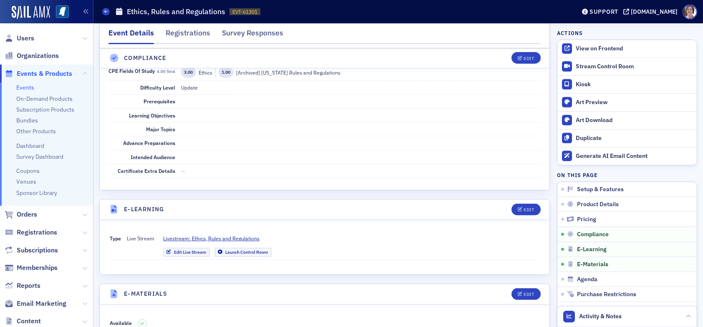
click at [39, 74] on span "Events & Products" at bounding box center [44, 73] width 55 height 9
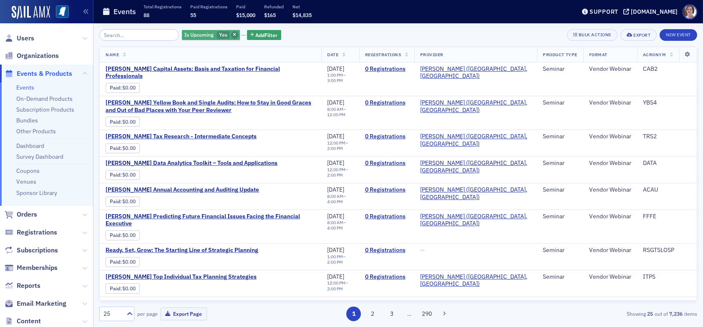
click at [233, 33] on icon "button" at bounding box center [234, 35] width 3 height 5
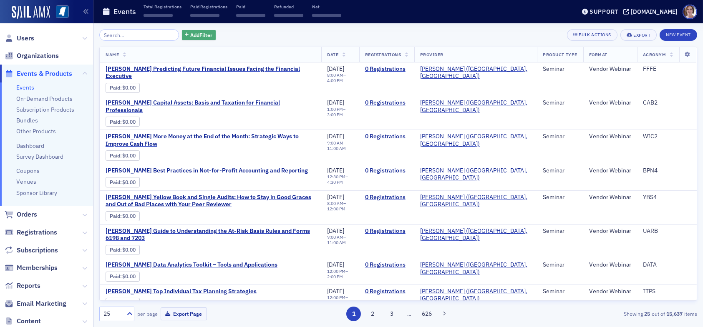
click at [194, 33] on span "Add Filter" at bounding box center [201, 35] width 22 height 8
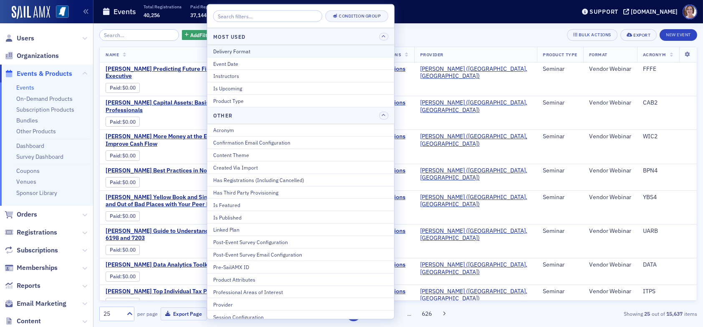
click at [224, 50] on div "Delivery Format" at bounding box center [300, 51] width 175 height 8
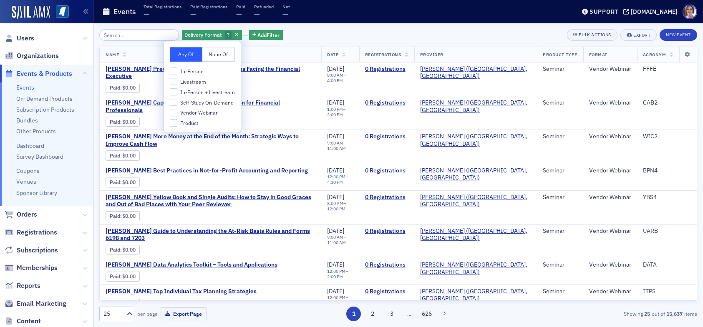
drag, startPoint x: 201, startPoint y: 70, endPoint x: 197, endPoint y: 78, distance: 9.0
click at [201, 72] on span "In-Person" at bounding box center [191, 71] width 23 height 7
click at [177, 72] on input "In-Person" at bounding box center [174, 72] width 8 height 8
checkbox input "true"
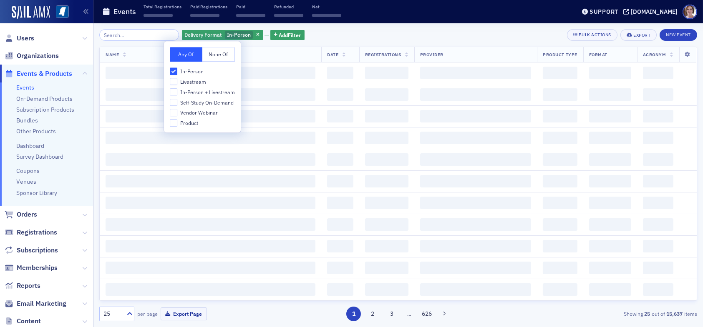
click at [196, 80] on span "Livestream" at bounding box center [193, 81] width 26 height 7
click at [177, 80] on input "Livestream" at bounding box center [174, 82] width 8 height 8
checkbox input "true"
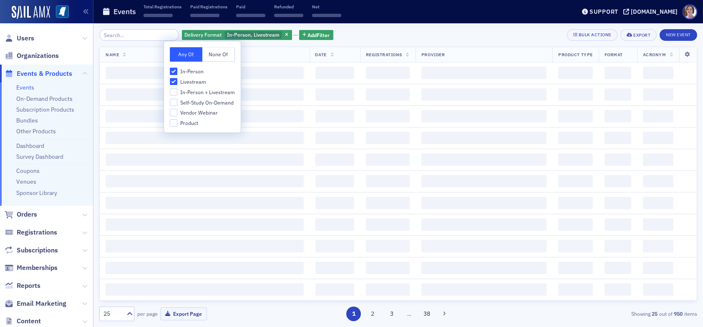
click at [190, 92] on span "In-Person + Livestream" at bounding box center [207, 92] width 55 height 7
click at [177, 92] on input "In-Person + Livestream" at bounding box center [174, 92] width 8 height 8
checkbox input "true"
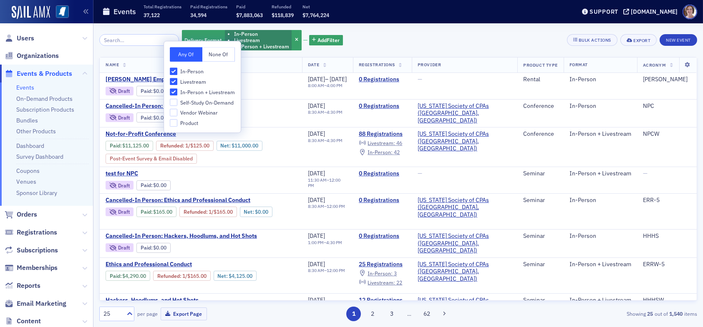
click at [359, 44] on div "Delivery Format In-Person Livestream In-Person + Livestream Add Filter Bulk Act…" at bounding box center [398, 40] width 598 height 22
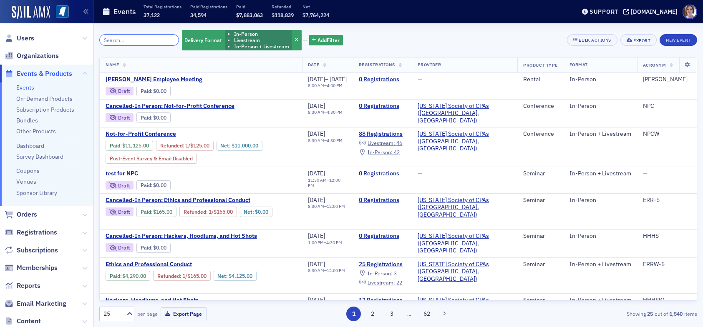
click at [151, 38] on input "search" at bounding box center [139, 40] width 80 height 12
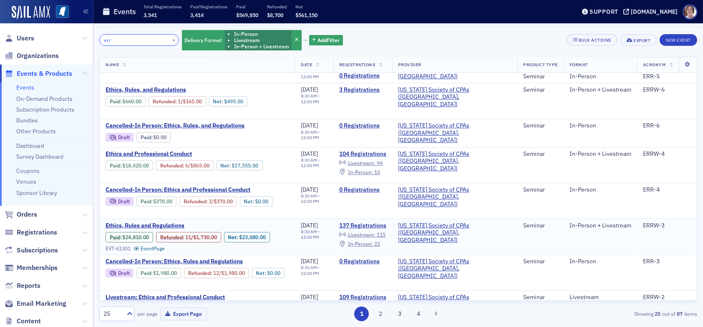
scroll to position [83, 0]
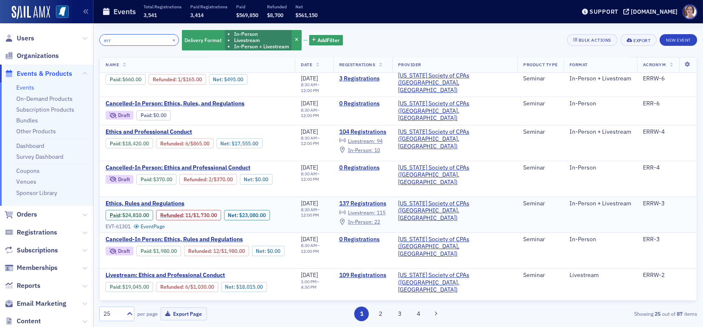
type input "err"
click at [375, 209] on span "Livestream :" at bounding box center [362, 212] width 28 height 7
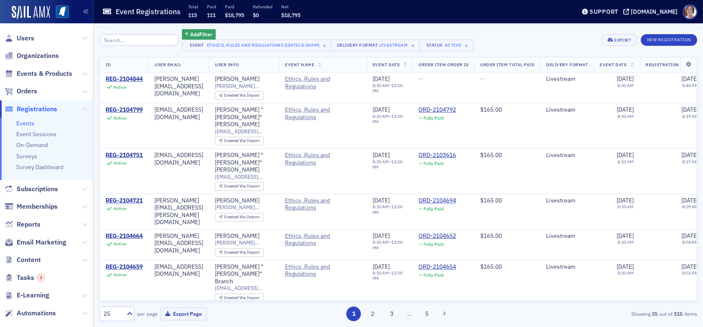
click at [129, 42] on input "search" at bounding box center [139, 40] width 80 height 12
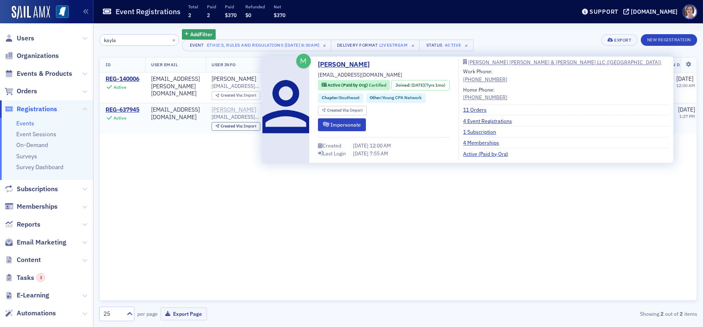
type input "kayla"
click at [253, 110] on div "[PERSON_NAME]" at bounding box center [233, 110] width 45 height 8
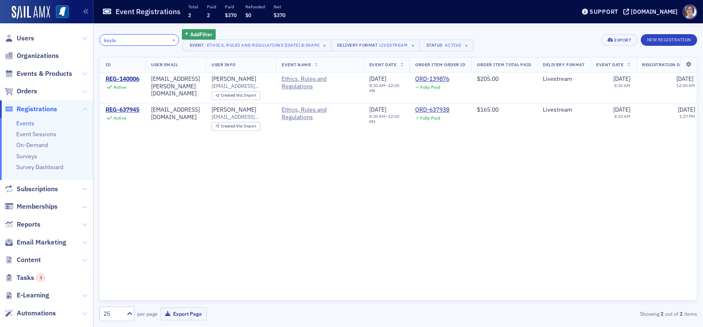
drag, startPoint x: 118, startPoint y: 40, endPoint x: 88, endPoint y: 41, distance: 30.0
click at [88, 41] on div "Users Organizations Events & Products Orders Registrations Events Event Session…" at bounding box center [351, 163] width 703 height 327
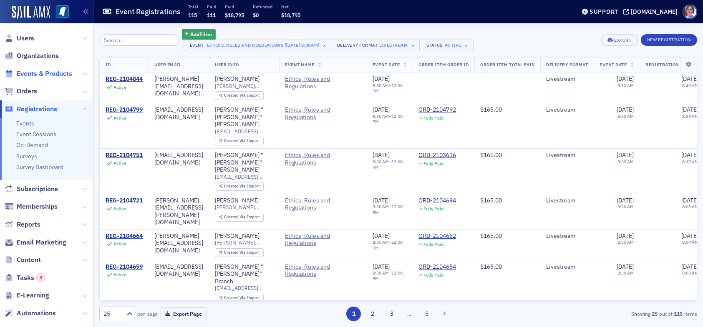
click at [50, 71] on span "Events & Products" at bounding box center [44, 73] width 55 height 9
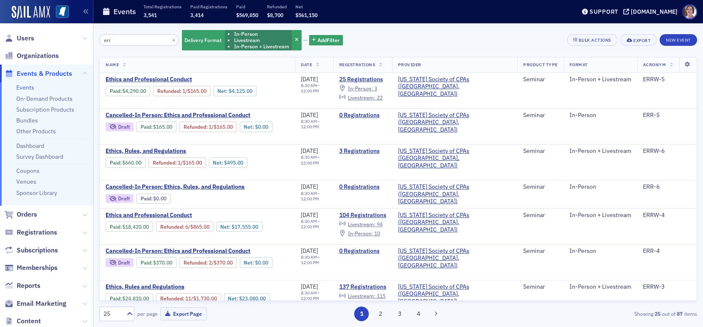
click at [366, 38] on div "err × Delivery Format In-Person Livestream In-Person + Livestream Add Filter Bu…" at bounding box center [398, 40] width 598 height 22
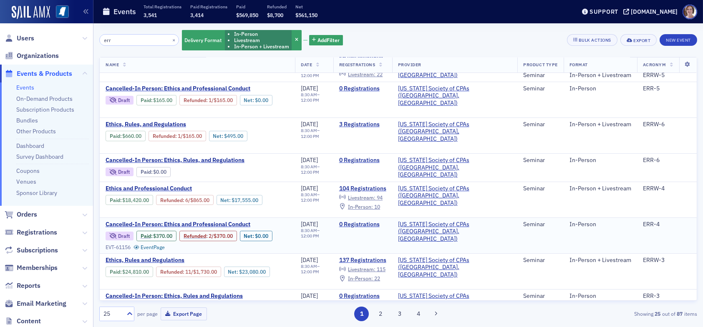
scroll to position [42, 0]
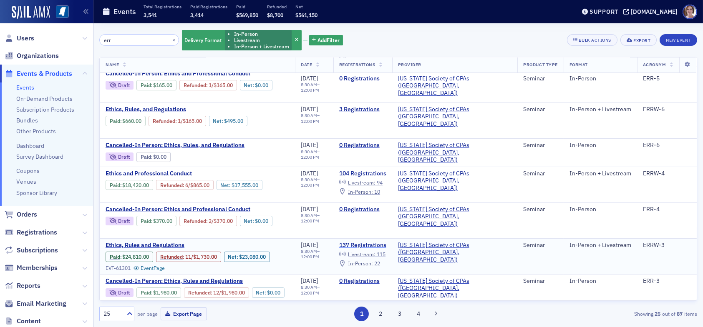
click at [386, 242] on link "137 Registrations" at bounding box center [362, 246] width 47 height 8
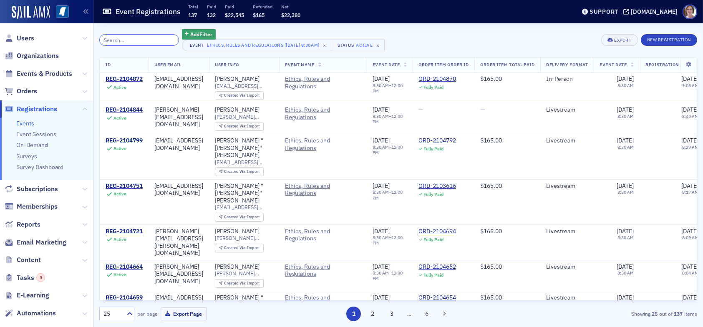
click at [143, 40] on input "search" at bounding box center [139, 40] width 80 height 12
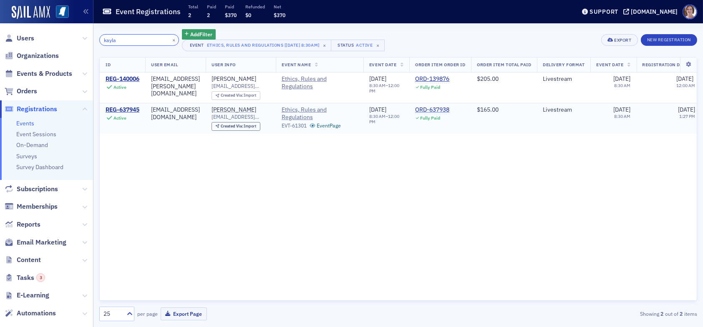
type input "kayla"
click at [449, 108] on div "ORD-637938" at bounding box center [432, 110] width 34 height 8
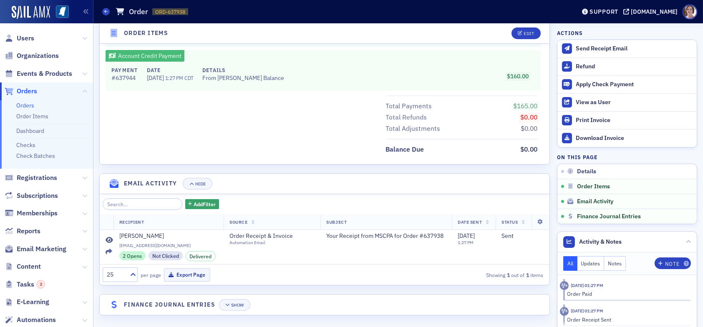
scroll to position [464, 0]
click at [237, 303] on div "Show" at bounding box center [237, 304] width 13 height 5
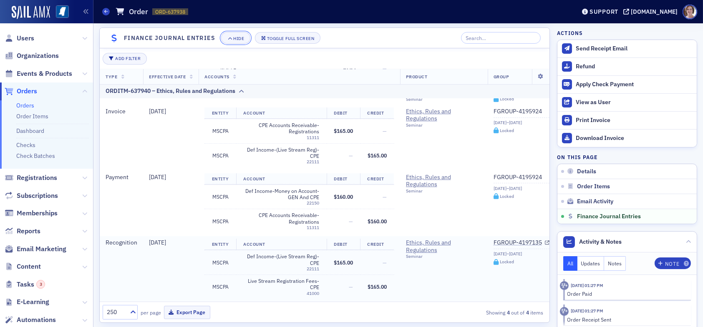
scroll to position [739, 0]
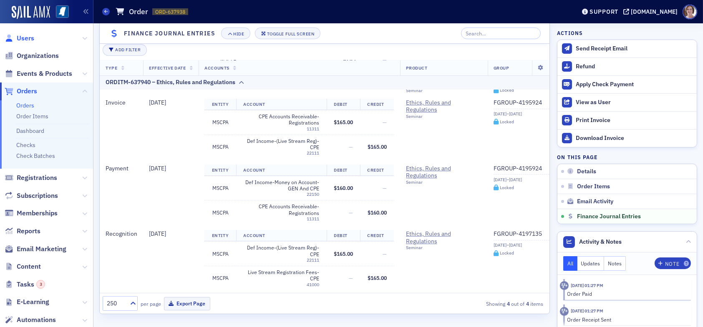
click at [26, 37] on span "Users" at bounding box center [26, 38] width 18 height 9
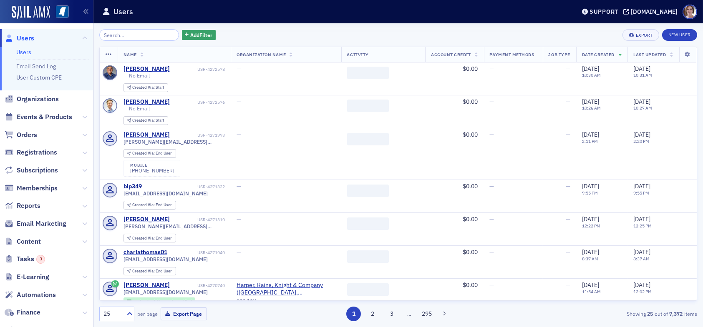
click at [143, 34] on input "search" at bounding box center [139, 35] width 80 height 12
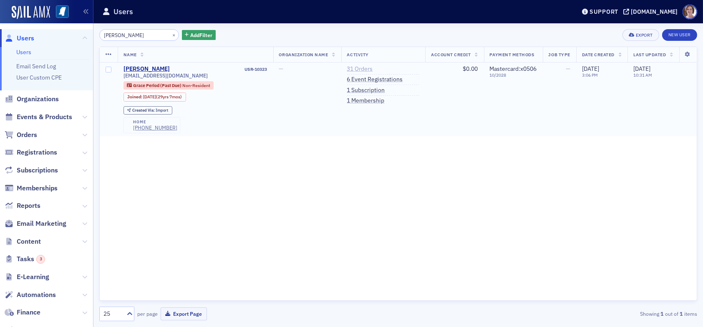
type input "latour"
click at [355, 68] on link "31 Orders" at bounding box center [360, 69] width 26 height 8
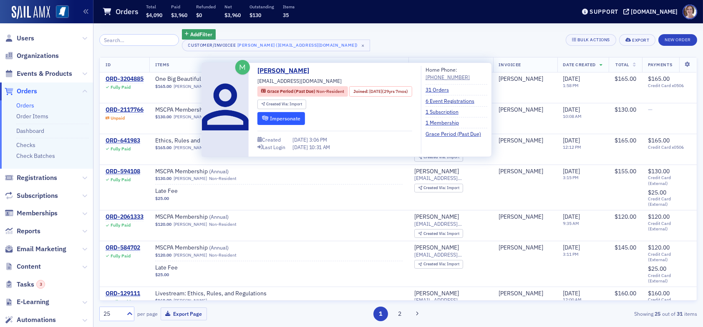
click at [266, 117] on button "Impersonate" at bounding box center [281, 118] width 48 height 13
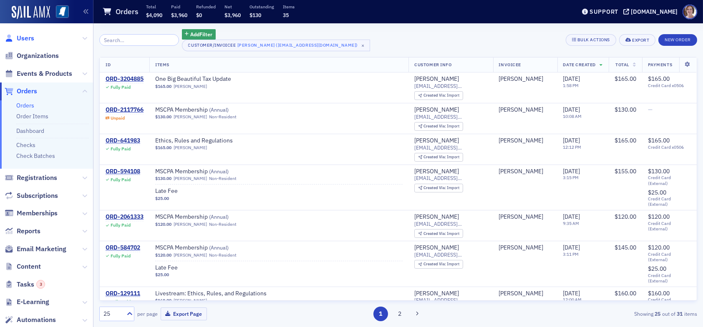
drag, startPoint x: 25, startPoint y: 38, endPoint x: 30, endPoint y: 38, distance: 4.6
click at [25, 38] on span "Users" at bounding box center [26, 38] width 18 height 9
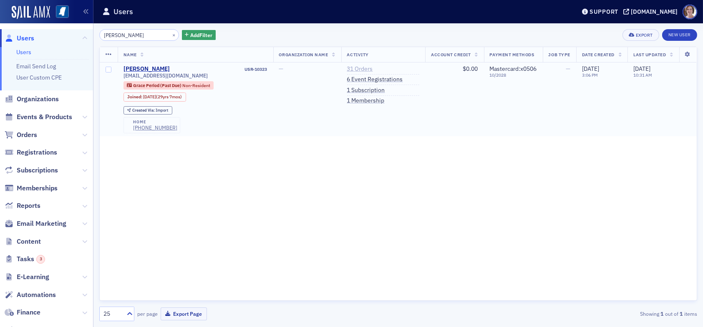
click at [362, 69] on link "31 Orders" at bounding box center [360, 69] width 26 height 8
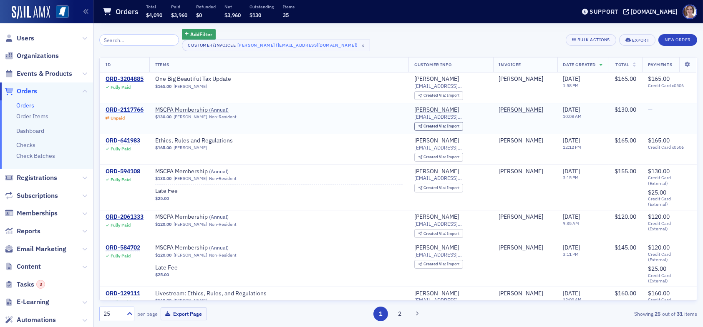
click at [135, 111] on div "ORD-2117766" at bounding box center [125, 110] width 38 height 8
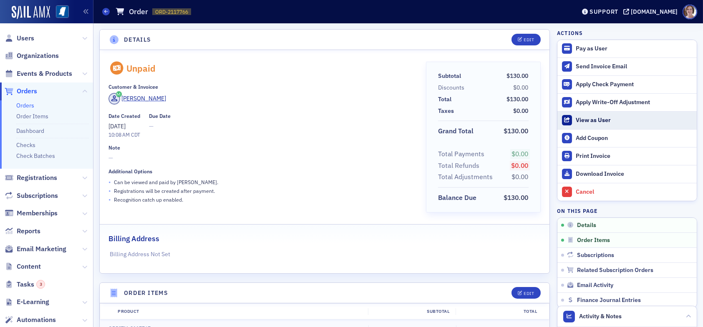
click at [596, 119] on div "View as User" at bounding box center [634, 121] width 117 height 8
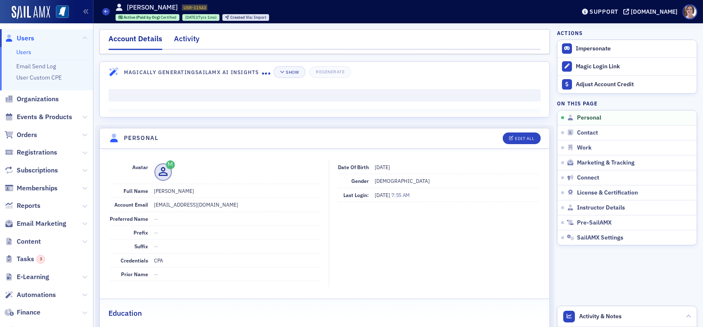
click at [189, 42] on div "Activity" at bounding box center [186, 40] width 25 height 15
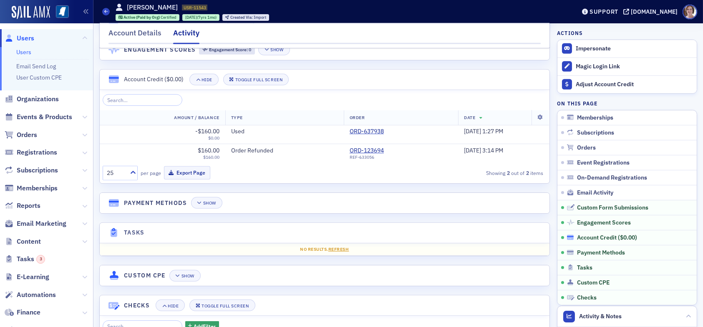
scroll to position [1168, 0]
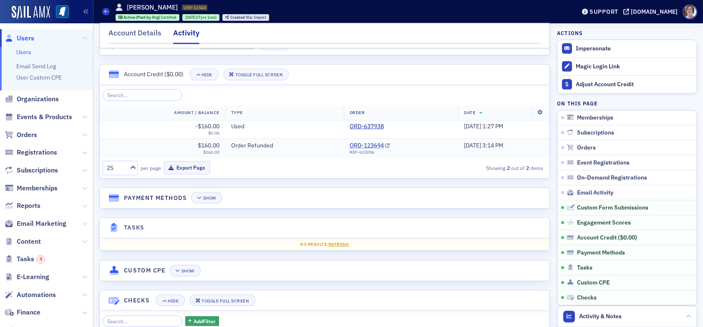
click at [352, 149] on link "ORD-123694" at bounding box center [370, 146] width 40 height 8
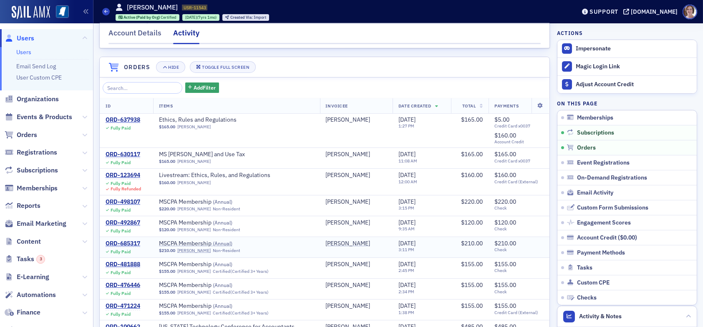
scroll to position [125, 0]
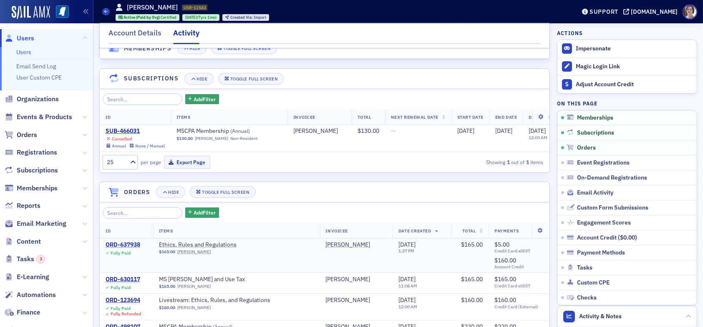
click at [132, 249] on div "ORD-637938" at bounding box center [123, 246] width 35 height 8
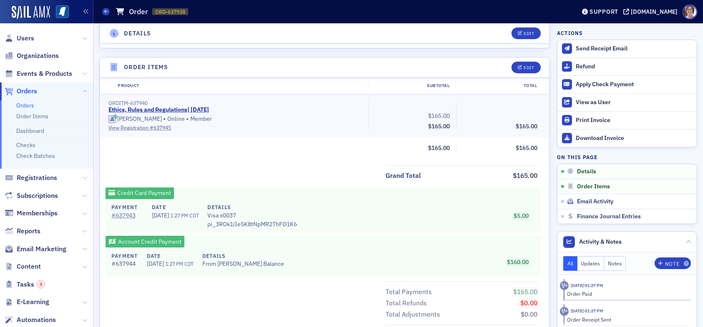
scroll to position [292, 0]
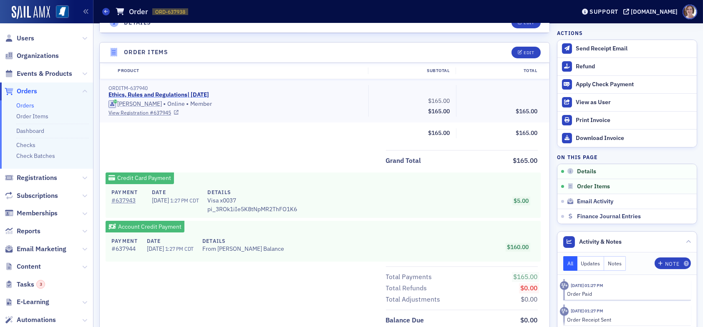
click at [154, 93] on link "Ethics, Rules and Regulations | 6/12/2025" at bounding box center [158, 95] width 101 height 8
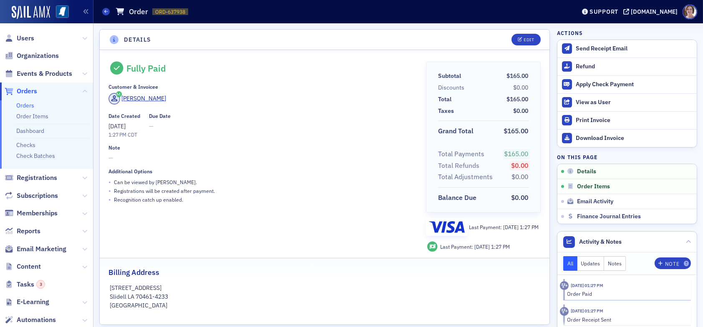
scroll to position [209, 0]
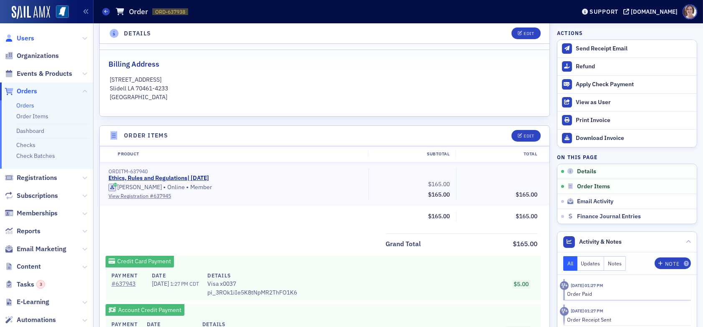
click at [27, 41] on span "Users" at bounding box center [26, 38] width 18 height 9
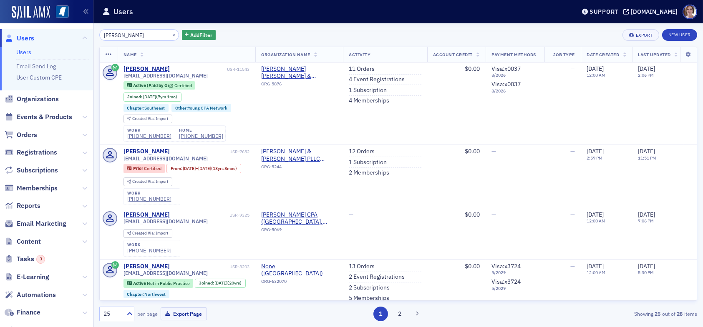
drag, startPoint x: 141, startPoint y: 34, endPoint x: 55, endPoint y: 34, distance: 85.5
click at [55, 34] on div "Users Users Email Send Log User Custom CPE Organizations Events & Products Orde…" at bounding box center [351, 163] width 703 height 327
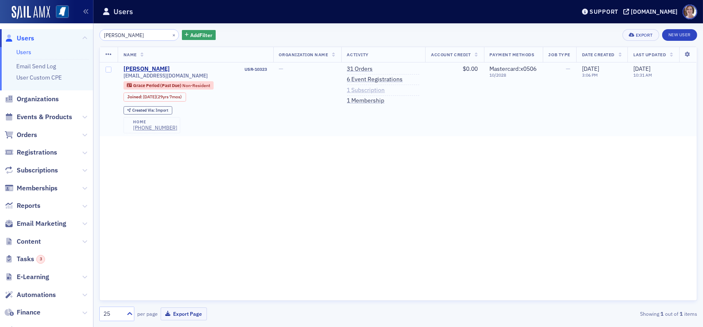
type input "latour"
click at [357, 90] on link "1 Subscription" at bounding box center [366, 91] width 38 height 8
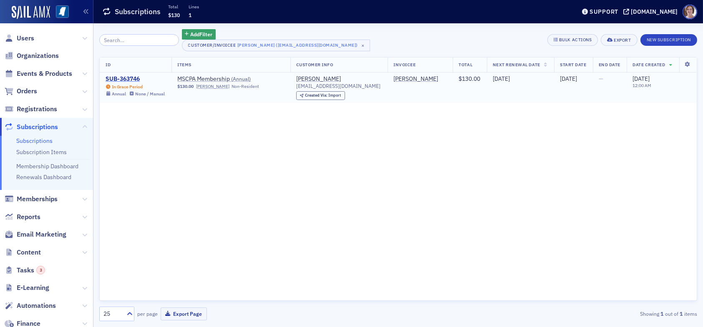
click at [136, 80] on div "SUB-363746" at bounding box center [135, 80] width 59 height 8
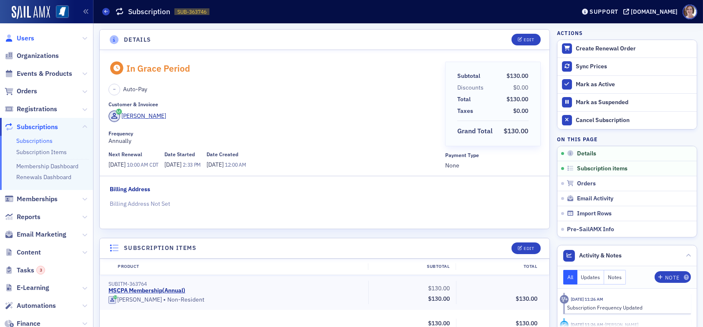
click at [27, 40] on span "Users" at bounding box center [26, 38] width 18 height 9
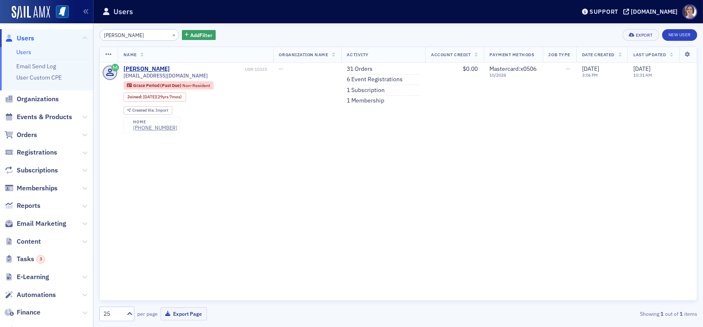
drag, startPoint x: 125, startPoint y: 34, endPoint x: 61, endPoint y: 36, distance: 63.4
click at [68, 36] on div "Users Users Email Send Log User Custom CPE Organizations Events & Products Orde…" at bounding box center [351, 163] width 703 height 327
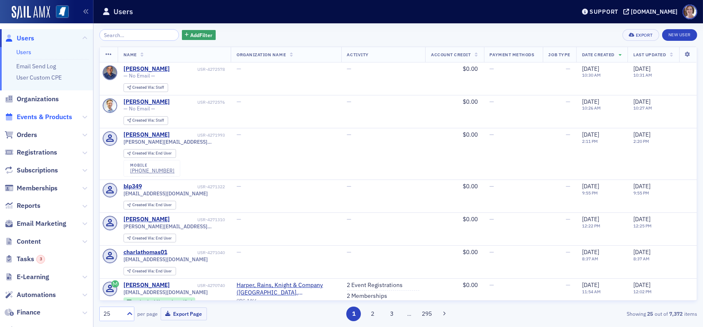
click at [45, 117] on span "Events & Products" at bounding box center [44, 117] width 55 height 9
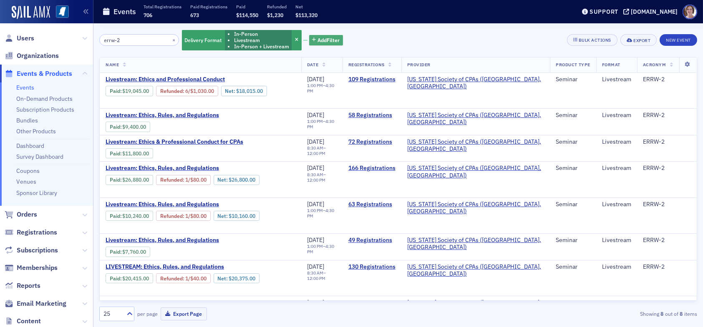
click at [315, 35] on button "Add Filter" at bounding box center [326, 40] width 34 height 10
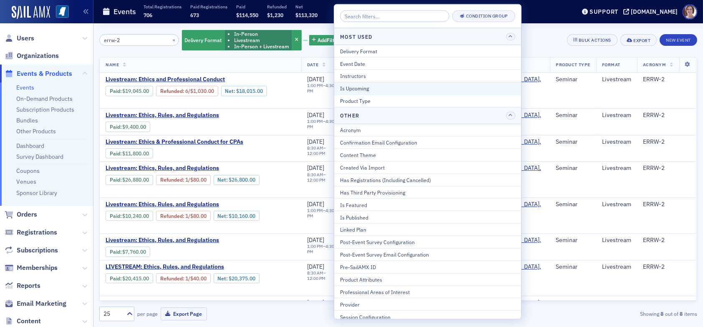
click at [371, 88] on div "Is Upcoming" at bounding box center [427, 89] width 175 height 8
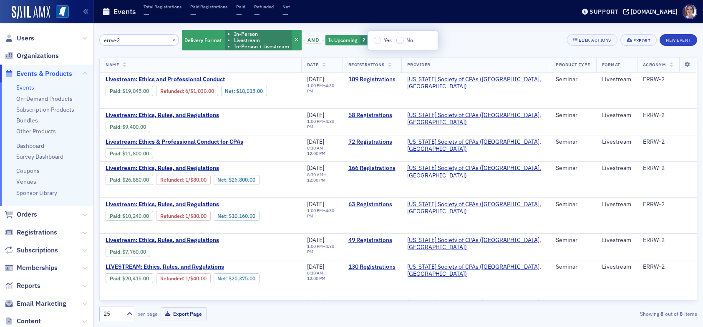
click at [497, 35] on div "errw-2 × Delivery Format In-Person Livestream In-Person + Livestream and Is Upc…" at bounding box center [398, 40] width 598 height 22
click at [338, 40] on span "Is Upcoming" at bounding box center [342, 40] width 29 height 7
click at [379, 42] on input "Yes" at bounding box center [378, 41] width 8 height 8
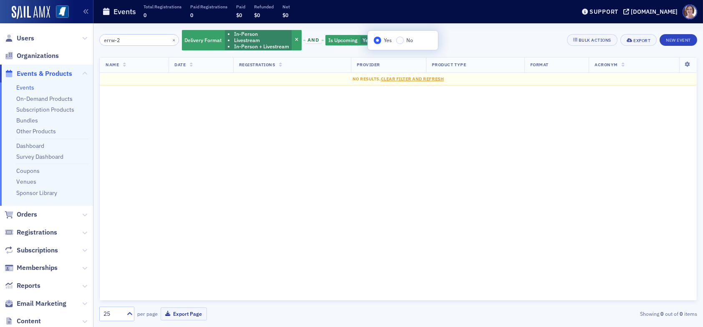
click at [481, 38] on div "errw-2 × Delivery Format In-Person Livestream In-Person + Livestream and Is Upc…" at bounding box center [398, 40] width 598 height 22
drag, startPoint x: 130, startPoint y: 38, endPoint x: 55, endPoint y: 38, distance: 74.7
click at [56, 38] on div "Users Organizations Events & Products Events On-Demand Products Subscription Pr…" at bounding box center [351, 163] width 703 height 327
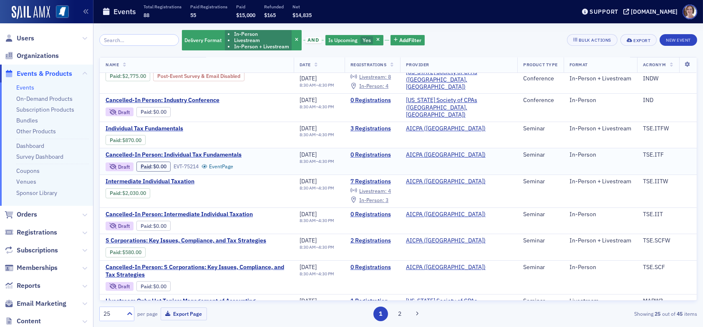
scroll to position [83, 0]
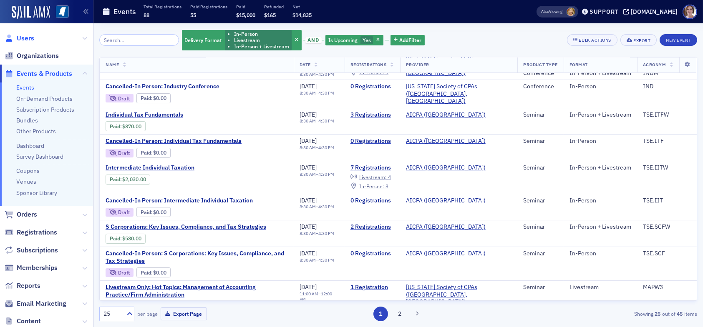
click at [29, 38] on span "Users" at bounding box center [26, 38] width 18 height 9
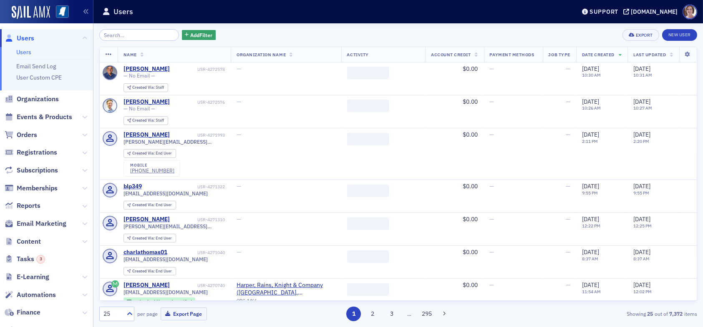
click at [134, 35] on input "search" at bounding box center [139, 35] width 80 height 12
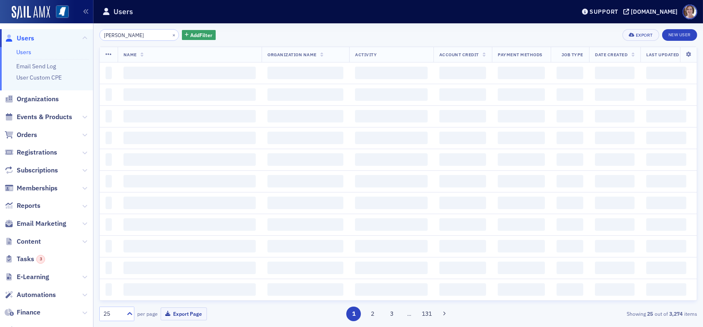
type input "kayla alford"
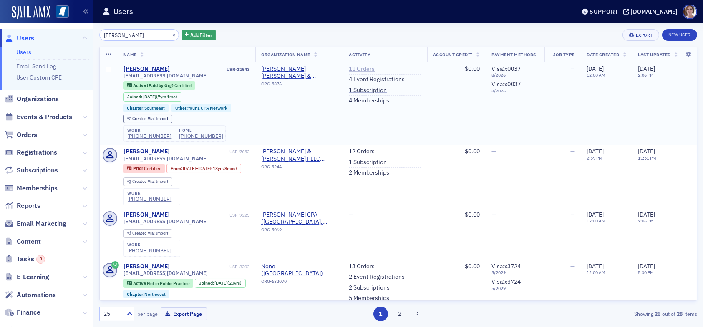
click at [364, 69] on link "11 Orders" at bounding box center [362, 69] width 26 height 8
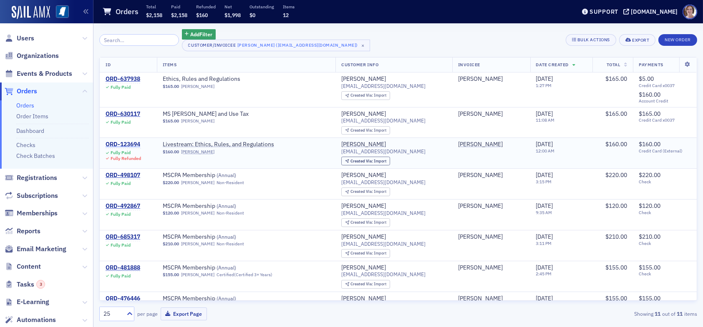
click at [125, 143] on div "ORD-123694" at bounding box center [123, 145] width 35 height 8
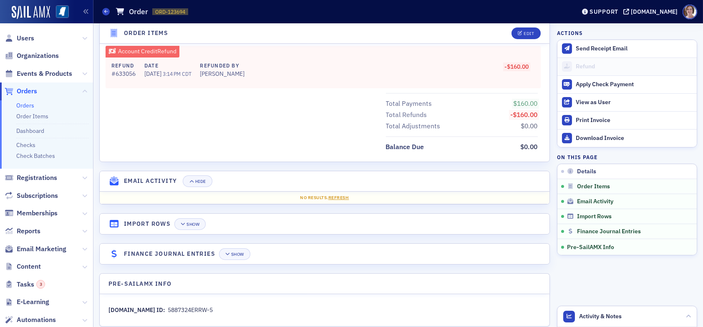
scroll to position [446, 0]
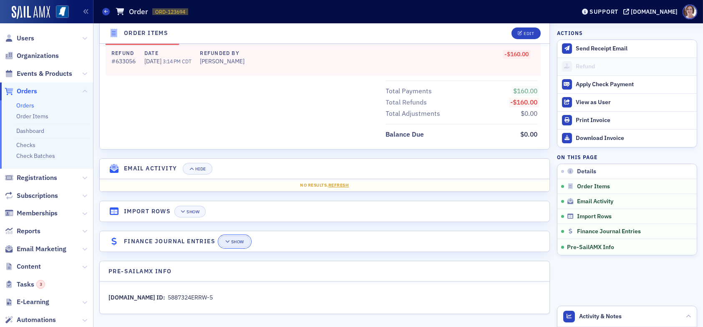
click at [235, 241] on div "Show" at bounding box center [237, 242] width 13 height 5
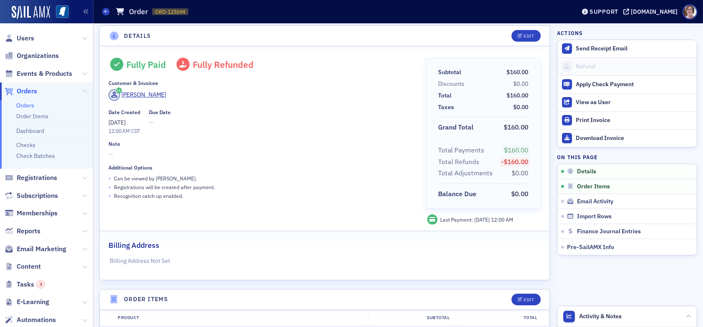
scroll to position [0, 0]
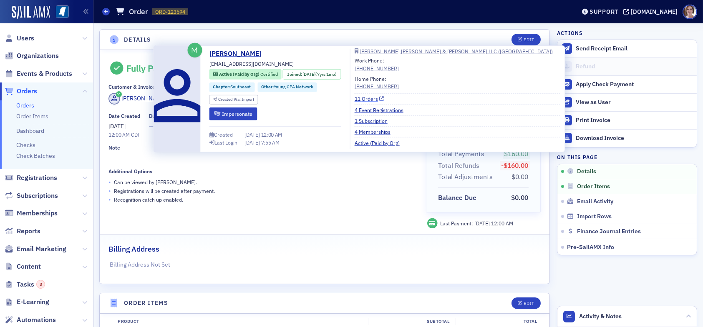
click at [375, 99] on link "11 Orders" at bounding box center [370, 99] width 30 height 8
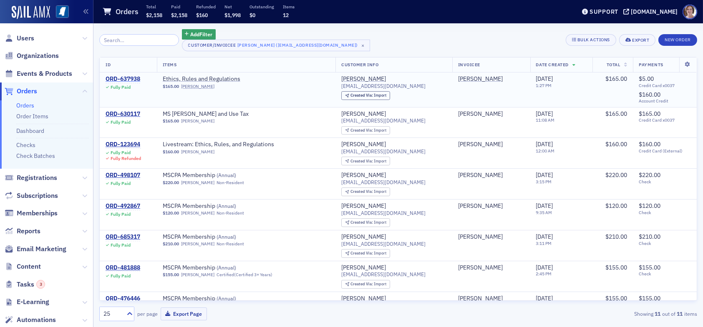
click at [124, 80] on div "ORD-637938" at bounding box center [123, 80] width 35 height 8
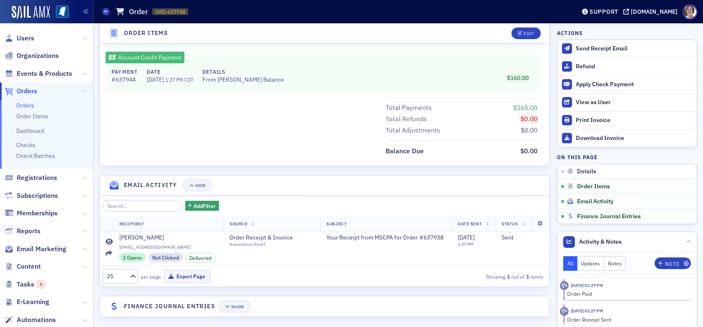
scroll to position [464, 0]
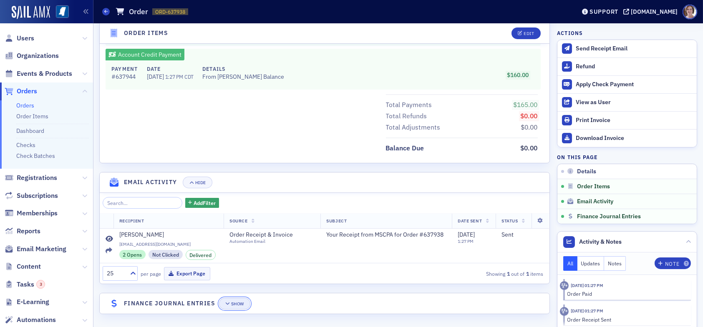
click at [232, 303] on div "Show" at bounding box center [237, 304] width 13 height 5
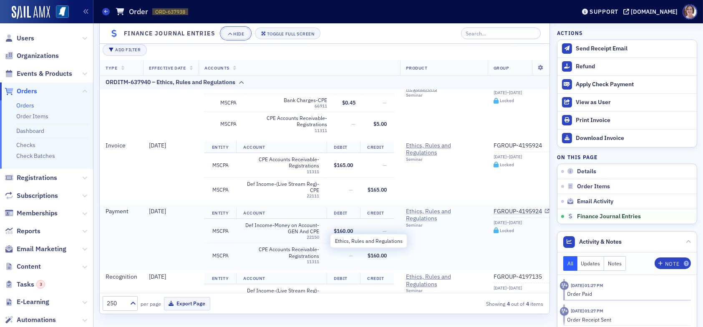
scroll to position [77, 0]
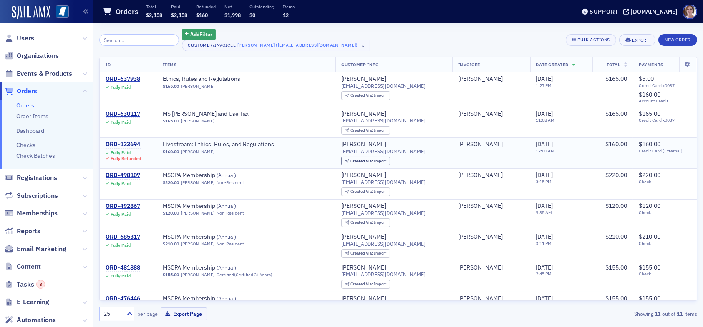
click at [125, 142] on div "ORD-123694" at bounding box center [123, 145] width 35 height 8
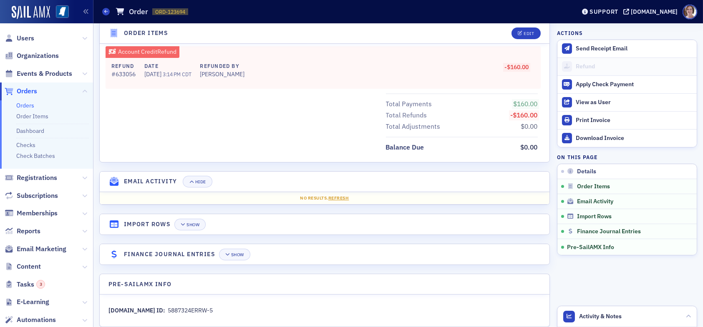
scroll to position [446, 0]
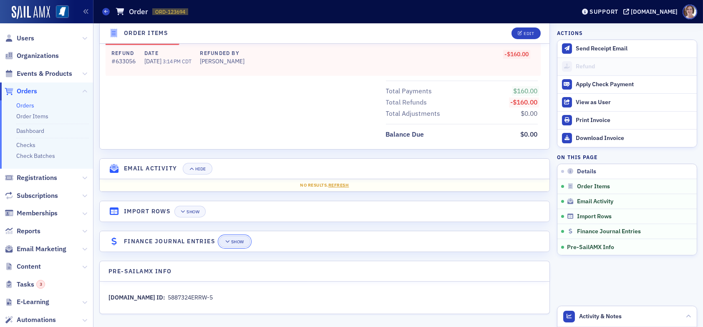
click at [238, 240] on div "Show" at bounding box center [237, 242] width 13 height 5
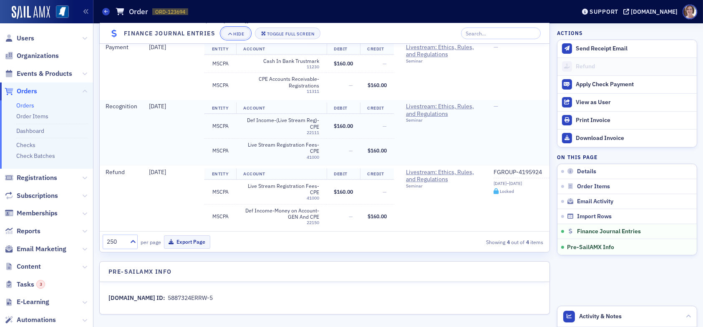
scroll to position [721, 0]
click at [28, 90] on span "Orders" at bounding box center [27, 91] width 20 height 9
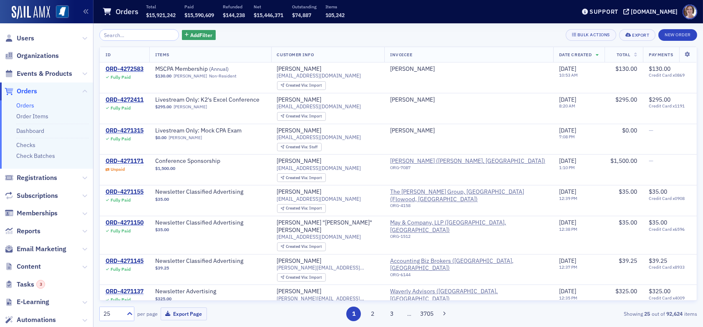
click at [32, 90] on span "Orders" at bounding box center [27, 91] width 20 height 9
click at [140, 35] on input "search" at bounding box center [139, 35] width 80 height 12
click at [25, 34] on span "Users" at bounding box center [26, 38] width 18 height 9
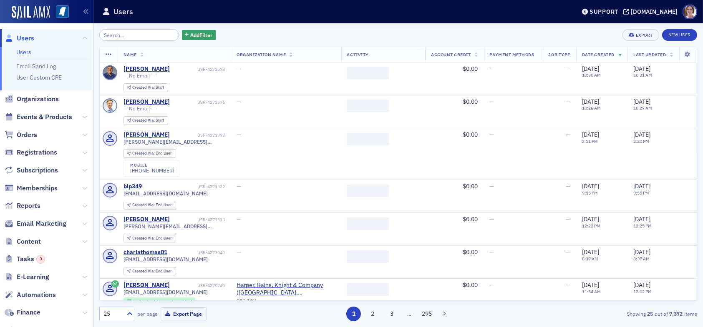
click at [134, 34] on input "search" at bounding box center [139, 35] width 80 height 12
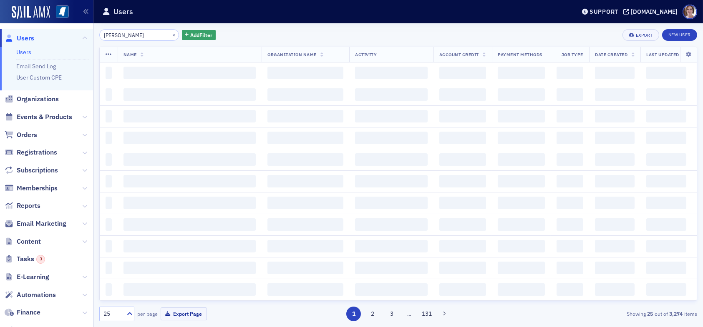
type input "[PERSON_NAME]"
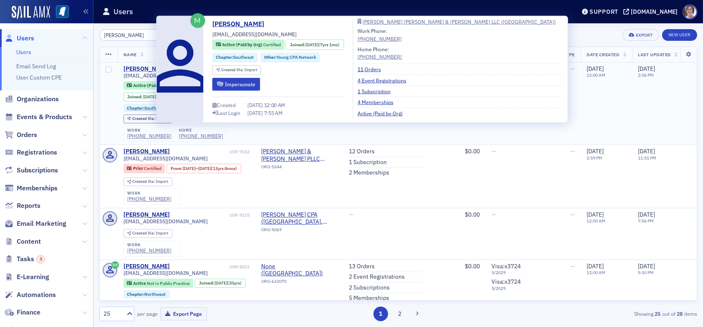
click at [137, 67] on div "[PERSON_NAME]" at bounding box center [146, 69] width 46 height 8
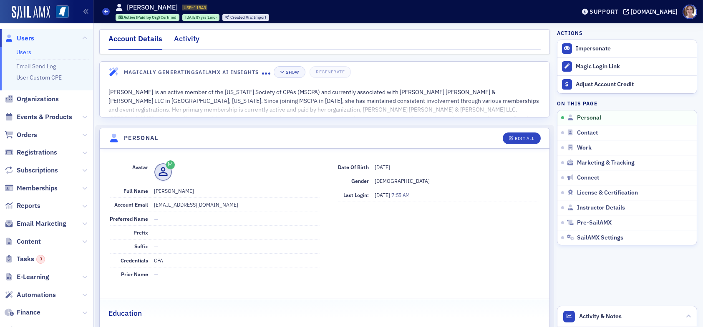
click at [182, 40] on div "Activity" at bounding box center [186, 40] width 25 height 15
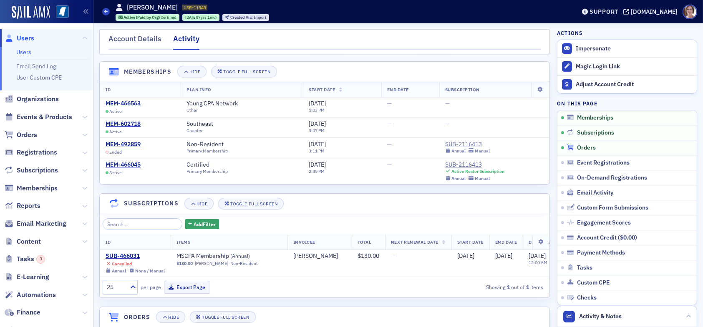
click at [578, 148] on span "Orders" at bounding box center [586, 148] width 19 height 8
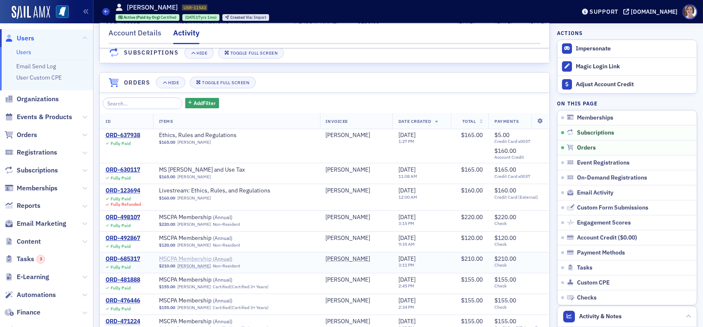
scroll to position [222, 0]
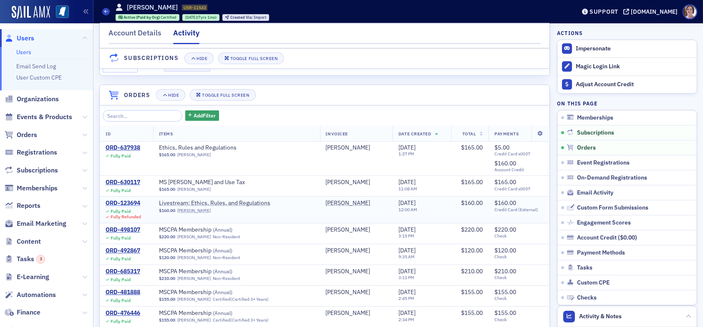
click at [133, 206] on div "ORD-123694" at bounding box center [123, 204] width 35 height 8
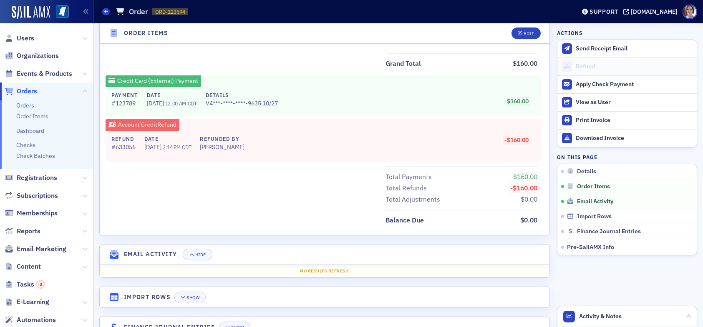
scroll to position [446, 0]
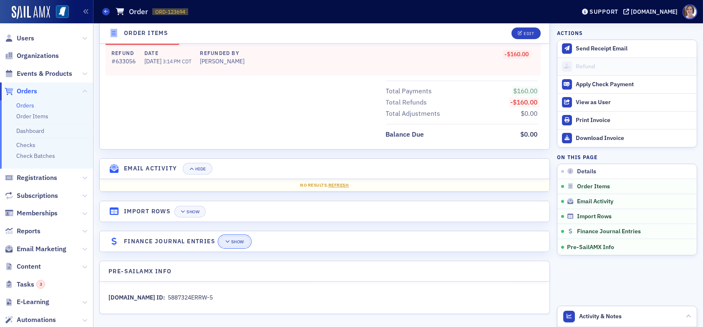
click at [244, 240] on div "Show" at bounding box center [237, 242] width 13 height 5
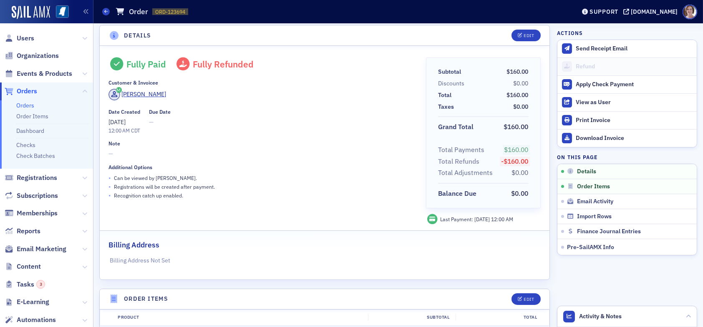
scroll to position [0, 0]
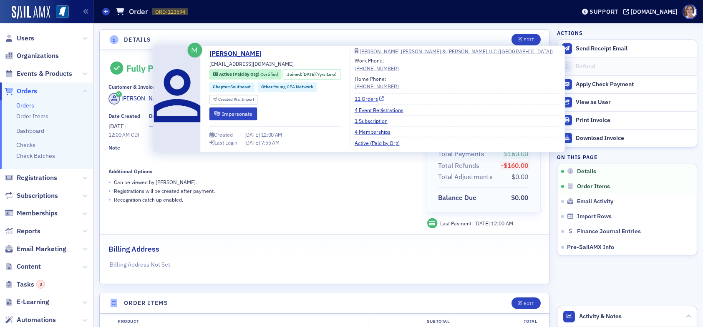
click at [379, 99] on link "11 Orders" at bounding box center [370, 99] width 30 height 8
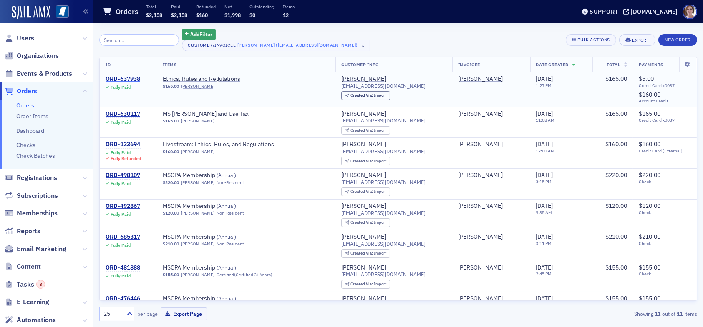
click at [132, 79] on div "ORD-637938" at bounding box center [123, 80] width 35 height 8
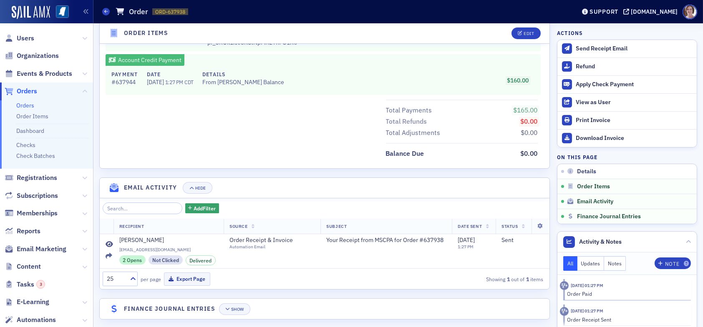
scroll to position [464, 0]
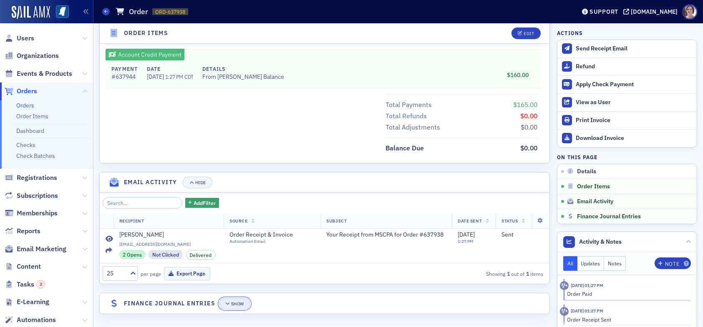
click at [241, 302] on div "Show" at bounding box center [237, 304] width 13 height 5
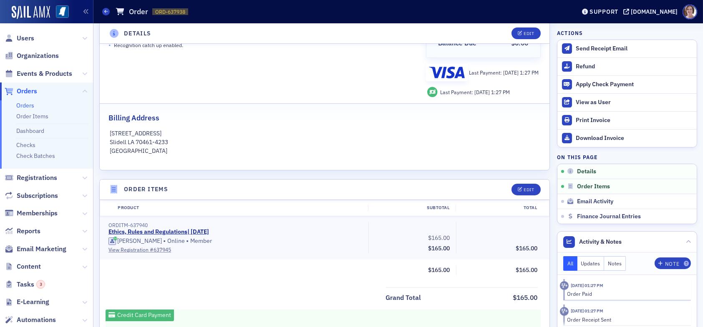
scroll to position [0, 0]
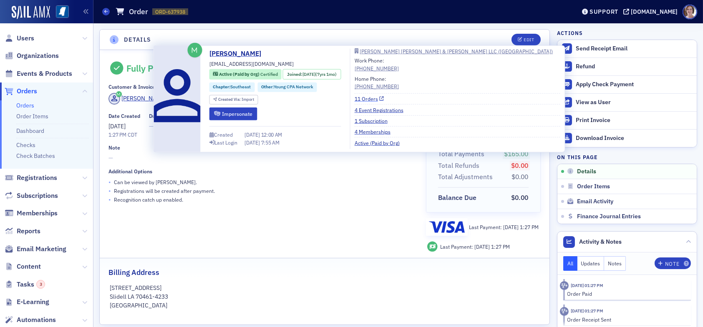
click at [380, 97] on link "11 Orders" at bounding box center [370, 99] width 30 height 8
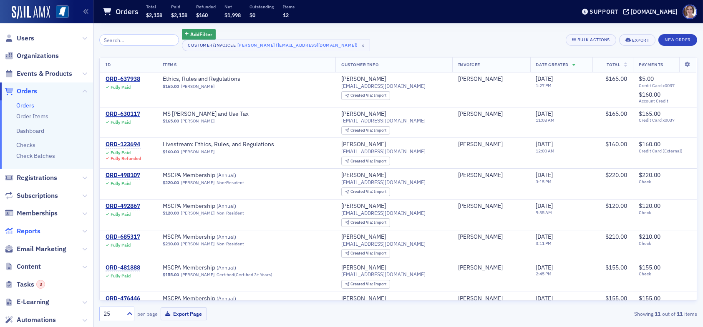
click at [35, 230] on span "Reports" at bounding box center [29, 231] width 24 height 9
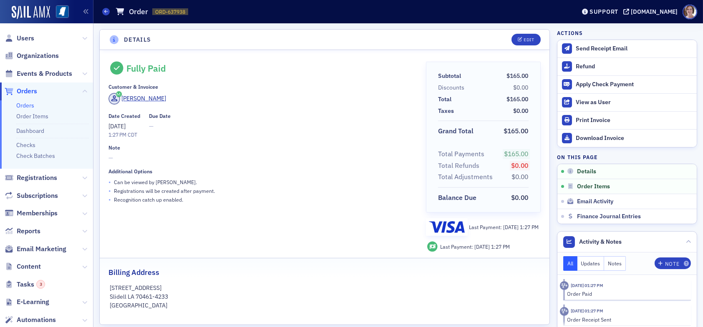
scroll to position [292, 0]
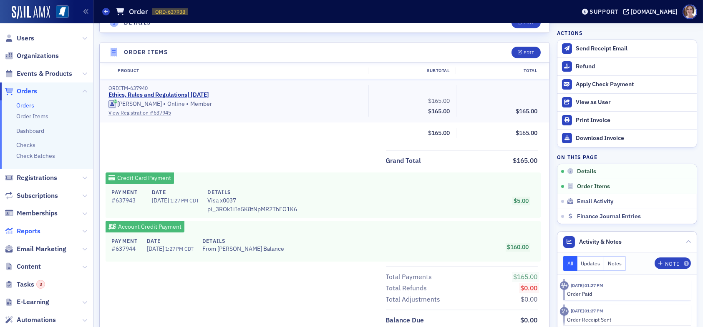
click at [33, 232] on span "Reports" at bounding box center [29, 231] width 24 height 9
